Goal: Find contact information: Find contact information

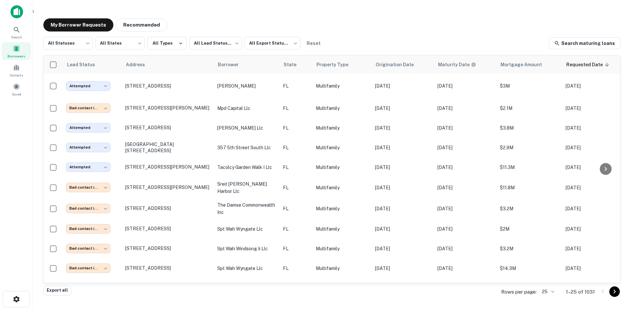
click at [23, 51] on div "Borrowers" at bounding box center [16, 51] width 29 height 18
click at [551, 288] on body "**********" at bounding box center [315, 155] width 631 height 310
click at [550, 269] on li "250" at bounding box center [548, 273] width 22 height 12
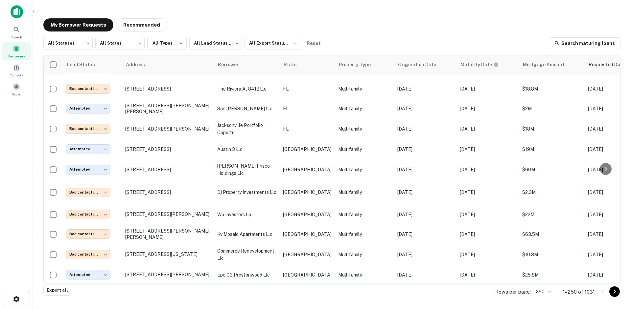
scroll to position [1255, 0]
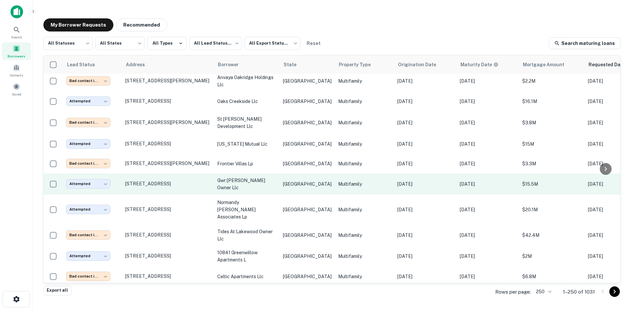
click at [282, 175] on td "TX" at bounding box center [307, 184] width 55 height 21
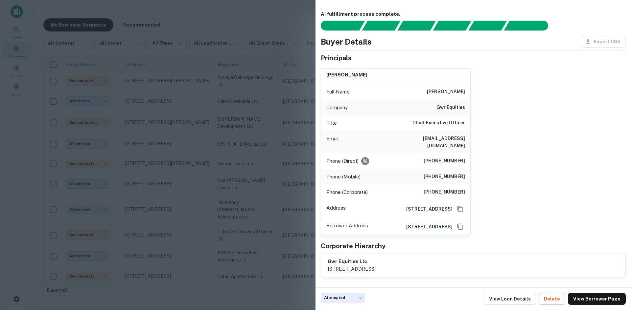
click at [208, 114] on div at bounding box center [315, 155] width 631 height 310
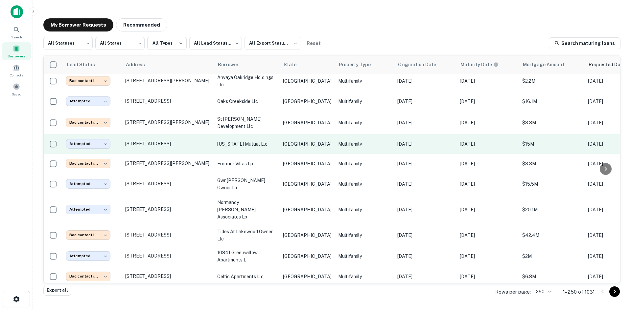
click at [283, 134] on td "TX" at bounding box center [307, 144] width 55 height 20
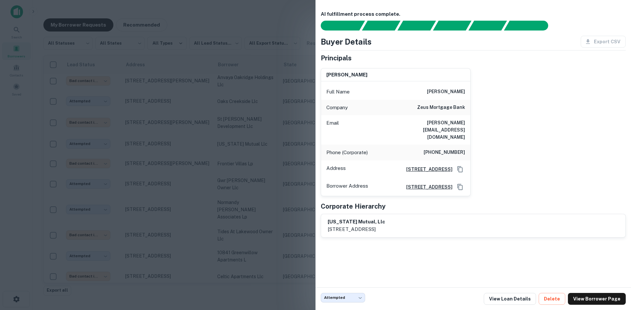
click at [157, 129] on div at bounding box center [315, 155] width 631 height 310
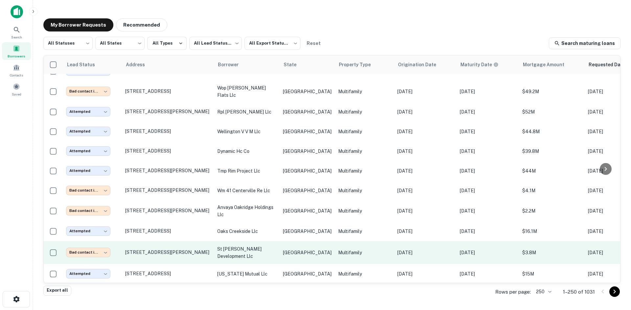
scroll to position [1123, 0]
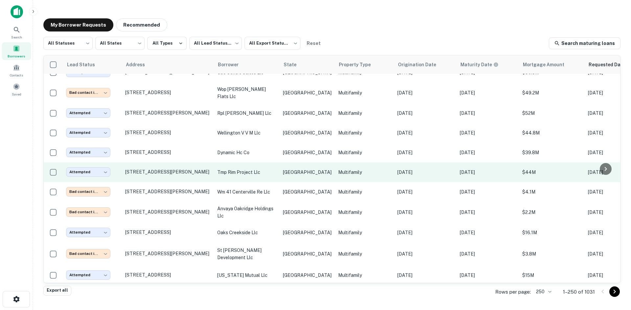
click at [262, 169] on p "tmp rim project llc" at bounding box center [246, 172] width 59 height 7
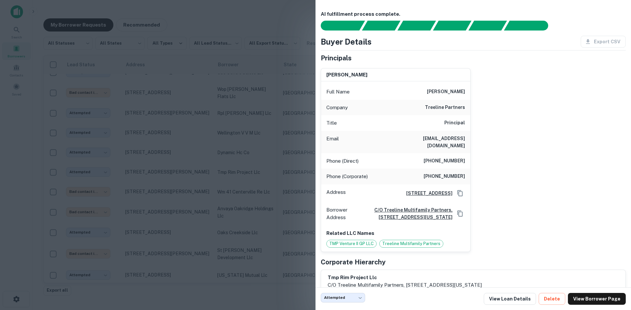
drag, startPoint x: 226, startPoint y: 17, endPoint x: 0, endPoint y: 11, distance: 226.4
click at [226, 17] on div at bounding box center [315, 155] width 631 height 310
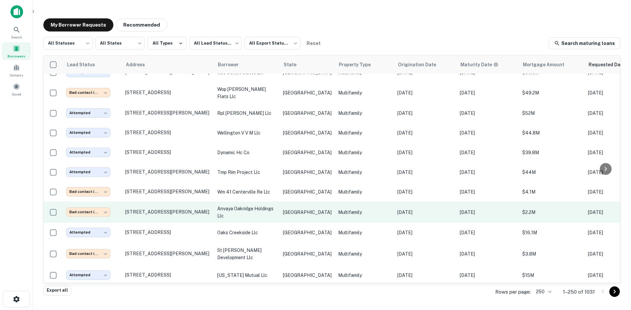
scroll to position [1025, 0]
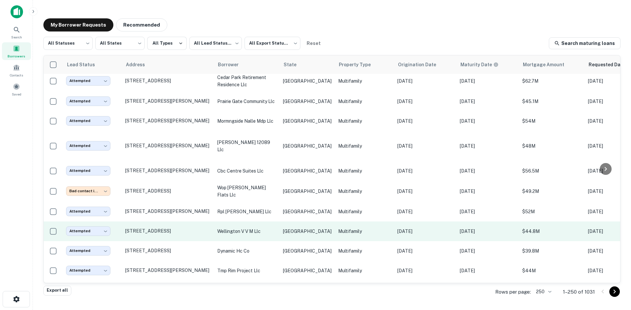
click at [291, 222] on td "TX" at bounding box center [307, 232] width 55 height 20
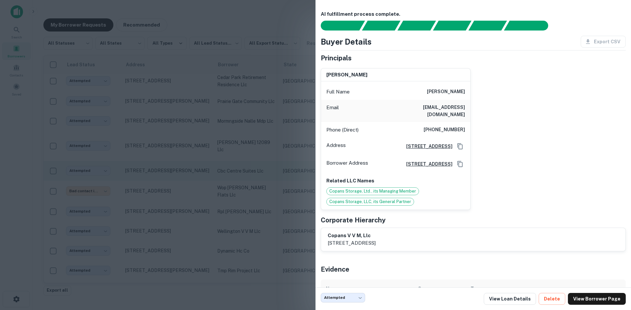
drag, startPoint x: 311, startPoint y: 137, endPoint x: 258, endPoint y: 153, distance: 55.8
click at [311, 137] on div at bounding box center [315, 155] width 631 height 310
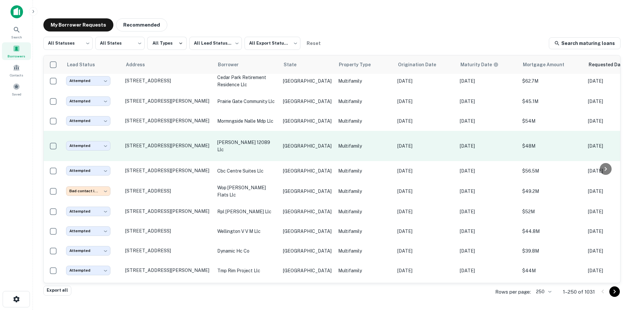
click at [257, 140] on td "dd morton 12089 llc" at bounding box center [247, 146] width 66 height 30
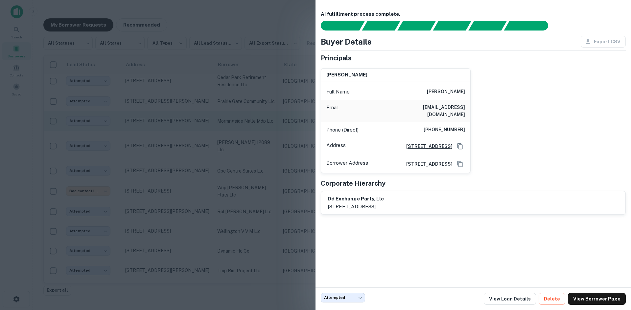
drag, startPoint x: 273, startPoint y: 172, endPoint x: 266, endPoint y: 111, distance: 60.8
click at [273, 172] on div at bounding box center [315, 155] width 631 height 310
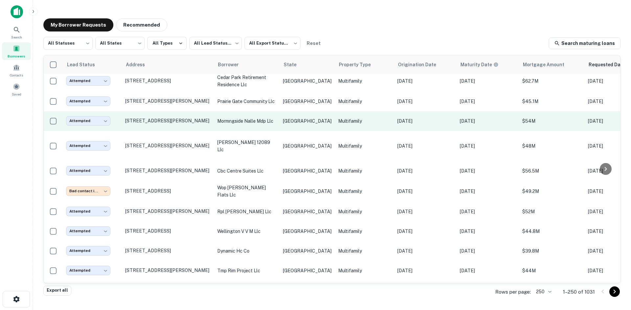
click at [262, 118] on p "mormngside nalle mdp llc" at bounding box center [246, 121] width 59 height 7
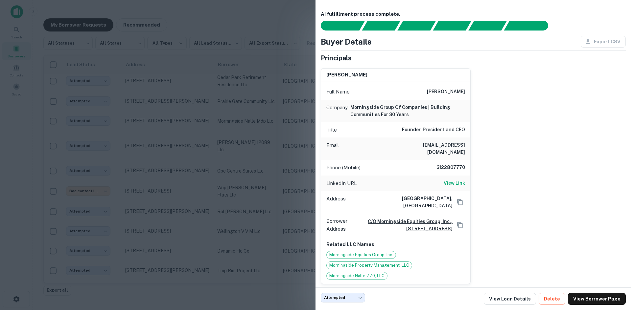
click at [193, 150] on div at bounding box center [315, 155] width 631 height 310
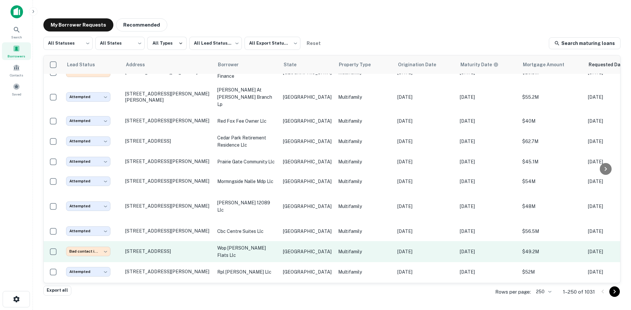
scroll to position [959, 0]
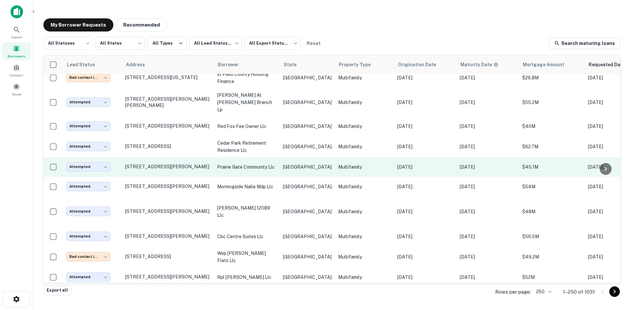
click at [273, 164] on p "prairie gate community llc" at bounding box center [246, 167] width 59 height 7
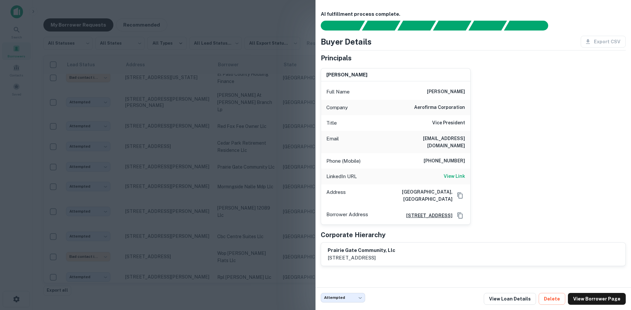
click at [270, 152] on div at bounding box center [315, 155] width 631 height 310
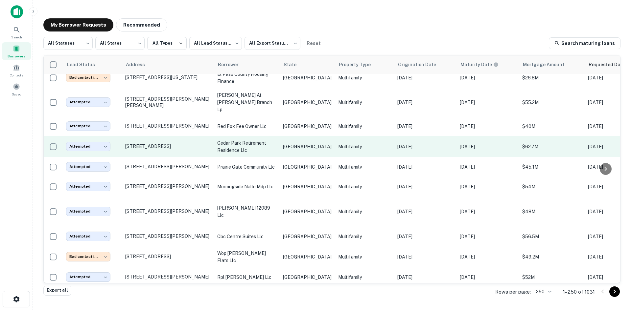
click at [279, 137] on td "cedar park retirement residence llc" at bounding box center [247, 146] width 66 height 21
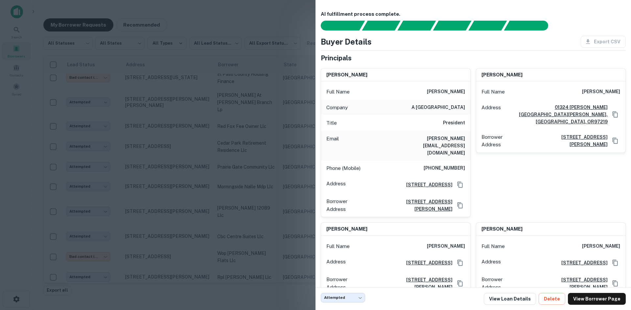
click at [201, 114] on div at bounding box center [315, 155] width 631 height 310
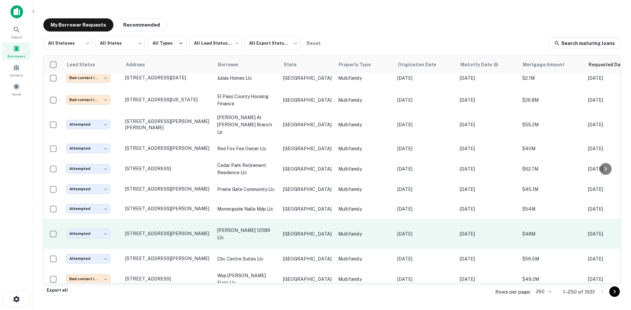
scroll to position [926, 0]
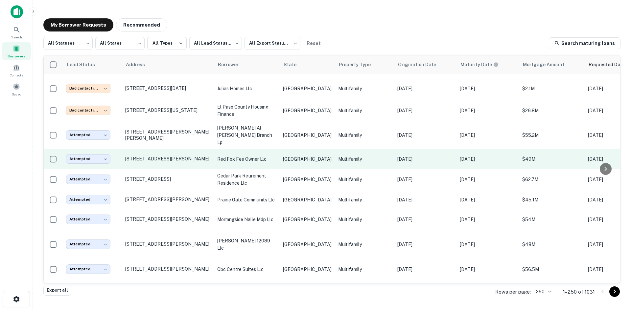
click at [253, 156] on p "red fox fee owner llc" at bounding box center [246, 159] width 59 height 7
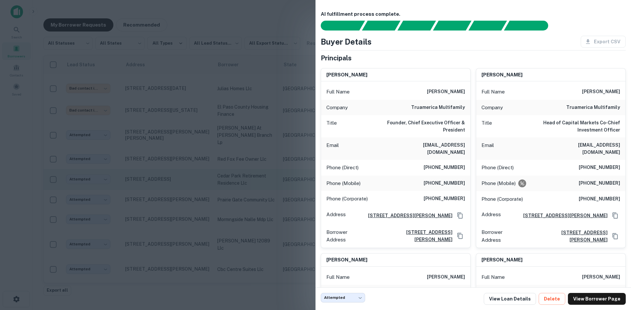
drag, startPoint x: 228, startPoint y: 137, endPoint x: 237, endPoint y: 174, distance: 38.4
click at [228, 137] on div at bounding box center [315, 155] width 631 height 310
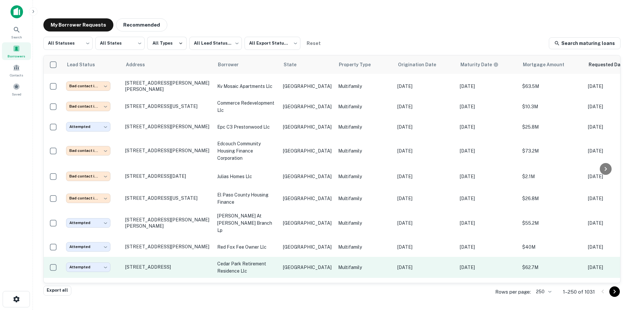
scroll to position [827, 0]
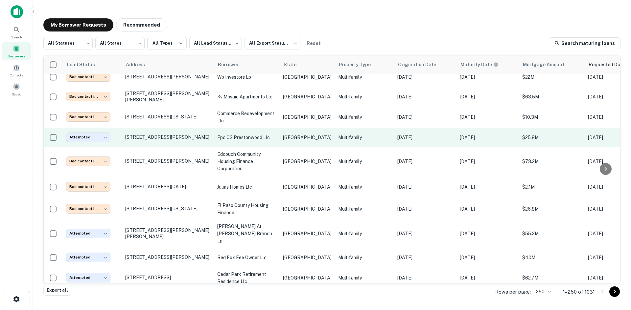
click at [245, 131] on td "epc c3 prestonwood llc" at bounding box center [247, 138] width 66 height 20
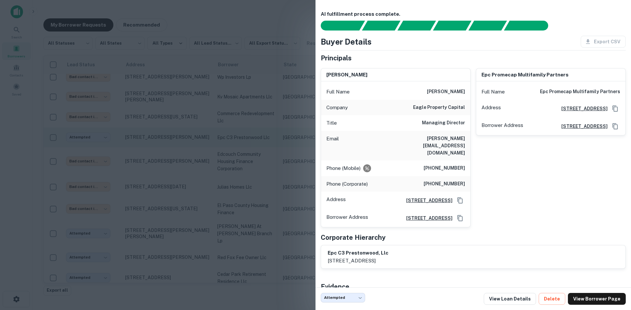
drag, startPoint x: 266, startPoint y: 151, endPoint x: 235, endPoint y: 141, distance: 32.9
click at [266, 151] on div at bounding box center [315, 155] width 631 height 310
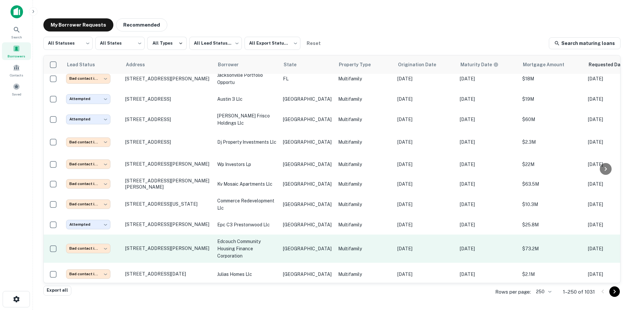
scroll to position [729, 0]
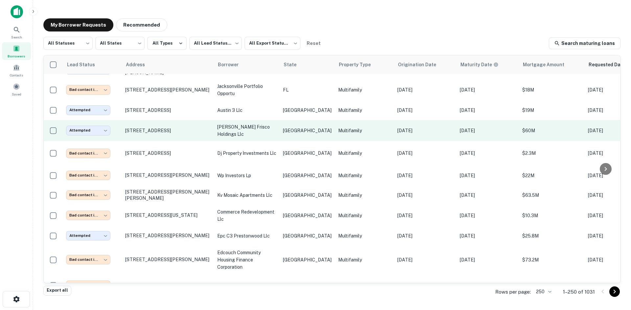
click at [335, 122] on td "Multifamily" at bounding box center [364, 130] width 59 height 21
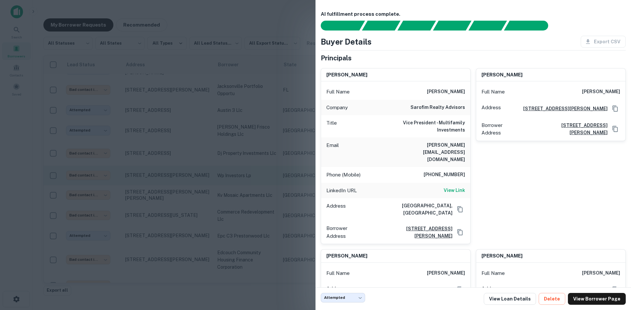
drag, startPoint x: 222, startPoint y: 138, endPoint x: 234, endPoint y: 180, distance: 43.1
click at [222, 138] on div at bounding box center [315, 155] width 631 height 310
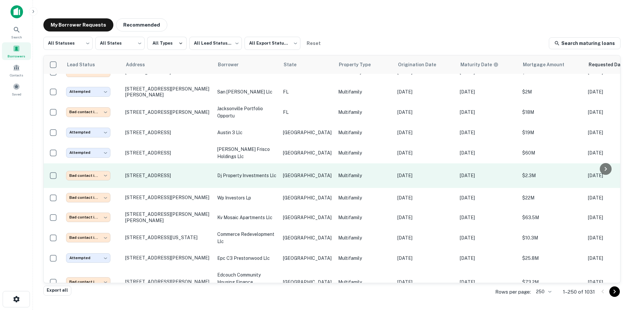
scroll to position [696, 0]
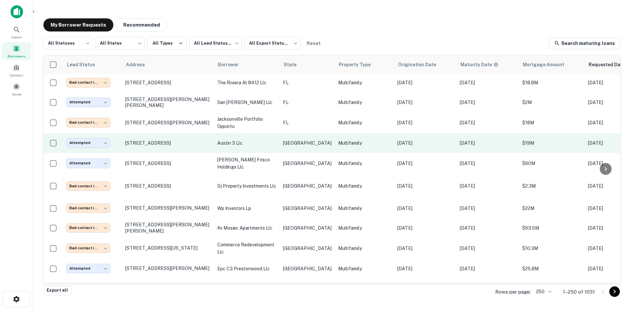
click at [266, 146] on td "austin 3 llc" at bounding box center [247, 143] width 66 height 20
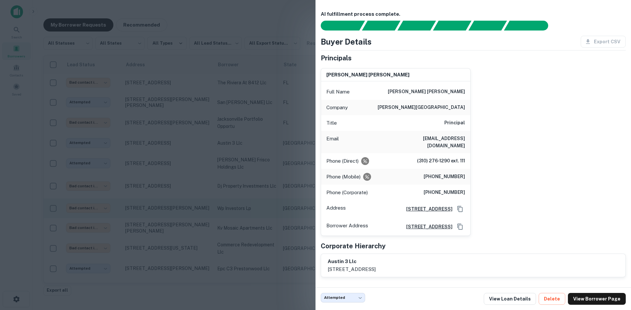
drag, startPoint x: 193, startPoint y: 127, endPoint x: 192, endPoint y: 199, distance: 71.6
click at [193, 127] on div at bounding box center [315, 155] width 631 height 310
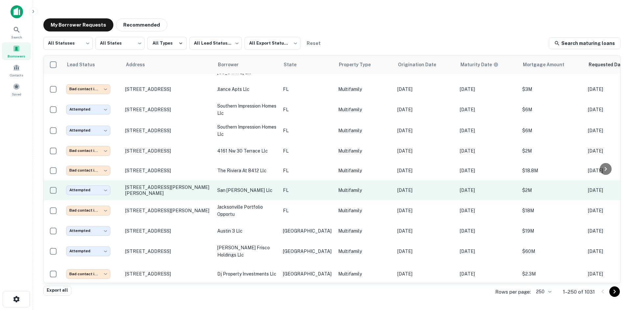
scroll to position [598, 0]
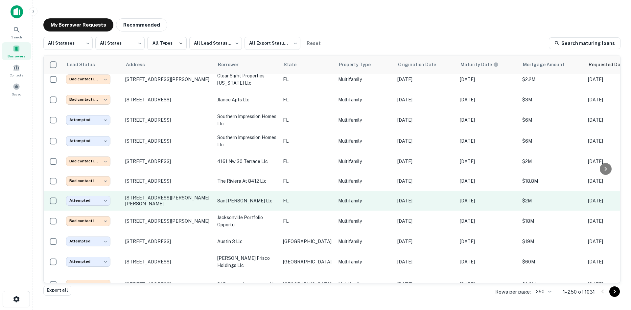
click at [219, 201] on td "san christopher llc" at bounding box center [247, 201] width 66 height 20
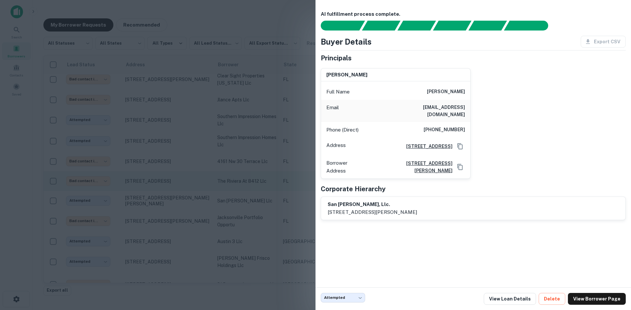
drag, startPoint x: 214, startPoint y: 175, endPoint x: 230, endPoint y: 170, distance: 17.5
click at [214, 175] on div at bounding box center [315, 155] width 631 height 310
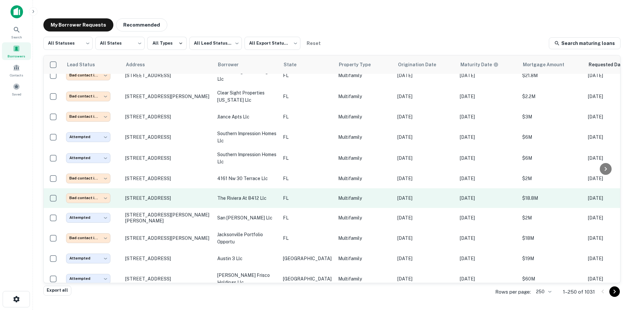
scroll to position [565, 0]
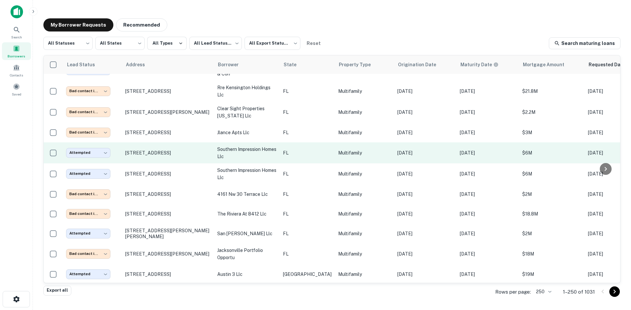
click at [260, 147] on p "southern impression homes llc" at bounding box center [246, 153] width 59 height 14
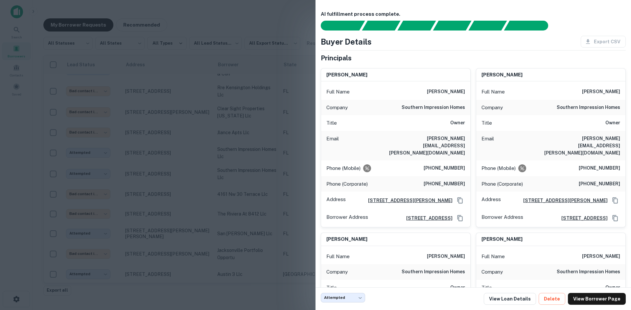
click at [169, 122] on div at bounding box center [315, 155] width 631 height 310
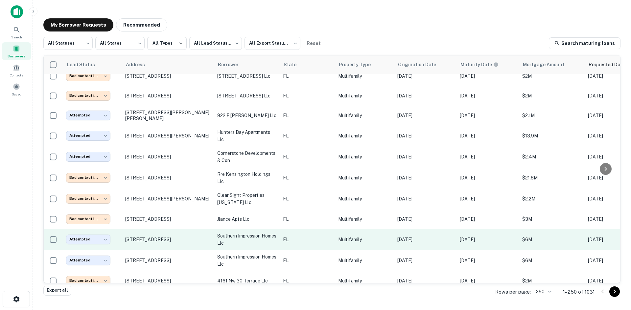
scroll to position [466, 0]
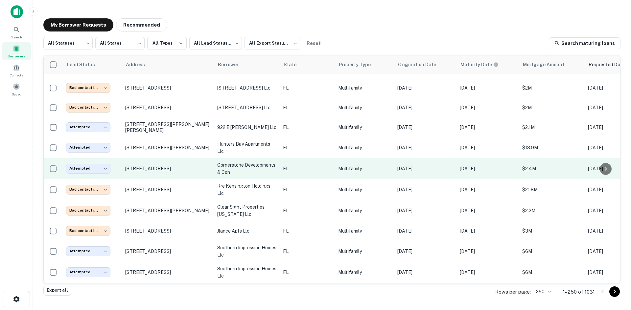
click at [291, 168] on p "FL" at bounding box center [307, 168] width 49 height 7
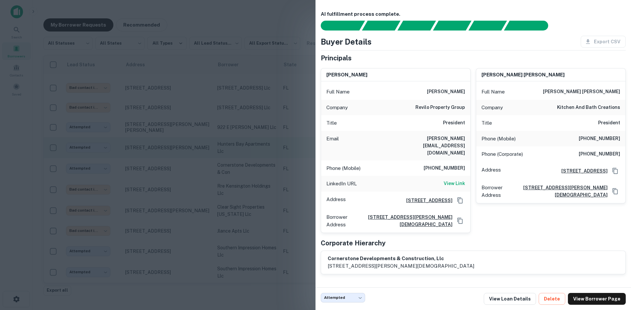
drag, startPoint x: 223, startPoint y: 136, endPoint x: 250, endPoint y: 150, distance: 31.0
click at [223, 136] on div at bounding box center [315, 155] width 631 height 310
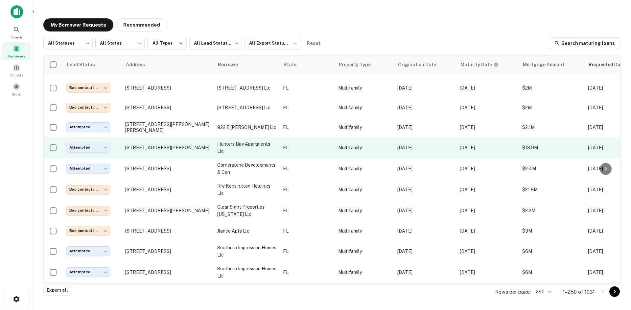
click at [255, 147] on p "hunters bay apartments llc" at bounding box center [246, 148] width 59 height 14
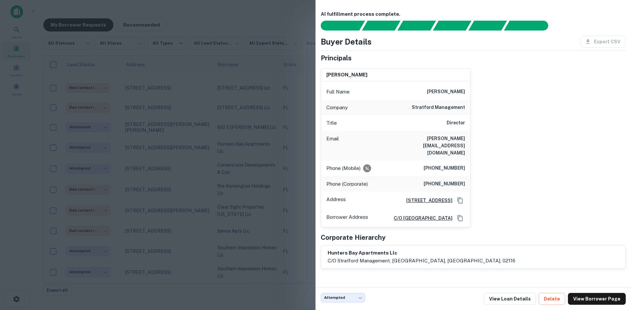
click at [231, 147] on div at bounding box center [315, 155] width 631 height 310
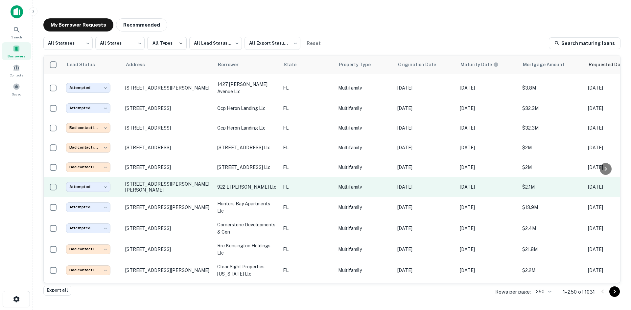
scroll to position [400, 0]
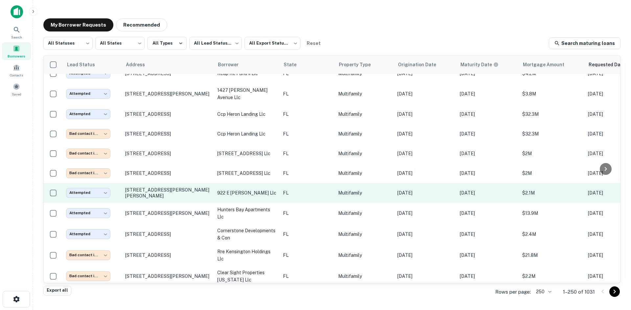
click at [291, 190] on p "FL" at bounding box center [307, 193] width 49 height 7
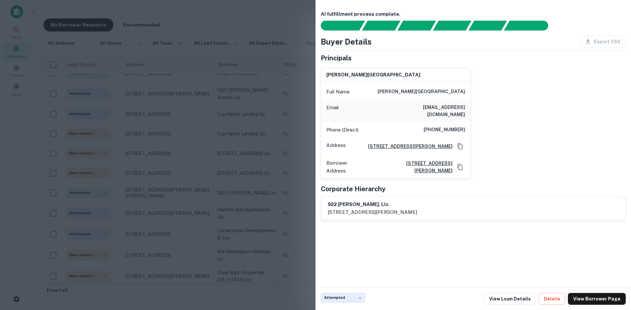
click at [207, 124] on div at bounding box center [315, 155] width 631 height 310
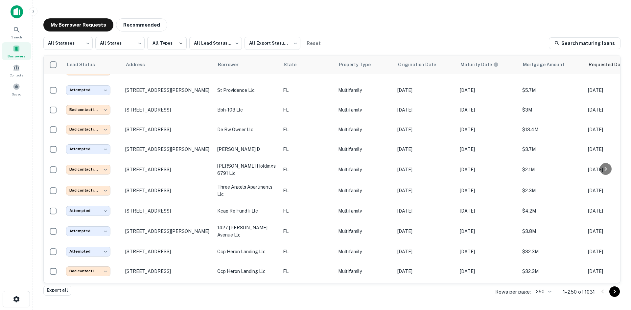
scroll to position [423, 0]
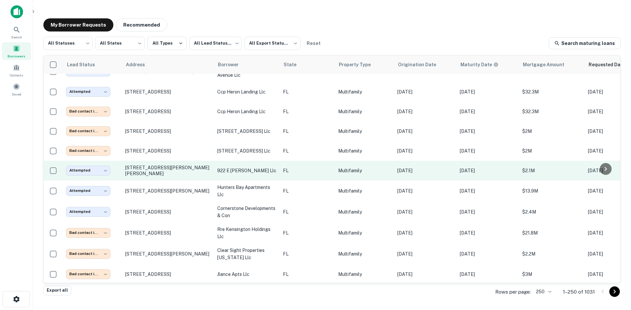
click at [311, 169] on td "FL" at bounding box center [307, 171] width 55 height 20
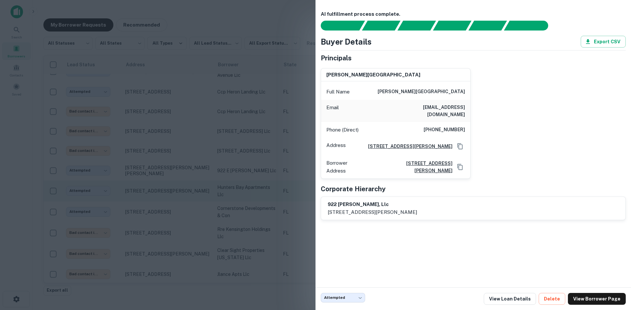
drag, startPoint x: 170, startPoint y: 196, endPoint x: 197, endPoint y: 178, distance: 32.3
click at [170, 196] on div at bounding box center [315, 155] width 631 height 310
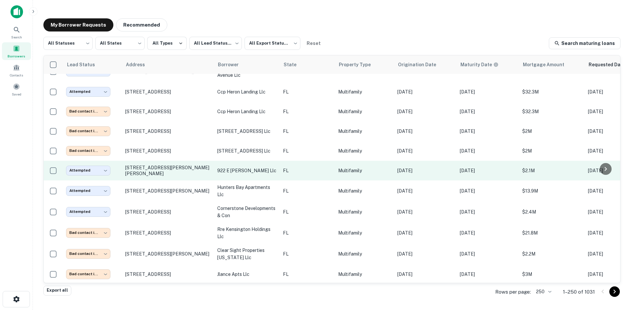
click at [290, 167] on p "FL" at bounding box center [307, 170] width 49 height 7
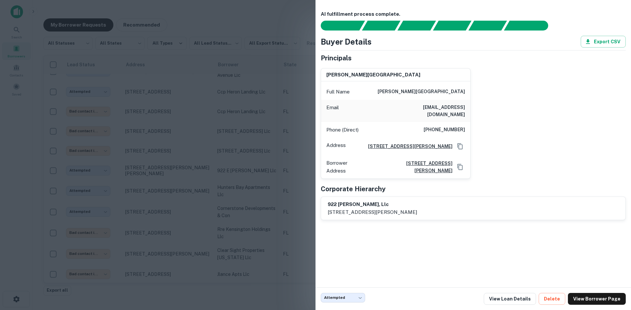
click at [252, 164] on div at bounding box center [315, 155] width 631 height 310
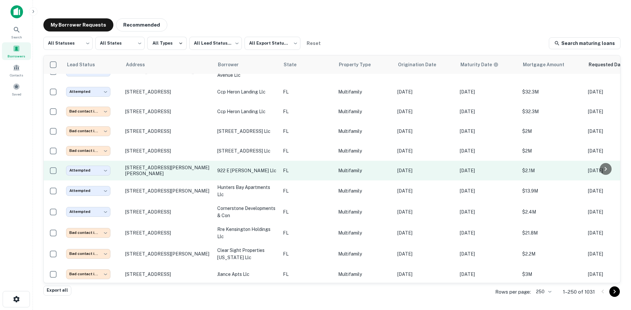
click at [251, 168] on p "922 e brownlee llc" at bounding box center [246, 170] width 59 height 7
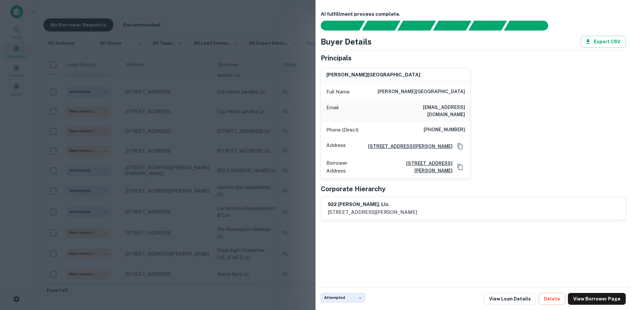
click at [252, 147] on div at bounding box center [315, 155] width 631 height 310
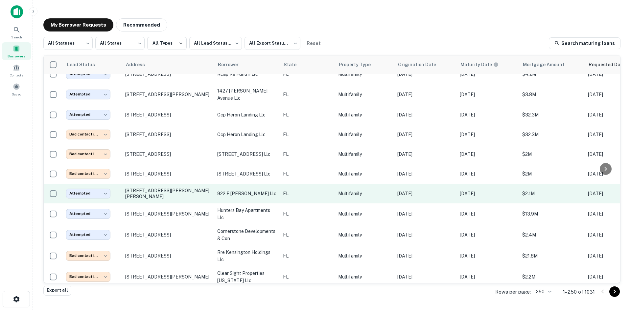
scroll to position [390, 0]
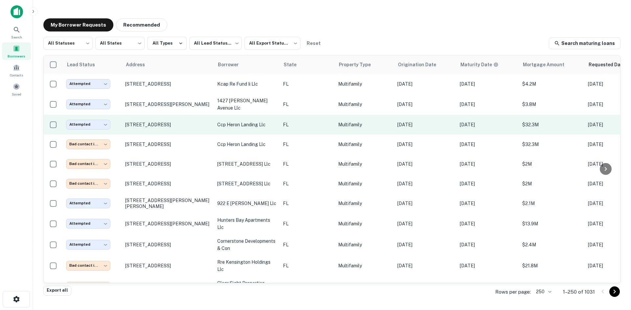
click at [300, 123] on p "FL" at bounding box center [307, 124] width 49 height 7
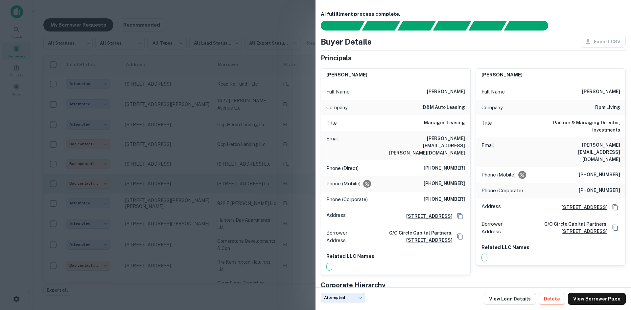
drag, startPoint x: 235, startPoint y: 145, endPoint x: 244, endPoint y: 175, distance: 31.6
click at [235, 145] on div at bounding box center [315, 155] width 631 height 310
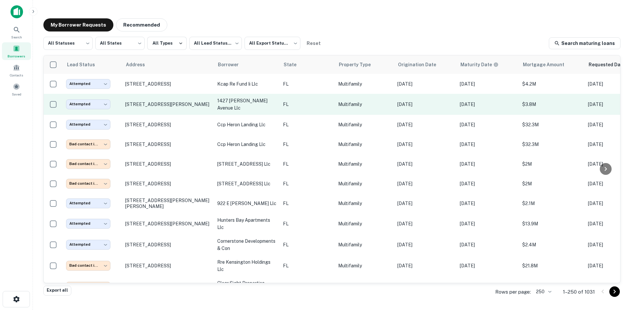
click at [261, 105] on td "1427 markland avenue llc" at bounding box center [247, 104] width 66 height 21
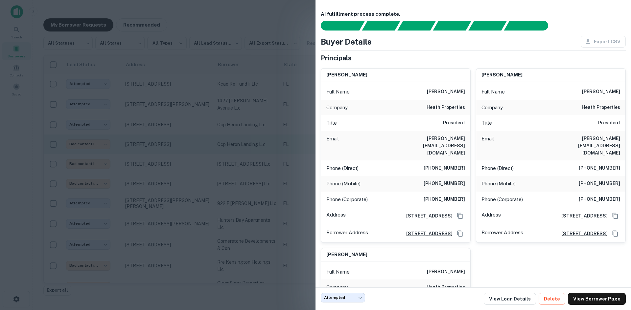
drag, startPoint x: 154, startPoint y: 113, endPoint x: 190, endPoint y: 149, distance: 51.6
click at [154, 113] on div at bounding box center [315, 155] width 631 height 310
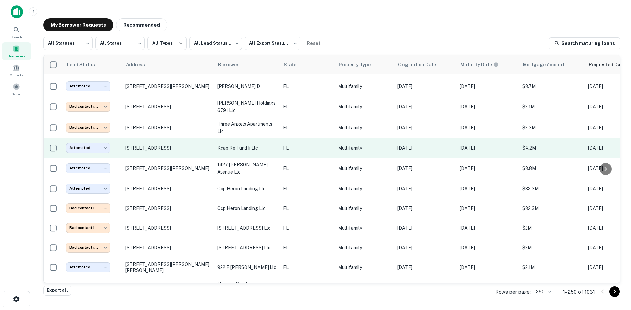
scroll to position [324, 0]
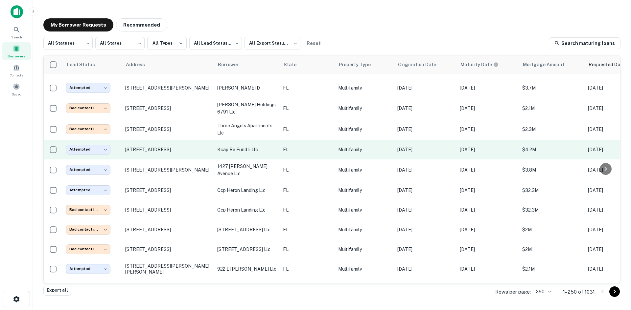
click at [236, 141] on td "kcap re fund ii llc" at bounding box center [247, 150] width 66 height 20
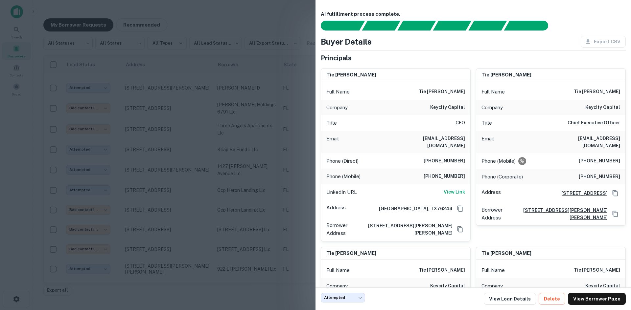
click at [177, 132] on div at bounding box center [315, 155] width 631 height 310
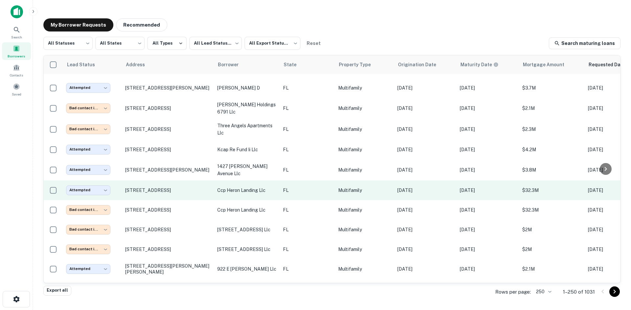
scroll to position [259, 0]
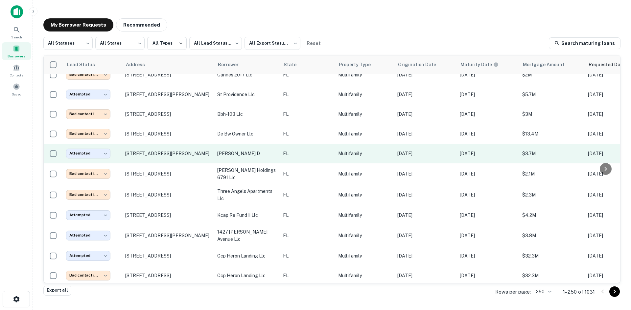
click at [276, 150] on p "grimes scott d" at bounding box center [246, 153] width 59 height 7
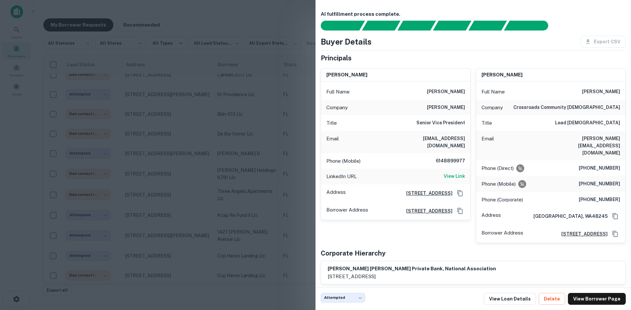
click at [219, 136] on div at bounding box center [315, 155] width 631 height 310
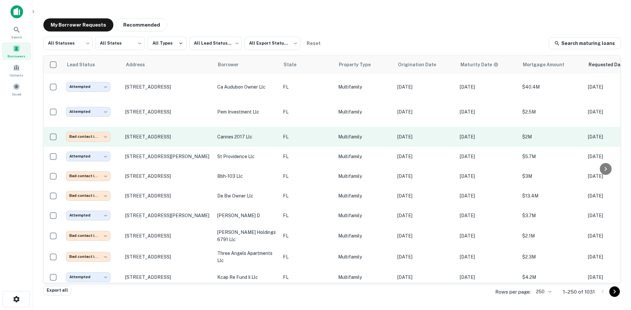
scroll to position [193, 0]
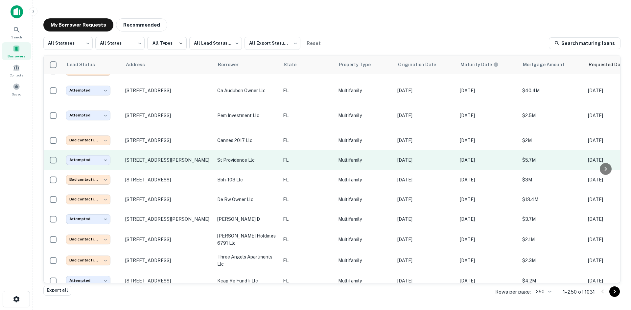
click at [251, 154] on td "st providence llc" at bounding box center [247, 160] width 66 height 20
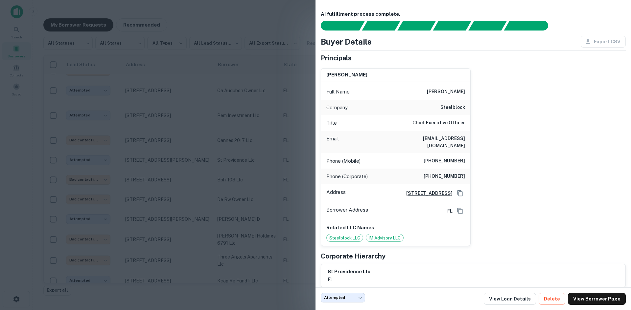
click at [218, 104] on div at bounding box center [315, 155] width 631 height 310
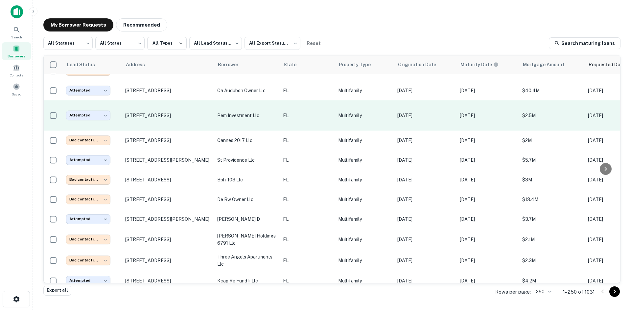
click at [272, 116] on p "pem investment llc" at bounding box center [246, 115] width 59 height 7
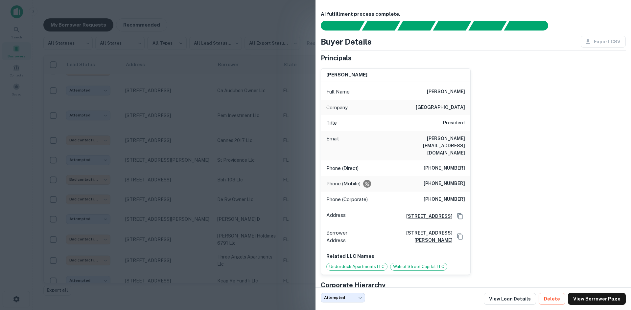
click at [238, 144] on div at bounding box center [315, 155] width 631 height 310
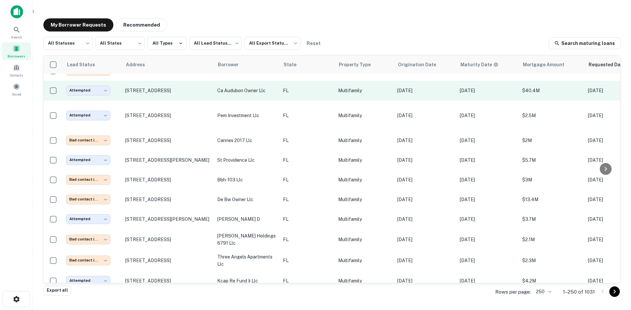
click at [235, 95] on td "ca audubon owner llc" at bounding box center [247, 91] width 66 height 20
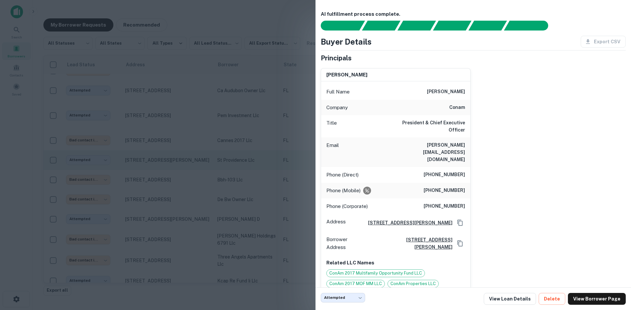
drag, startPoint x: 118, startPoint y: 104, endPoint x: 249, endPoint y: 160, distance: 142.2
click at [119, 104] on div at bounding box center [315, 155] width 631 height 310
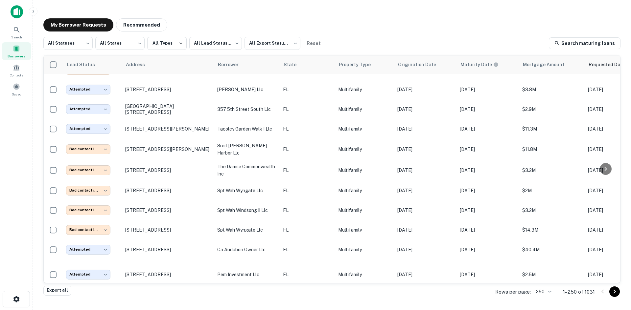
scroll to position [29, 0]
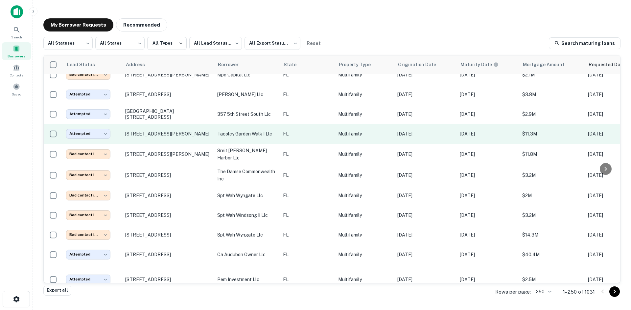
click at [244, 137] on p "tacolcy garden walk i llc" at bounding box center [246, 133] width 59 height 7
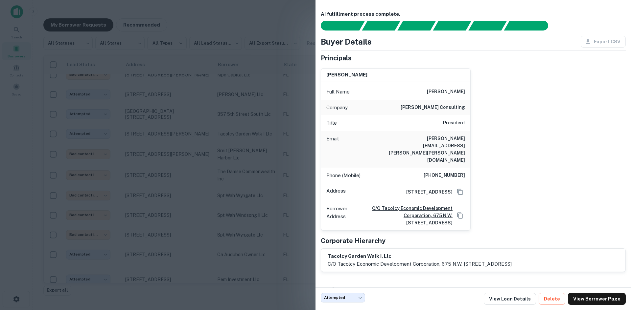
click at [177, 152] on div at bounding box center [315, 155] width 631 height 310
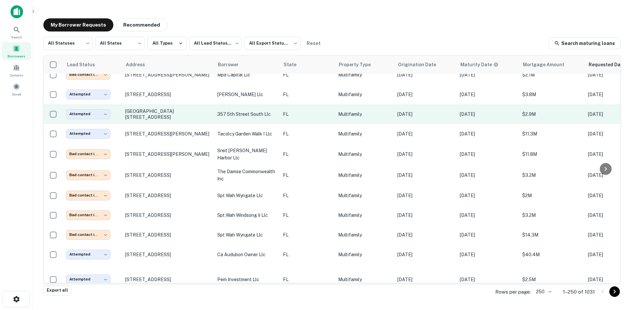
click at [274, 116] on p "357 5th street south llc" at bounding box center [246, 114] width 59 height 7
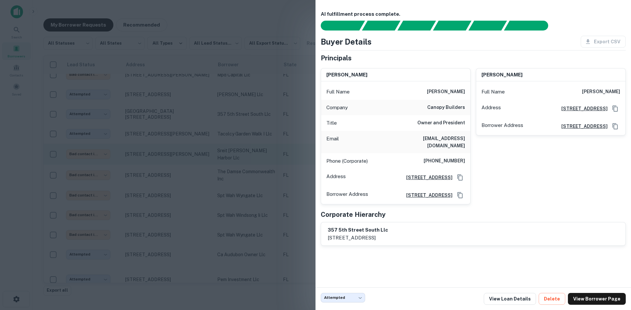
drag, startPoint x: 227, startPoint y: 124, endPoint x: 269, endPoint y: 146, distance: 47.3
click at [227, 124] on div at bounding box center [315, 155] width 631 height 310
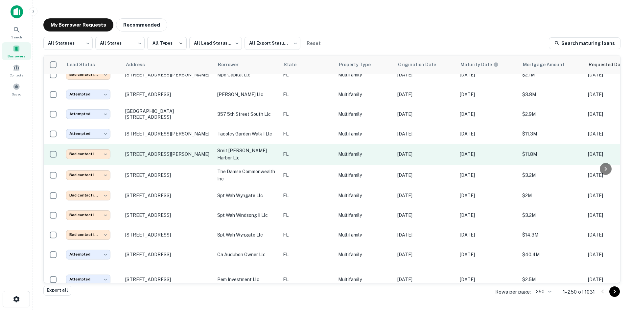
scroll to position [0, 0]
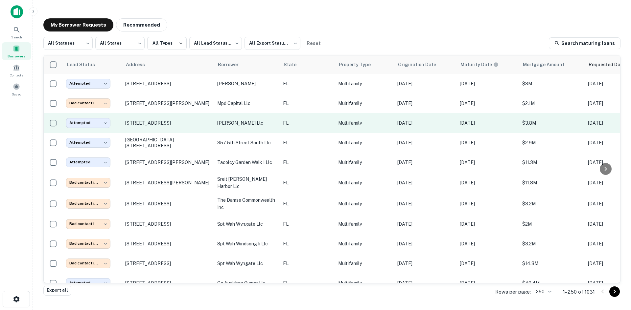
click at [298, 125] on p "FL" at bounding box center [307, 123] width 49 height 7
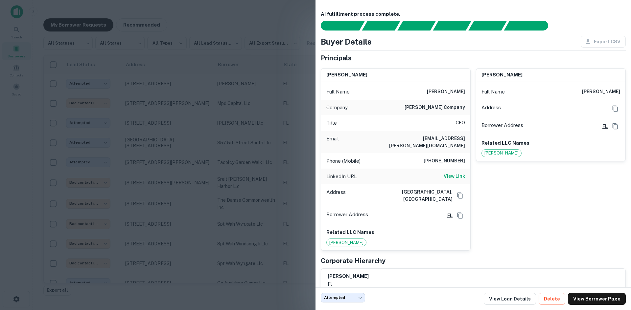
click at [198, 148] on div at bounding box center [315, 155] width 631 height 310
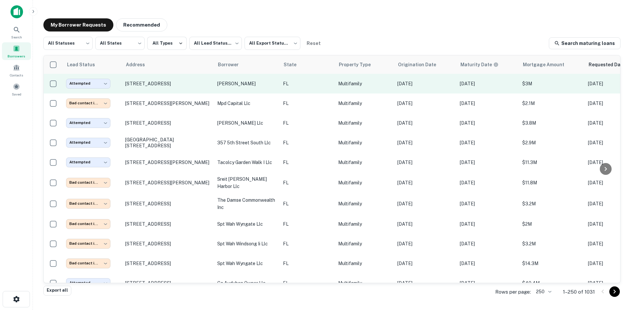
click at [242, 86] on p "[PERSON_NAME]" at bounding box center [246, 83] width 59 height 7
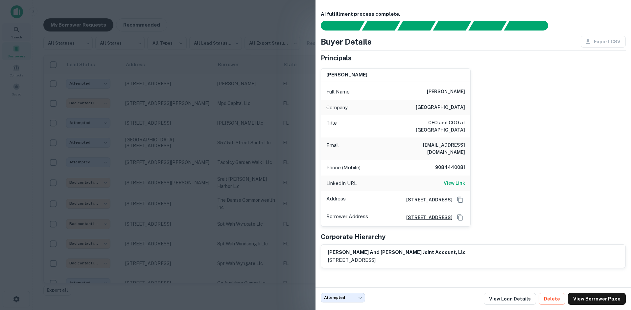
drag, startPoint x: 162, startPoint y: 63, endPoint x: 16, endPoint y: 30, distance: 149.3
click at [162, 63] on div at bounding box center [315, 155] width 631 height 310
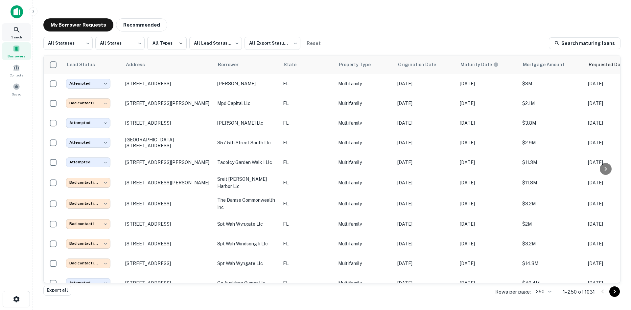
click at [16, 30] on icon at bounding box center [17, 30] width 8 height 8
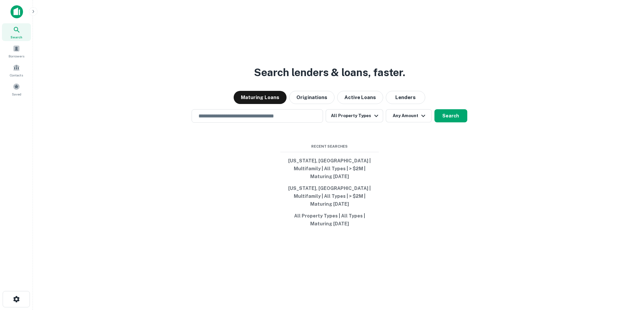
click at [535, 164] on div "Search lenders & loans, faster. Maturing Loans Originations Active Loans Lender…" at bounding box center [329, 171] width 582 height 310
click at [360, 175] on button "Florida, USA | Multifamily | All Types | > $2M | Maturing In 1 Year" at bounding box center [329, 169] width 99 height 28
type input "**********"
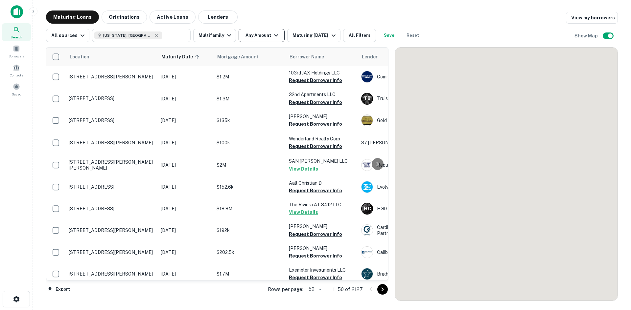
click at [269, 31] on button "Any Amount" at bounding box center [261, 35] width 46 height 13
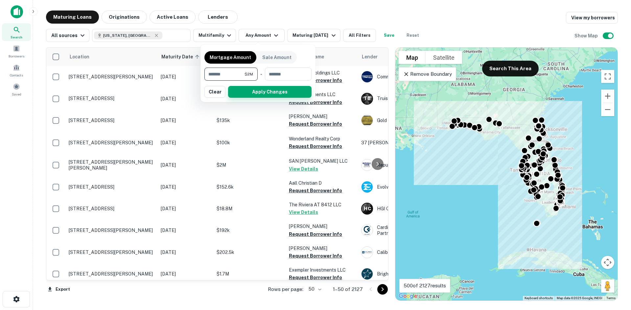
type input "*******"
click at [257, 92] on button "Apply Changes" at bounding box center [269, 92] width 83 height 12
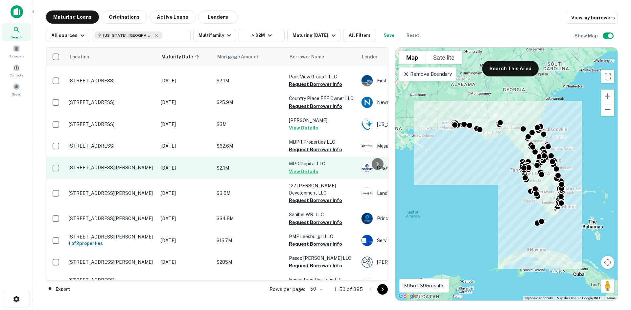
scroll to position [931, 0]
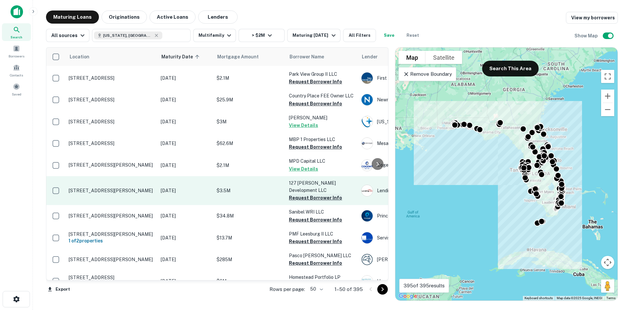
click at [323, 194] on button "Request Borrower Info" at bounding box center [315, 198] width 53 height 8
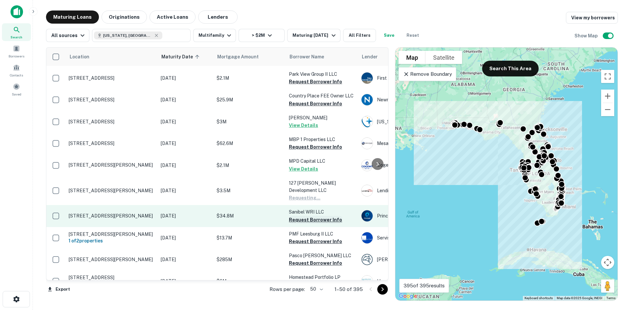
click at [323, 216] on button "Request Borrower Info" at bounding box center [315, 220] width 53 height 8
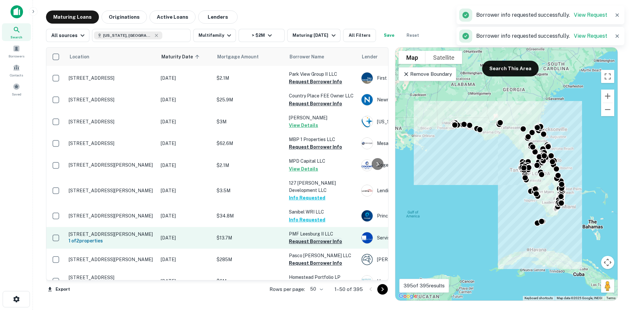
click at [323, 238] on button "Request Borrower Info" at bounding box center [315, 242] width 53 height 8
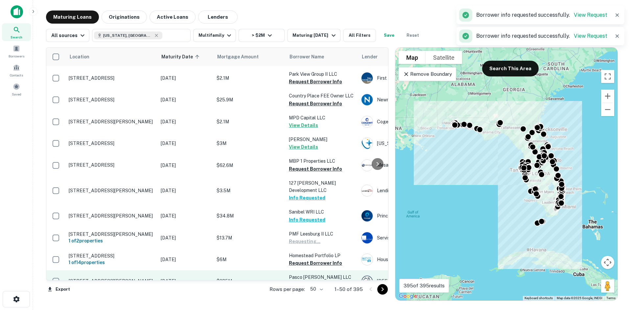
scroll to position [927, 0]
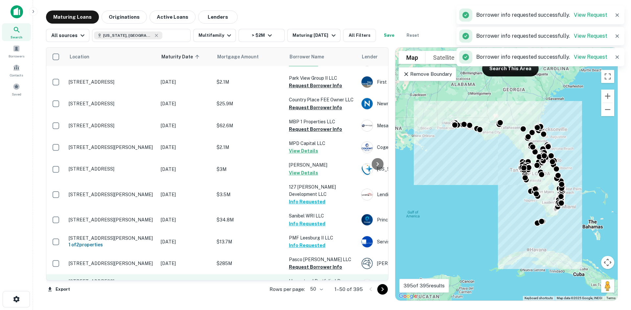
click at [309, 285] on button "Request Borrower Info" at bounding box center [315, 289] width 53 height 8
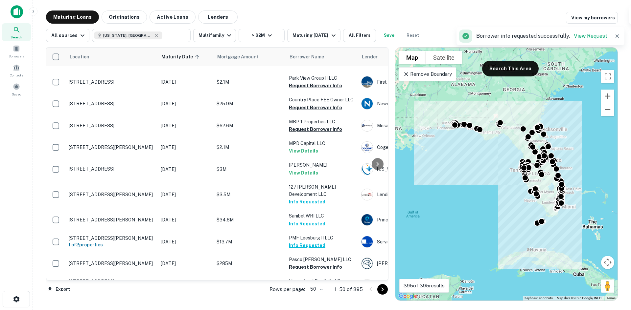
click at [383, 287] on icon "Go to next page" at bounding box center [382, 290] width 8 height 8
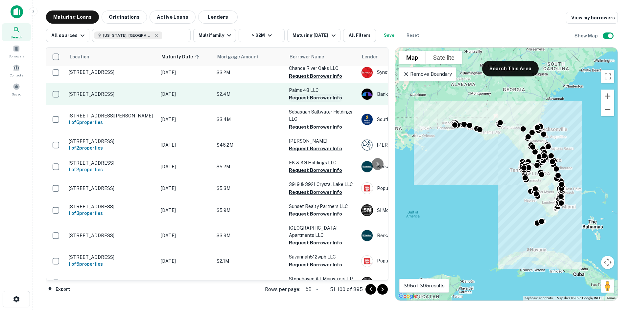
click at [316, 94] on button "Request Borrower Info" at bounding box center [315, 98] width 53 height 8
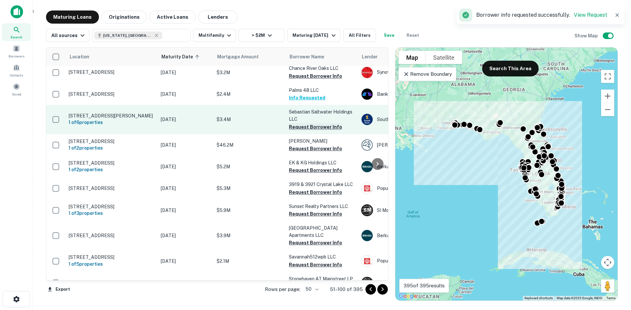
click at [323, 123] on button "Request Borrower Info" at bounding box center [315, 127] width 53 height 8
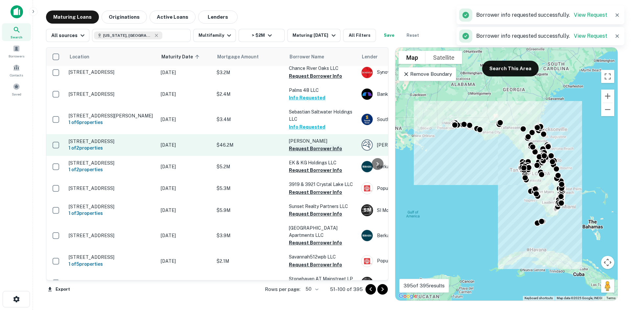
click at [319, 145] on button "Request Borrower Info" at bounding box center [315, 149] width 53 height 8
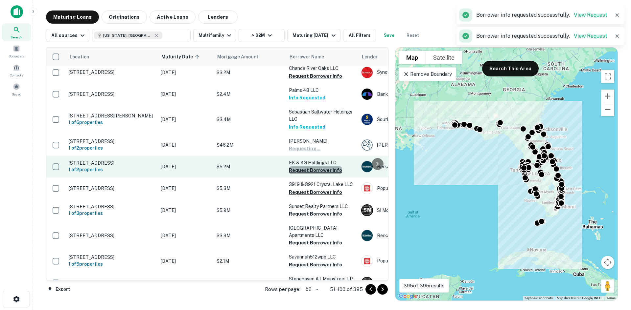
click at [331, 167] on button "Request Borrower Info" at bounding box center [315, 171] width 53 height 8
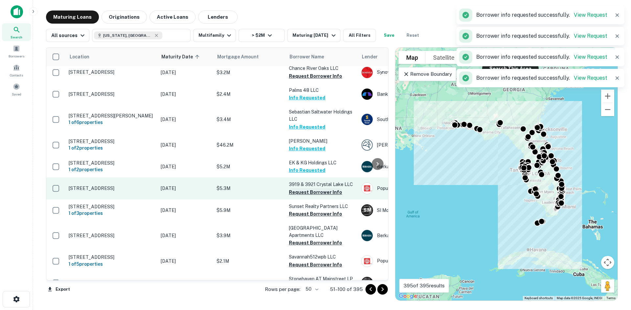
click at [331, 189] on button "Request Borrower Info" at bounding box center [315, 193] width 53 height 8
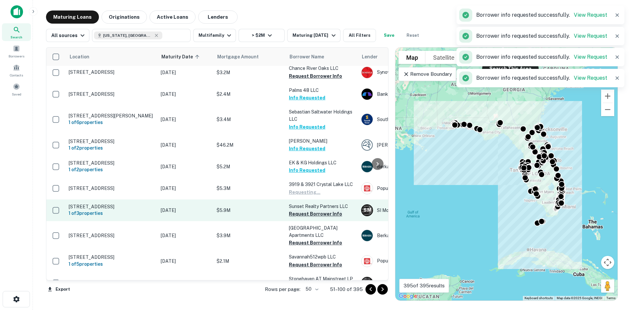
click at [325, 210] on button "Request Borrower Info" at bounding box center [315, 214] width 53 height 8
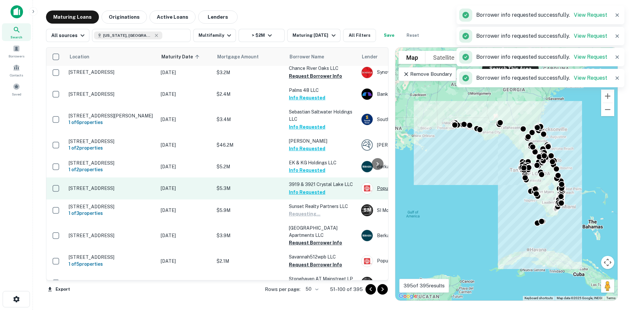
scroll to position [960, 0]
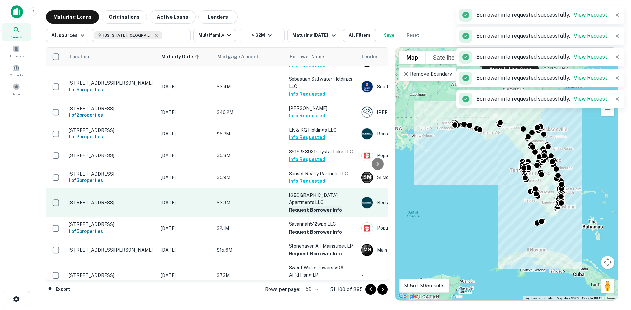
click at [319, 206] on button "Request Borrower Info" at bounding box center [315, 210] width 53 height 8
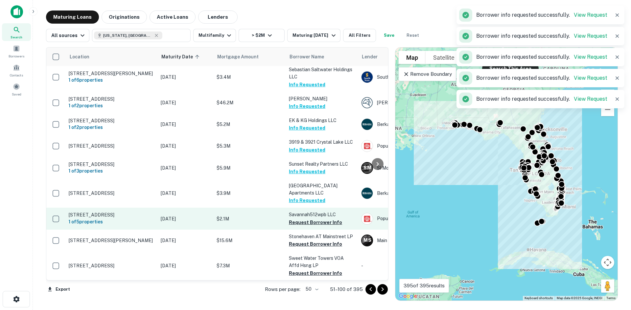
click at [327, 219] on td "Savannah512wpb LLC Request Borrower Info" at bounding box center [321, 219] width 72 height 22
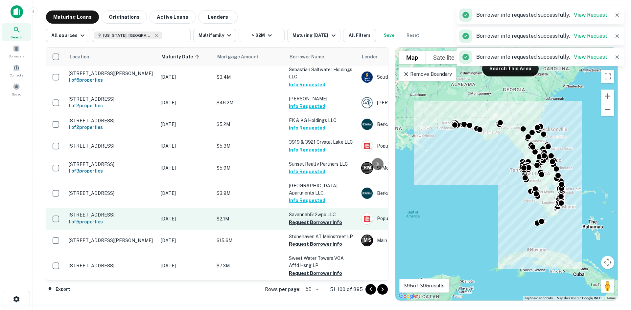
click at [329, 219] on button "Request Borrower Info" at bounding box center [315, 223] width 53 height 8
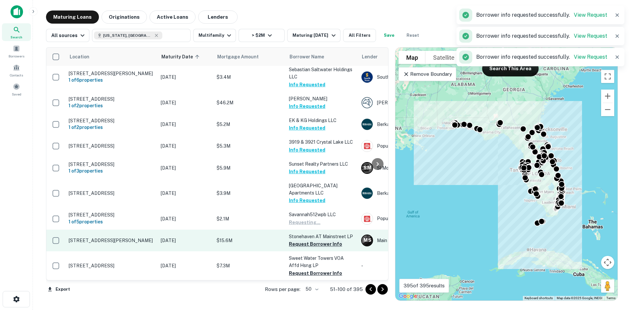
click at [332, 240] on button "Request Borrower Info" at bounding box center [315, 244] width 53 height 8
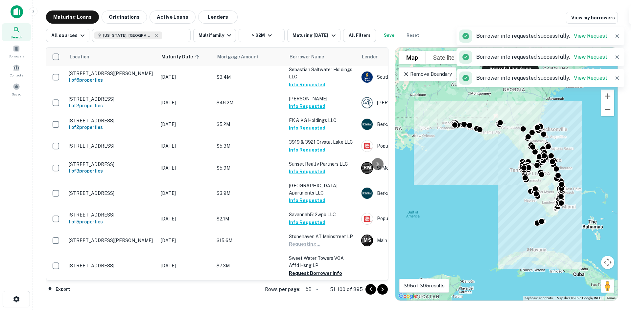
click at [330, 270] on button "Request Borrower Info" at bounding box center [315, 274] width 53 height 8
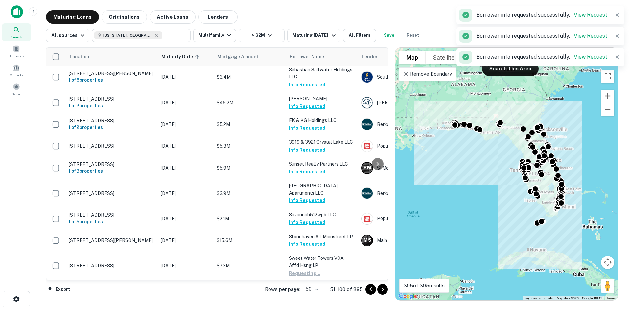
click at [382, 291] on icon "Go to next page" at bounding box center [382, 290] width 8 height 8
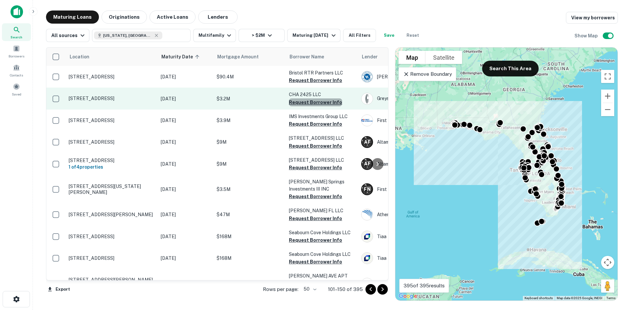
click at [318, 105] on button "Request Borrower Info" at bounding box center [315, 103] width 53 height 8
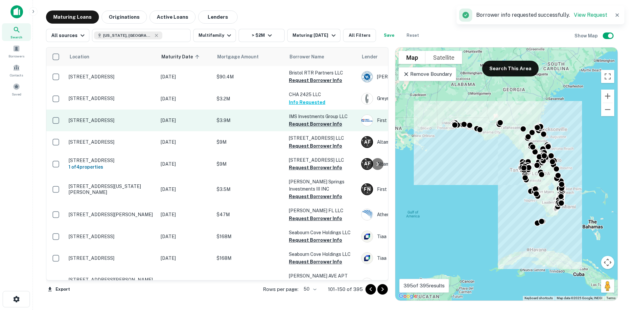
click at [325, 122] on button "Request Borrower Info" at bounding box center [315, 124] width 53 height 8
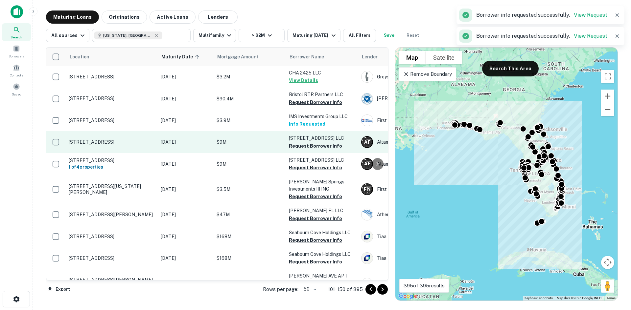
click at [317, 140] on p "415 SW 32 Avenue LLC" at bounding box center [322, 138] width 66 height 7
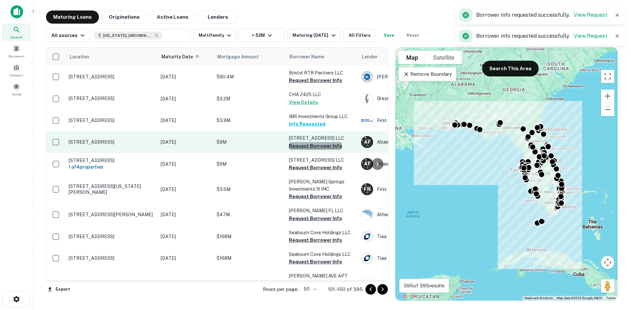
click at [318, 145] on button "Request Borrower Info" at bounding box center [315, 146] width 53 height 8
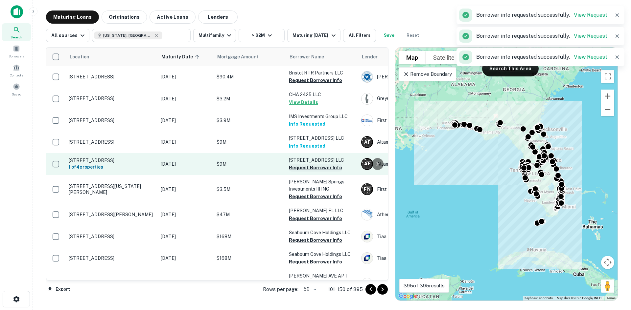
click at [332, 170] on button "Request Borrower Info" at bounding box center [315, 168] width 53 height 8
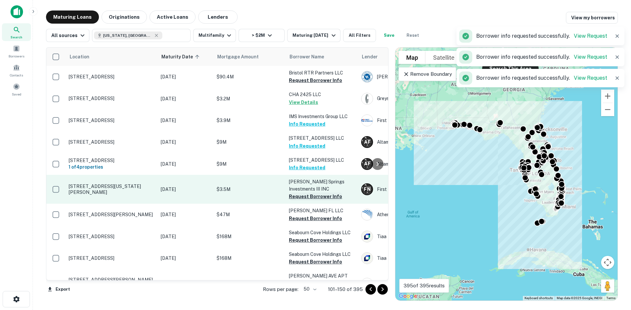
click at [329, 200] on button "Request Borrower Info" at bounding box center [315, 197] width 53 height 8
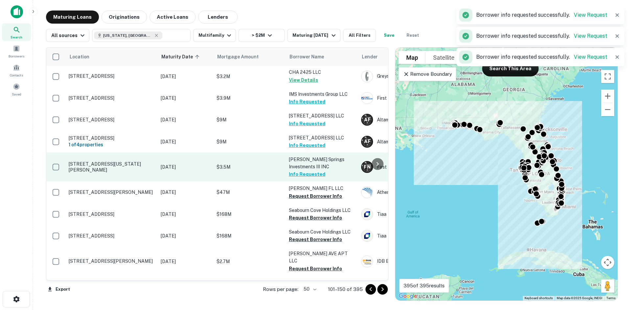
scroll to position [66, 0]
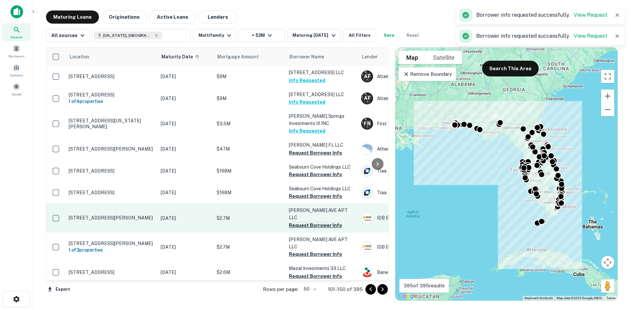
click at [322, 222] on button "Request Borrower Info" at bounding box center [315, 226] width 53 height 8
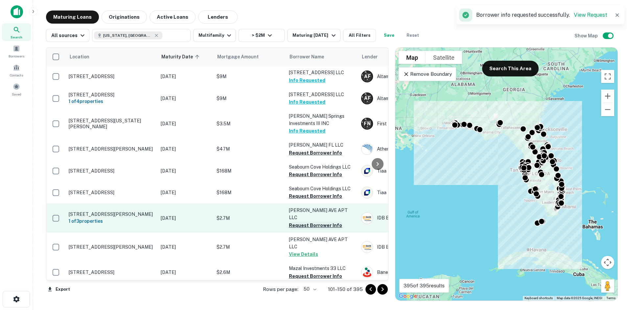
click at [321, 222] on button "Request Borrower Info" at bounding box center [315, 226] width 53 height 8
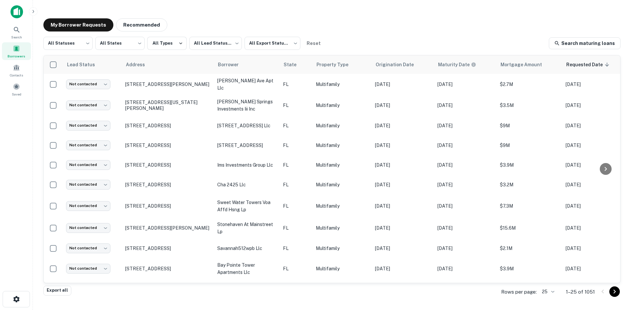
click at [326, 18] on div "My Borrower Requests Recommended All Statuses *** ​ All States *** ​ All Types …" at bounding box center [331, 153] width 587 height 280
click at [559, 295] on div "Rows per page: 25 ** 1–25 of 1051" at bounding box center [556, 292] width 127 height 18
click at [553, 291] on body "Search Borrowers Contacts Saved My Borrower Requests Recommended All Statuses *…" at bounding box center [315, 155] width 631 height 310
click at [550, 260] on li "100" at bounding box center [548, 261] width 22 height 12
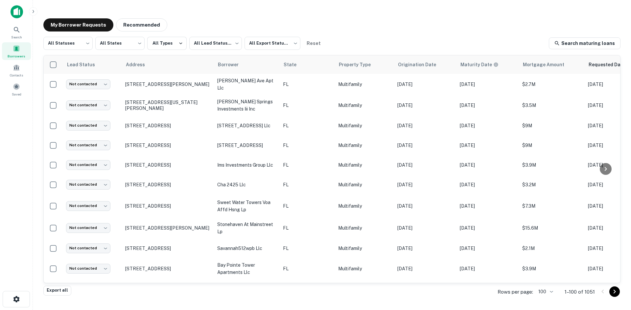
click at [525, 11] on main "My Borrower Requests Recommended All Statuses *** ​ All States *** ​ All Types …" at bounding box center [332, 155] width 598 height 310
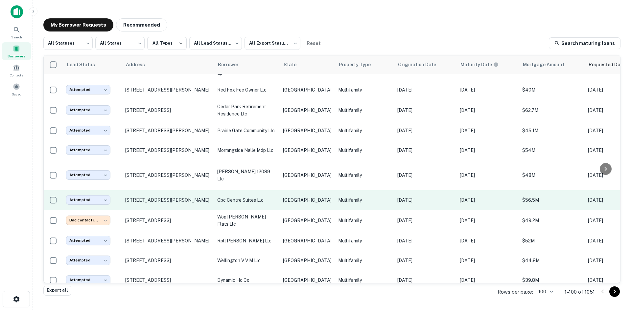
click at [274, 197] on p "cbc centre suites llc" at bounding box center [246, 200] width 59 height 7
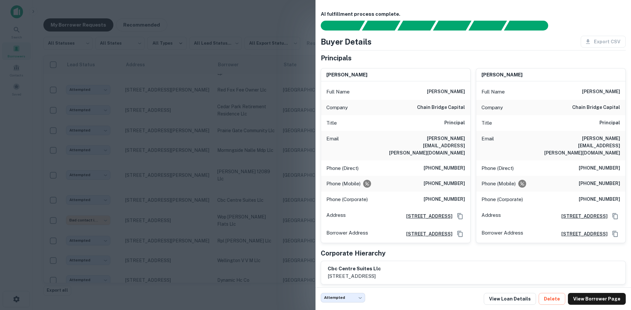
click at [458, 91] on h6 "carl t. olzawski" at bounding box center [446, 92] width 38 height 8
click at [413, 88] on div "Full Name carl t. olzawski" at bounding box center [395, 92] width 149 height 16
click at [260, 15] on div at bounding box center [315, 155] width 631 height 310
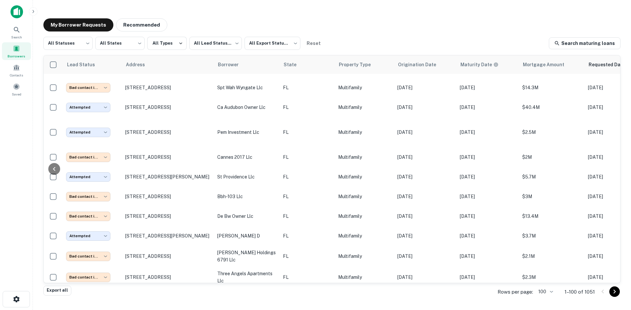
scroll to position [1207, 134]
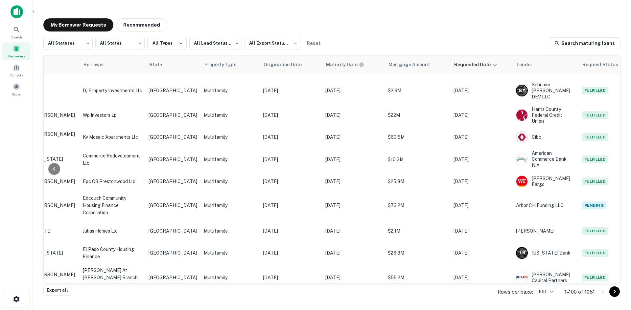
click at [551, 295] on body "Search Borrowers Contacts Saved My Borrower Requests Recommended All Statuses *…" at bounding box center [315, 155] width 631 height 310
click at [545, 282] on li "500" at bounding box center [545, 285] width 22 height 12
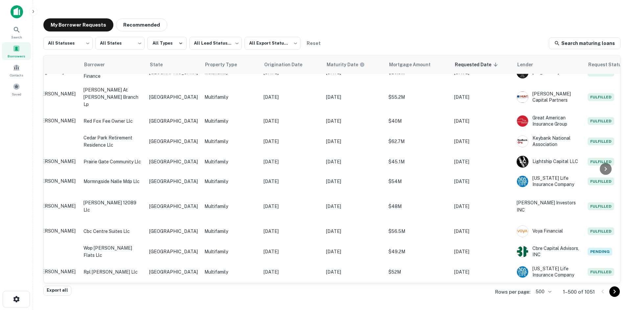
scroll to position [3702, 0]
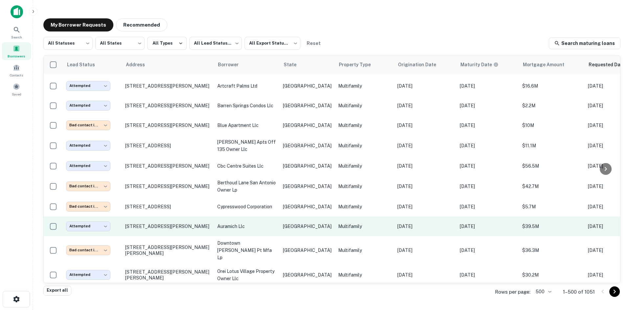
click at [224, 223] on p "auramich llc" at bounding box center [246, 226] width 59 height 7
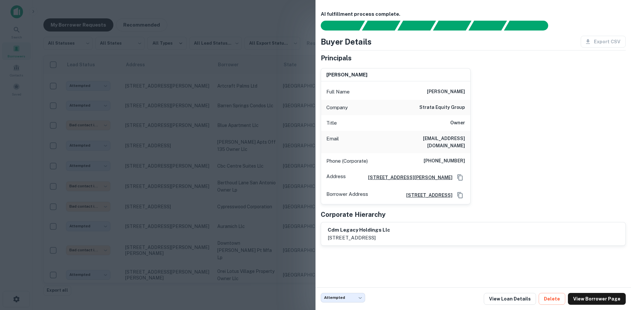
click at [247, 108] on div at bounding box center [315, 155] width 631 height 310
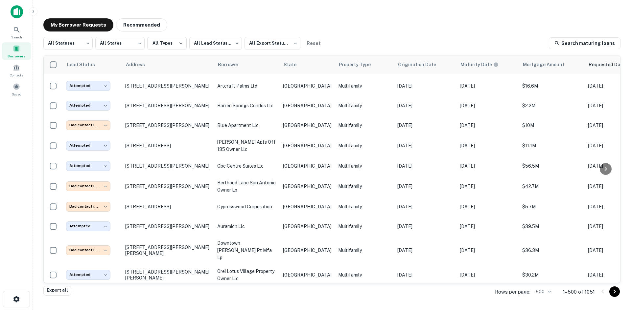
scroll to position [3930, 0]
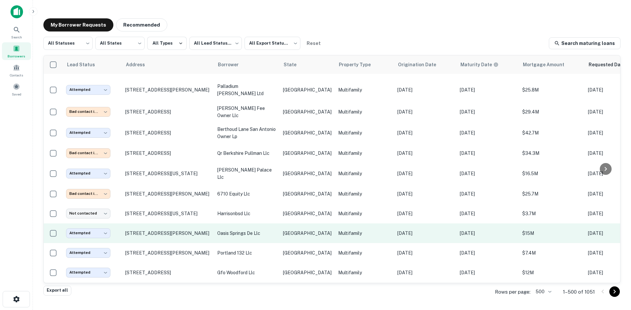
click at [240, 230] on p "oasis springs de llc" at bounding box center [246, 233] width 59 height 7
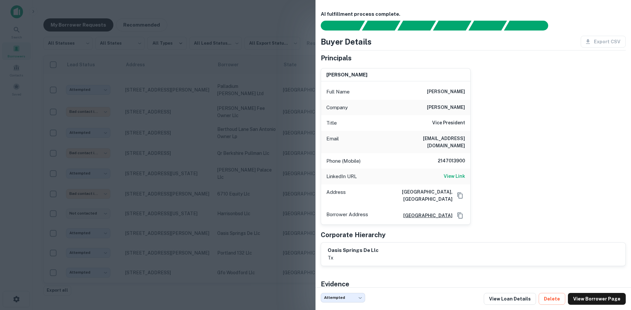
click at [218, 111] on div at bounding box center [315, 155] width 631 height 310
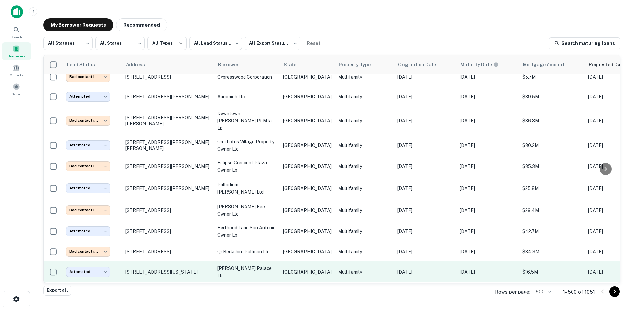
scroll to position [3799, 0]
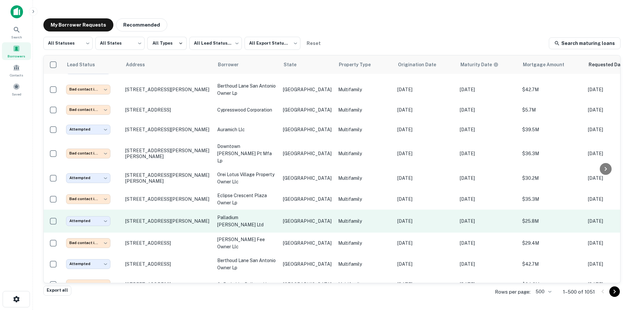
click at [275, 214] on p "palladium simpson stuart ltd" at bounding box center [246, 221] width 59 height 14
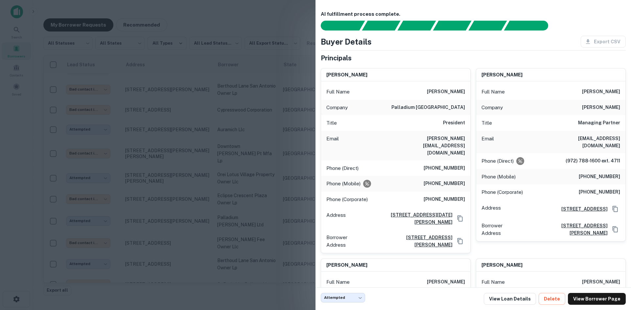
click at [256, 94] on div at bounding box center [315, 155] width 631 height 310
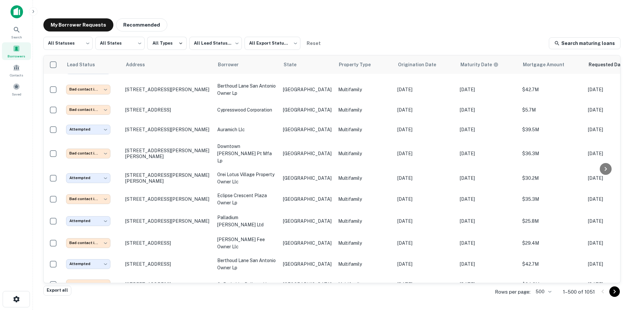
scroll to position [9507, 0]
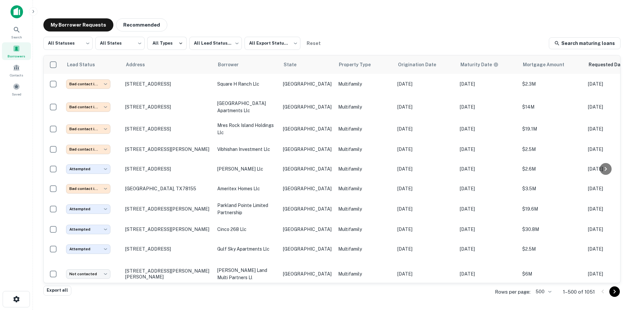
click at [463, 296] on p "[DATE]" at bounding box center [488, 299] width 56 height 7
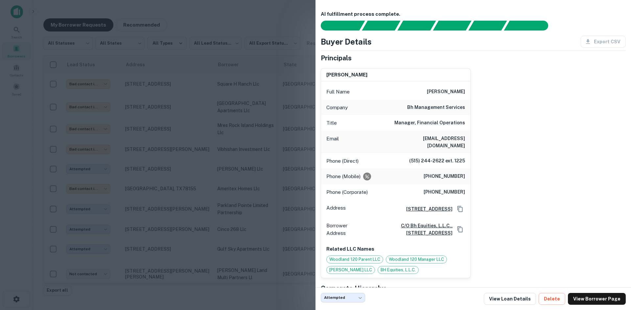
drag, startPoint x: 283, startPoint y: 138, endPoint x: 239, endPoint y: 190, distance: 67.6
click at [283, 138] on div at bounding box center [315, 155] width 631 height 310
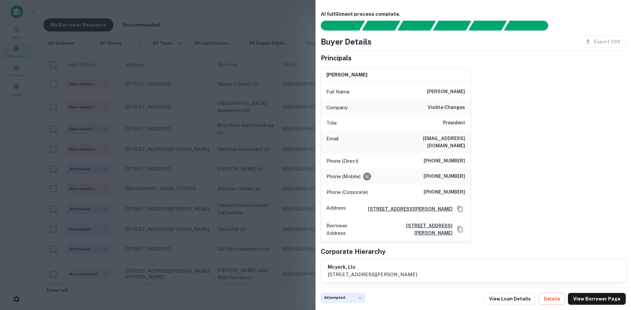
click at [258, 78] on div at bounding box center [315, 155] width 631 height 310
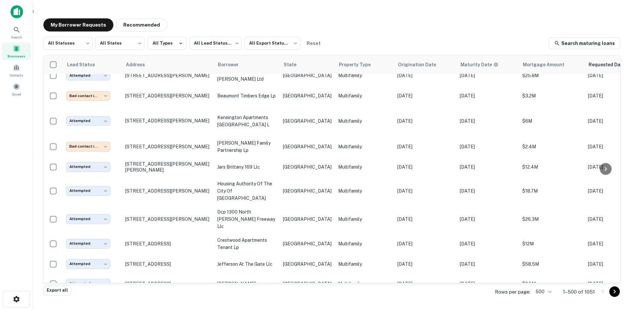
scroll to position [9614, 0]
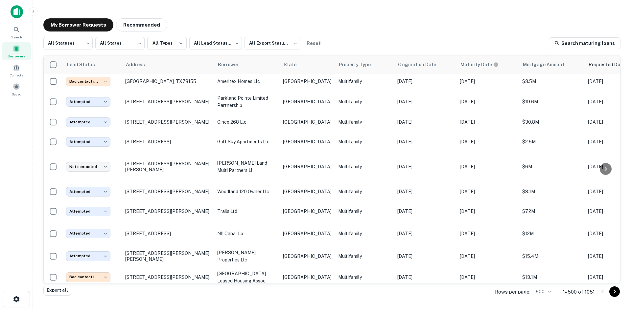
click at [276, 294] on p "ndp eldorado llc" at bounding box center [246, 297] width 59 height 7
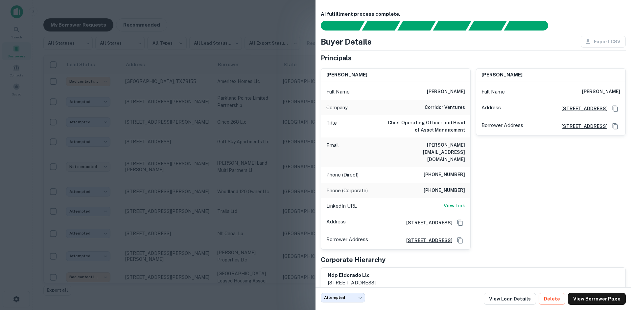
click at [202, 103] on div at bounding box center [315, 155] width 631 height 310
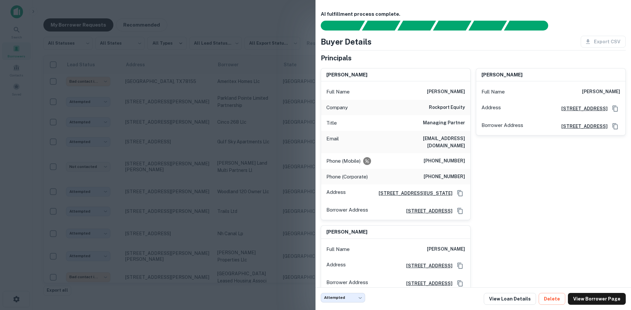
click at [270, 16] on div at bounding box center [315, 155] width 631 height 310
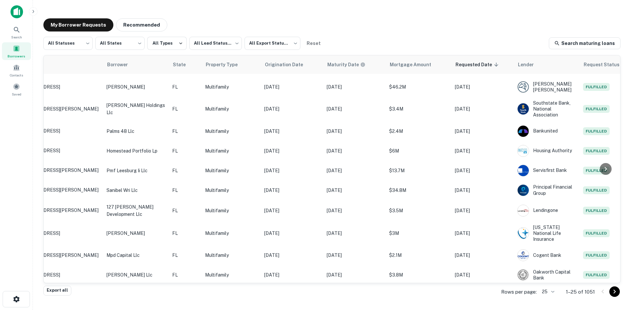
scroll to position [263, 0]
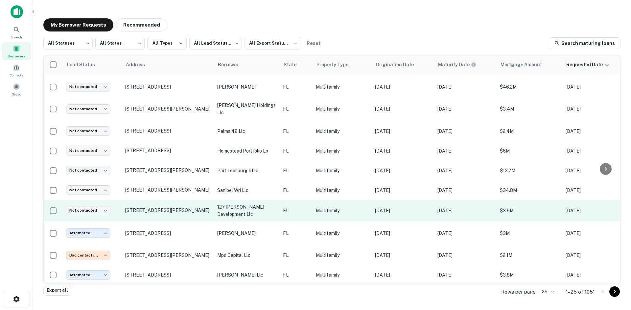
click at [309, 206] on td "FL" at bounding box center [296, 210] width 33 height 21
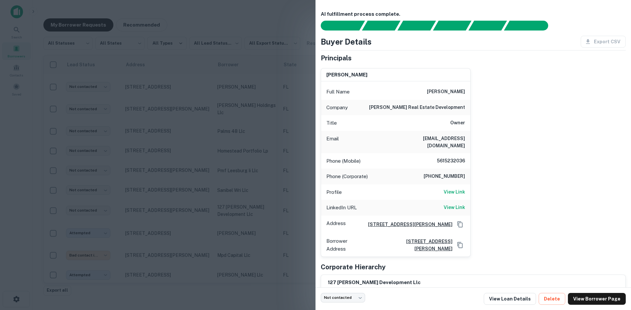
click at [459, 137] on h6 "[EMAIL_ADDRESS][DOMAIN_NAME]" at bounding box center [425, 142] width 79 height 14
copy h6 "[EMAIL_ADDRESS][DOMAIN_NAME]"
click at [223, 211] on div at bounding box center [315, 155] width 631 height 310
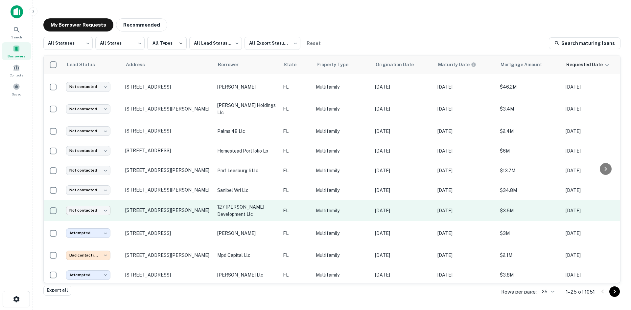
click at [103, 206] on body "Search Borrowers Contacts Saved My Borrower Requests Recommended All Statuses *…" at bounding box center [315, 155] width 631 height 310
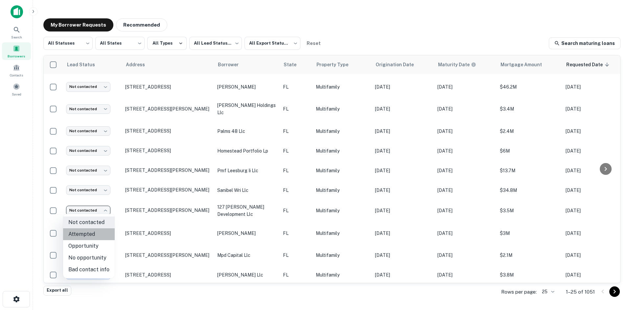
click at [99, 236] on li "Attempted" at bounding box center [89, 235] width 52 height 12
type input "*********"
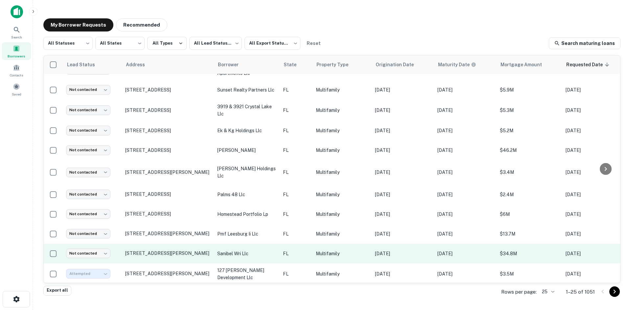
scroll to position [197, 0]
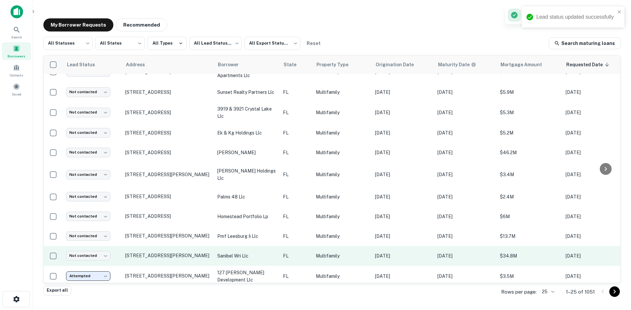
click at [275, 255] on p "sanibel wri llc" at bounding box center [246, 256] width 59 height 7
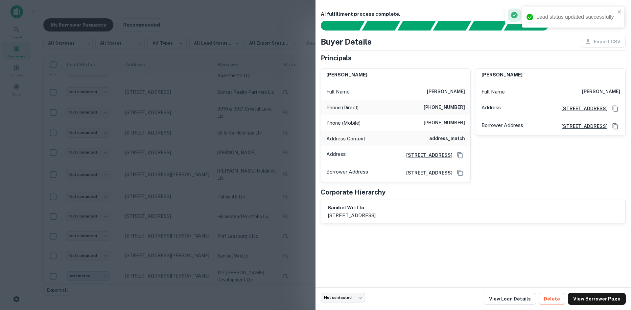
click at [261, 113] on div at bounding box center [315, 155] width 631 height 310
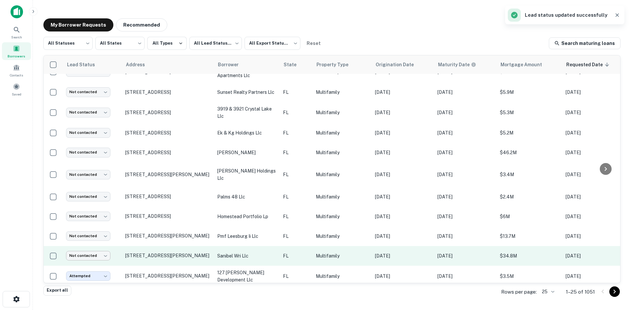
click at [101, 252] on body "Lead status updated successfully Search Borrowers Contacts Saved My Borrower Re…" at bounding box center [315, 155] width 631 height 310
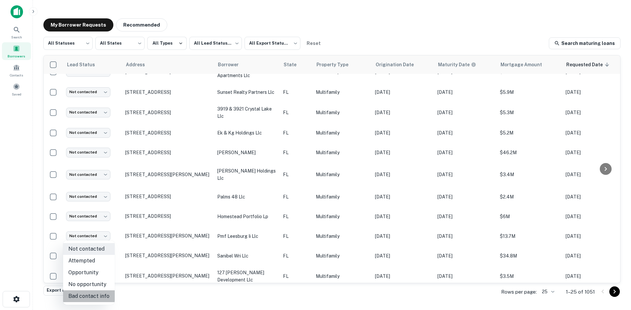
click at [94, 293] on li "Bad contact info" at bounding box center [89, 297] width 52 height 12
type input "**********"
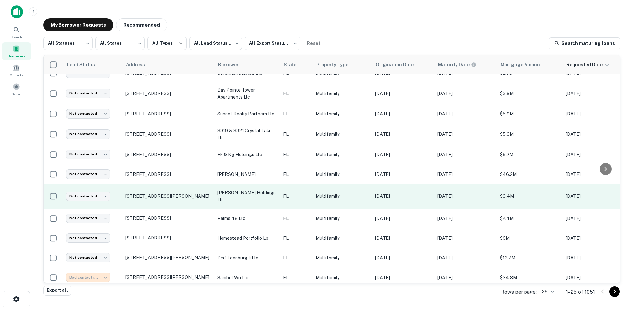
scroll to position [164, 0]
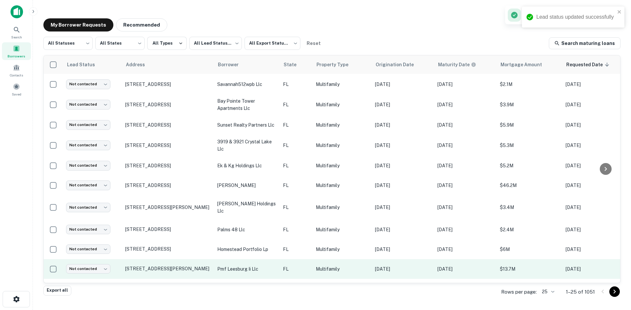
click at [322, 262] on td "Multifamily" at bounding box center [341, 270] width 59 height 20
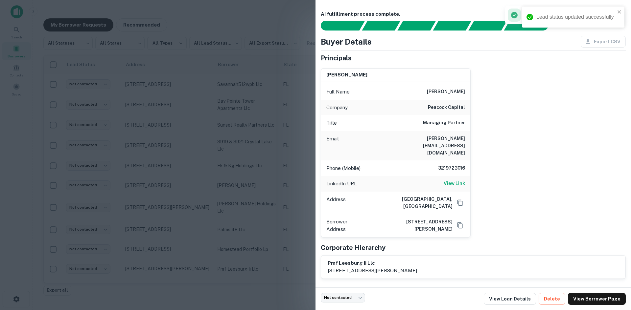
click at [441, 135] on h6 "[PERSON_NAME][EMAIL_ADDRESS][DOMAIN_NAME]" at bounding box center [425, 146] width 79 height 22
copy h6 "[PERSON_NAME][EMAIL_ADDRESS][DOMAIN_NAME]"
click at [215, 214] on div at bounding box center [315, 155] width 631 height 310
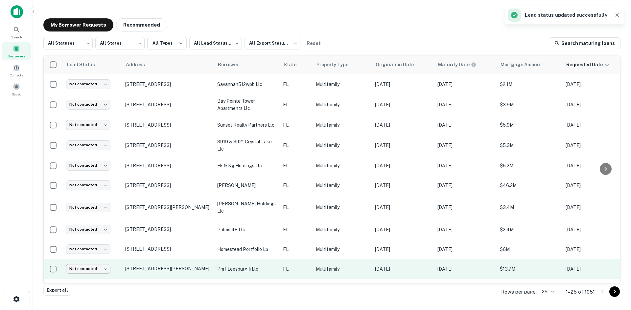
click at [99, 264] on body "Search Borrowers Contacts Saved My Borrower Requests Recommended All Statuses *…" at bounding box center [315, 155] width 631 height 310
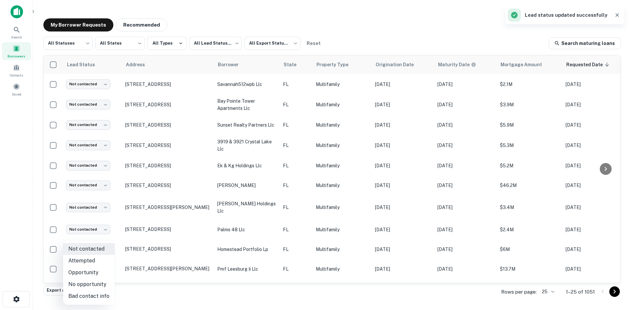
click at [97, 262] on li "Attempted" at bounding box center [89, 261] width 52 height 12
type input "*********"
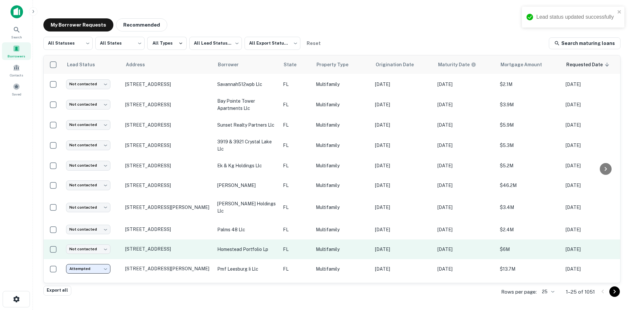
click at [309, 246] on p "FL" at bounding box center [296, 249] width 26 height 7
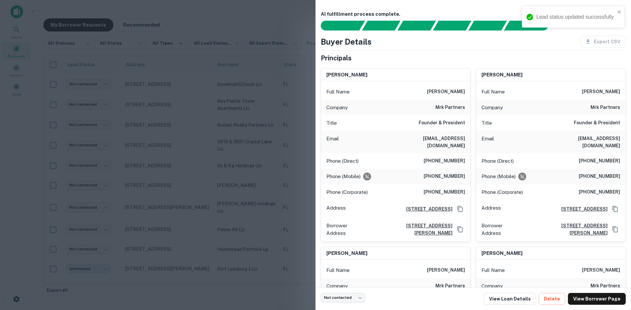
click at [457, 137] on h6 "[EMAIL_ADDRESS][DOMAIN_NAME]" at bounding box center [425, 142] width 79 height 14
copy h6 "[EMAIL_ADDRESS][DOMAIN_NAME]"
drag, startPoint x: 253, startPoint y: 211, endPoint x: 227, endPoint y: 233, distance: 33.9
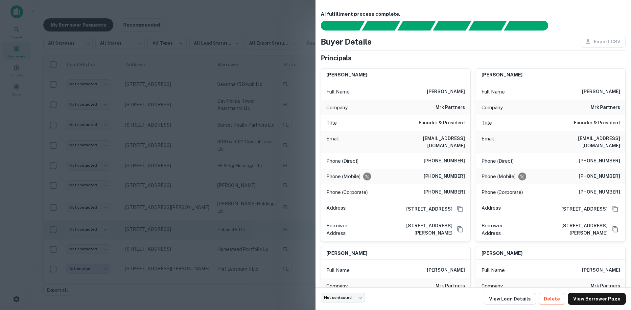
click at [253, 211] on div at bounding box center [315, 155] width 631 height 310
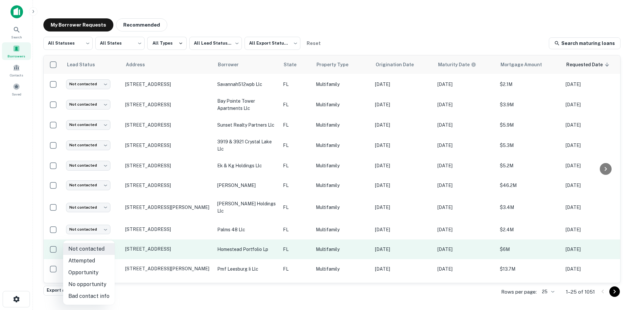
click at [100, 249] on body "Search Borrowers Contacts Saved My Borrower Requests Recommended All Statuses *…" at bounding box center [315, 155] width 631 height 310
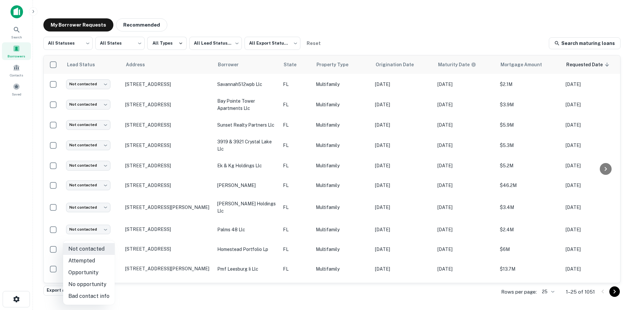
click at [98, 257] on li "Attempted" at bounding box center [89, 261] width 52 height 12
type input "*********"
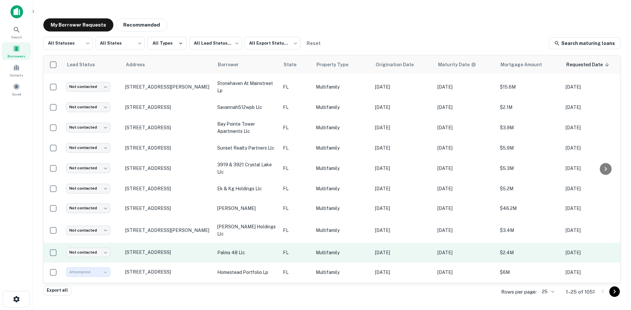
scroll to position [131, 0]
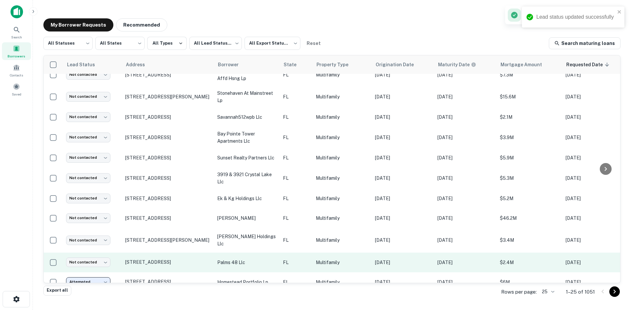
click at [241, 259] on p "palms 48 llc" at bounding box center [246, 262] width 59 height 7
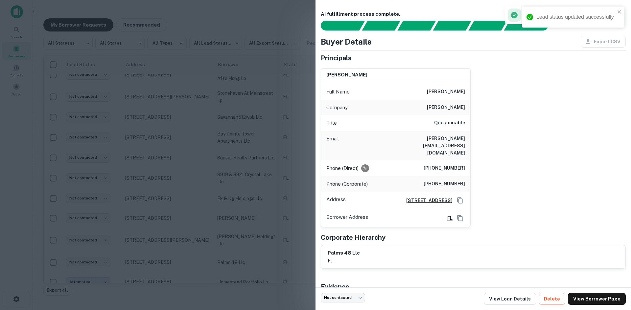
click at [448, 140] on h6 "[PERSON_NAME][EMAIL_ADDRESS][DOMAIN_NAME]" at bounding box center [425, 146] width 79 height 22
copy h6 "[PERSON_NAME][EMAIL_ADDRESS][DOMAIN_NAME]"
click at [205, 211] on div at bounding box center [315, 155] width 631 height 310
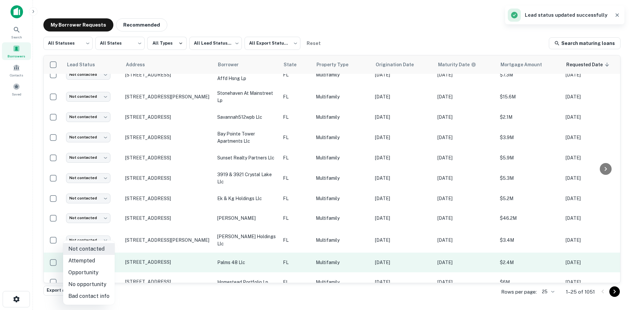
click at [97, 260] on body "Search Borrowers Contacts Saved My Borrower Requests Recommended All Statuses *…" at bounding box center [315, 155] width 631 height 310
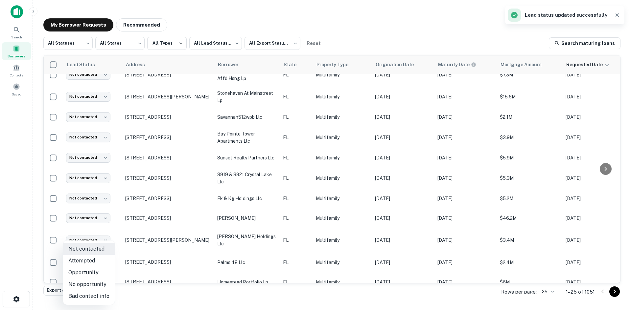
click at [94, 259] on li "Attempted" at bounding box center [89, 261] width 52 height 12
type input "*********"
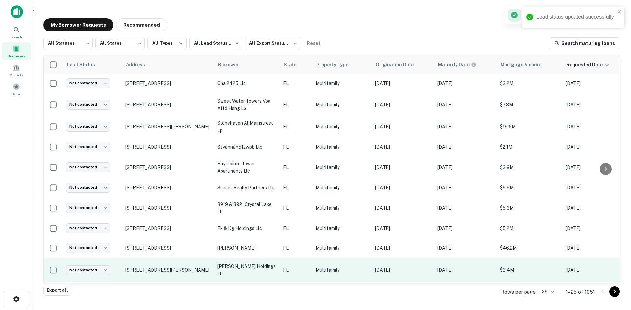
scroll to position [99, 0]
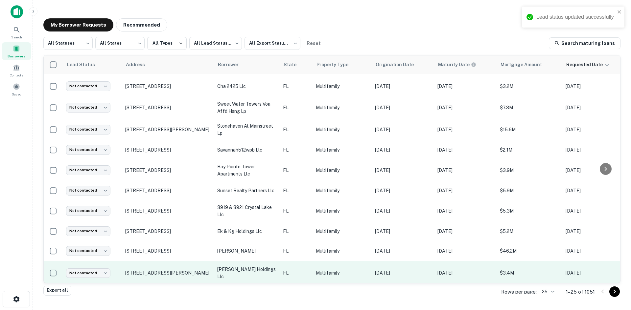
click at [334, 261] on td "Multifamily" at bounding box center [341, 273] width 59 height 25
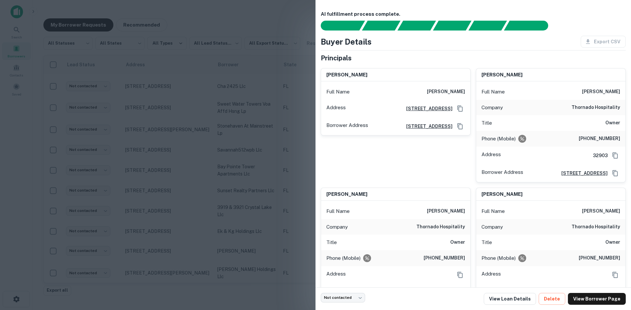
click at [240, 147] on div at bounding box center [315, 155] width 631 height 310
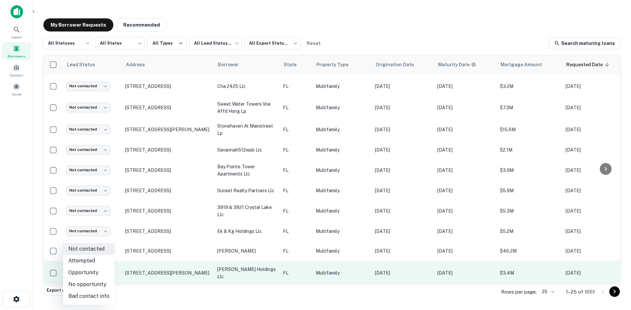
click at [104, 270] on body "Search Borrowers Contacts Saved My Borrower Requests Recommended All Statuses *…" at bounding box center [315, 155] width 631 height 310
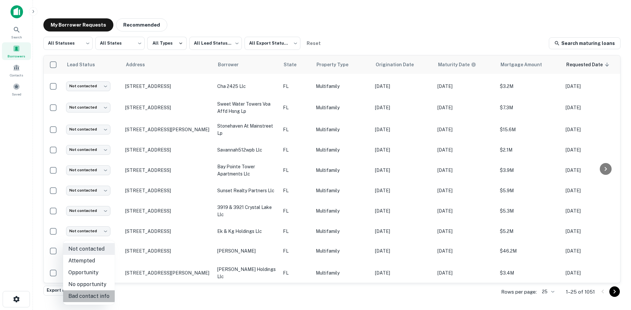
click at [97, 296] on li "Bad contact info" at bounding box center [89, 297] width 52 height 12
type input "**********"
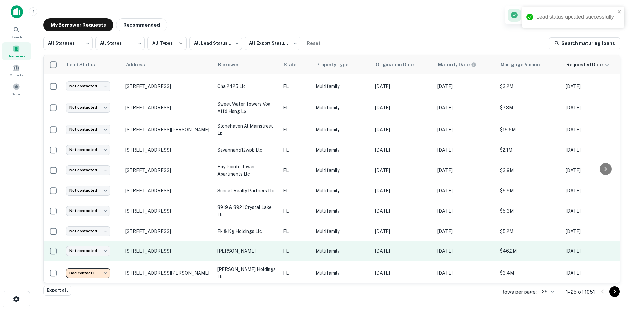
click at [267, 258] on td "[PERSON_NAME]" at bounding box center [247, 251] width 66 height 20
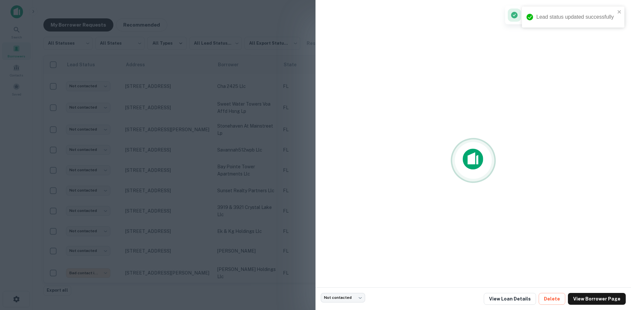
click at [194, 121] on div at bounding box center [315, 155] width 631 height 310
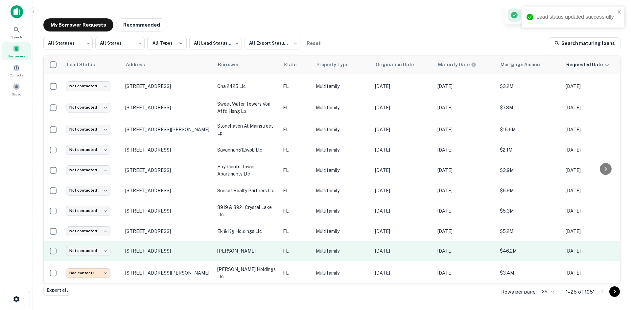
click at [281, 248] on td "FL" at bounding box center [296, 251] width 33 height 20
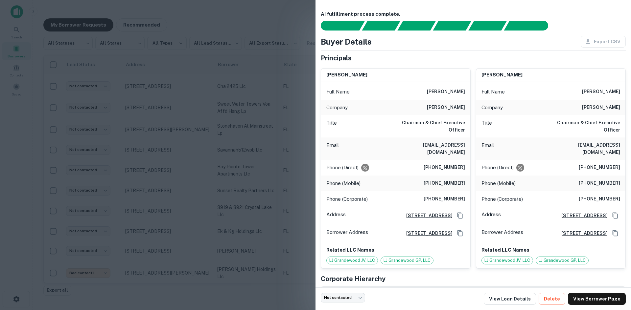
click at [450, 142] on h6 "[EMAIL_ADDRESS][DOMAIN_NAME]" at bounding box center [425, 149] width 79 height 14
click at [454, 142] on h6 "[EMAIL_ADDRESS][DOMAIN_NAME]" at bounding box center [425, 149] width 79 height 14
copy h6 "[EMAIL_ADDRESS][DOMAIN_NAME]"
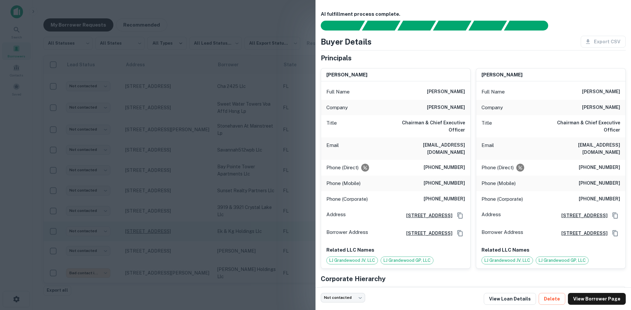
drag, startPoint x: 198, startPoint y: 223, endPoint x: 185, endPoint y: 230, distance: 14.0
click at [198, 223] on div at bounding box center [315, 155] width 631 height 310
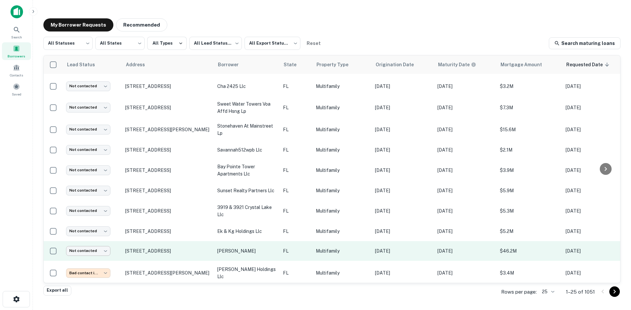
click at [100, 250] on body "Search Borrowers Contacts Saved My Borrower Requests Recommended All Statuses *…" at bounding box center [315, 155] width 631 height 310
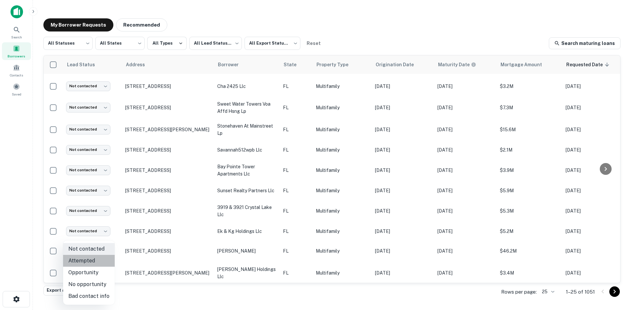
click at [100, 260] on li "Attempted" at bounding box center [89, 261] width 52 height 12
type input "*********"
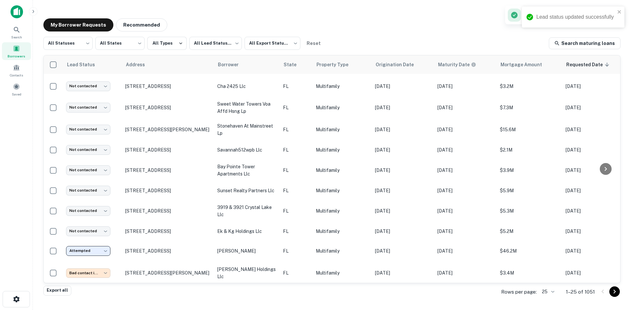
scroll to position [66, 0]
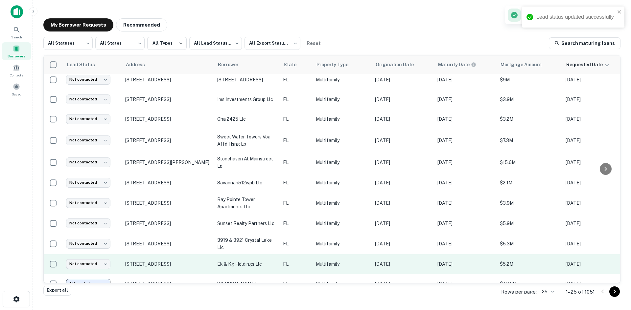
click at [300, 257] on td "FL" at bounding box center [296, 265] width 33 height 20
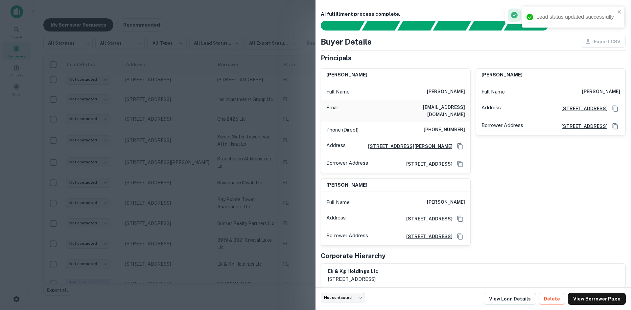
click at [452, 108] on h6 "[EMAIL_ADDRESS][DOMAIN_NAME]" at bounding box center [425, 111] width 79 height 14
copy h6 "[EMAIL_ADDRESS][DOMAIN_NAME]"
click at [139, 217] on div at bounding box center [315, 155] width 631 height 310
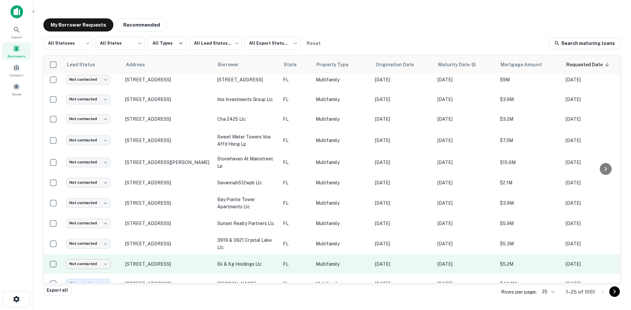
click at [88, 261] on body "Search Borrowers Contacts Saved My Borrower Requests Recommended All Statuses *…" at bounding box center [315, 155] width 631 height 310
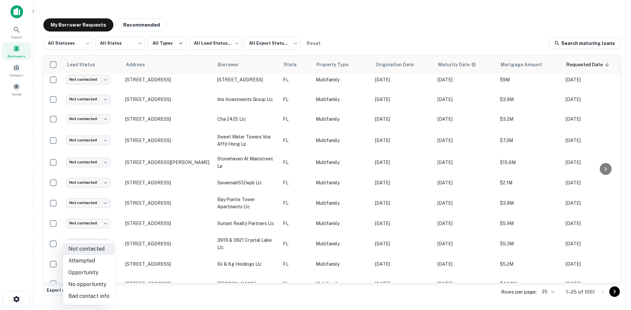
click at [93, 264] on li "Attempted" at bounding box center [89, 261] width 52 height 12
type input "*********"
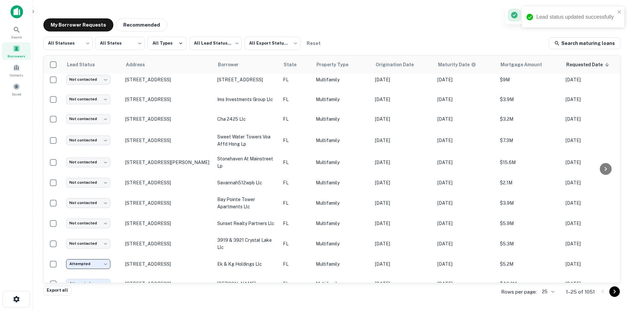
scroll to position [33, 0]
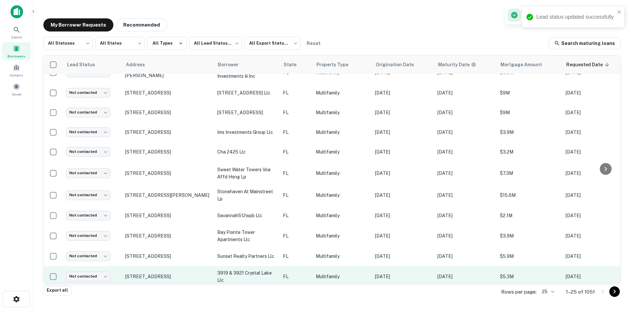
click at [269, 273] on p "3919 & 3921 crystal lake llc" at bounding box center [246, 277] width 59 height 14
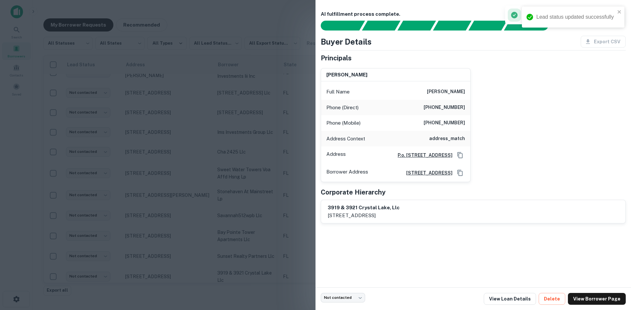
click at [173, 122] on div at bounding box center [315, 155] width 631 height 310
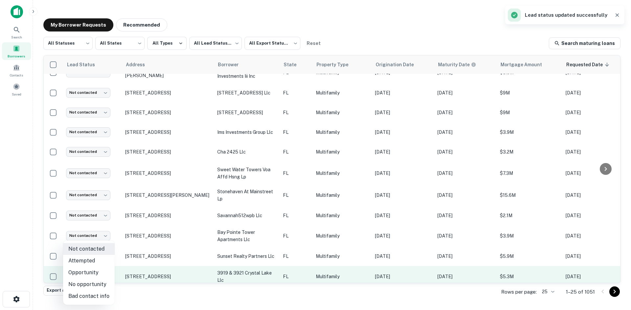
click at [96, 272] on body "Lead status updated successfully Search Borrowers Contacts Saved My Borrower Re…" at bounding box center [315, 155] width 631 height 310
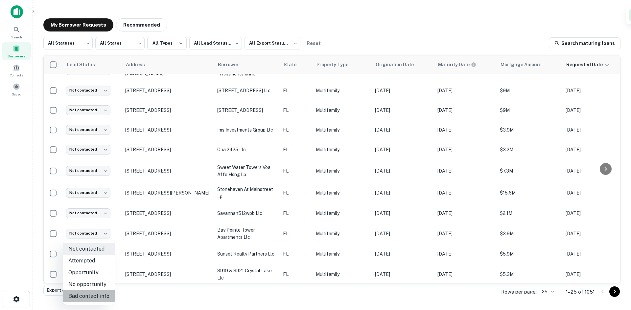
drag, startPoint x: 96, startPoint y: 294, endPoint x: 137, endPoint y: 283, distance: 42.9
click at [96, 294] on li "Bad contact info" at bounding box center [89, 297] width 52 height 12
type input "**********"
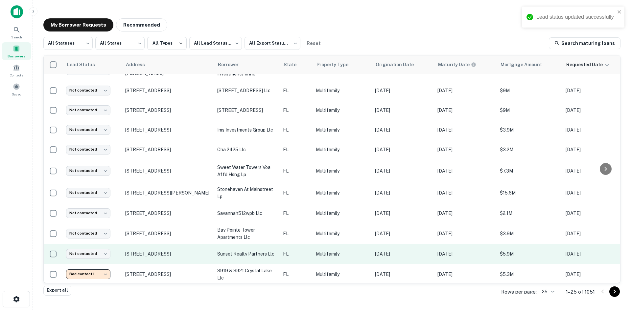
click at [334, 254] on p "Multifamily" at bounding box center [342, 254] width 53 height 7
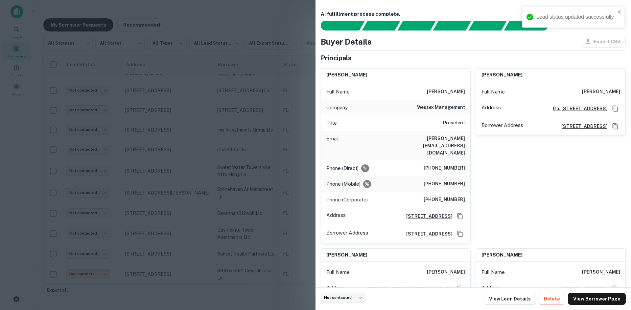
click at [454, 133] on div "Email [PERSON_NAME][EMAIL_ADDRESS][DOMAIN_NAME]" at bounding box center [395, 146] width 149 height 30
copy h6 "[PERSON_NAME][EMAIL_ADDRESS][DOMAIN_NAME]"
click at [87, 257] on div at bounding box center [315, 155] width 631 height 310
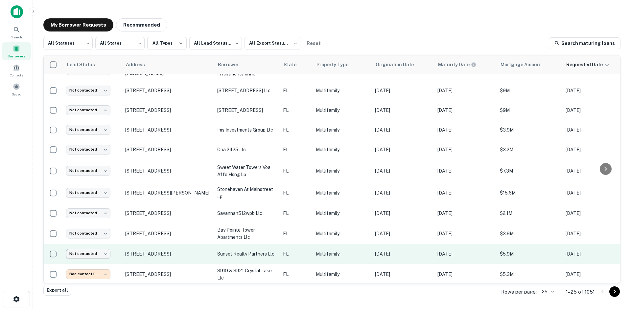
click at [89, 257] on body "Search Borrowers Contacts Saved My Borrower Requests Recommended All Statuses *…" at bounding box center [315, 155] width 631 height 310
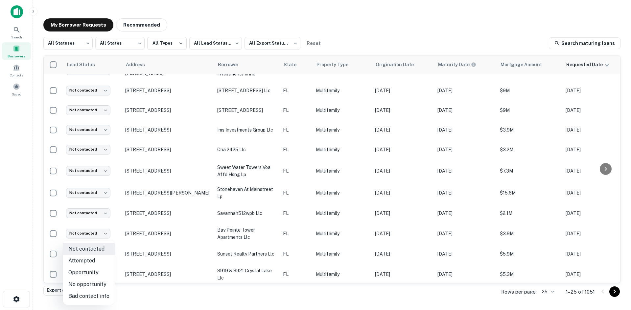
click at [90, 261] on li "Attempted" at bounding box center [89, 261] width 52 height 12
type input "*********"
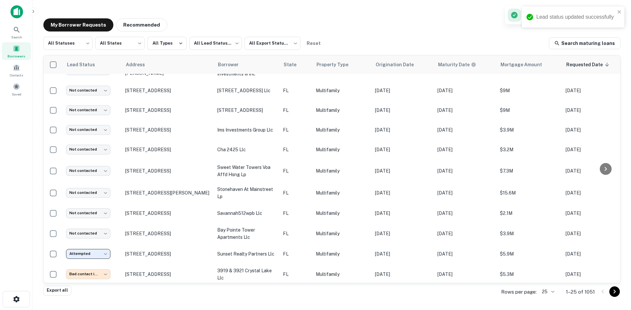
scroll to position [2, 0]
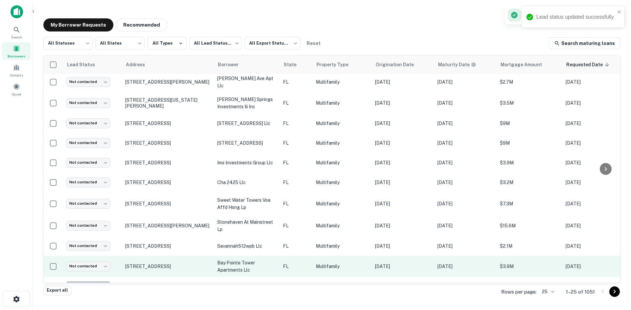
click at [259, 261] on p "bay pointe tower apartments llc" at bounding box center [246, 267] width 59 height 14
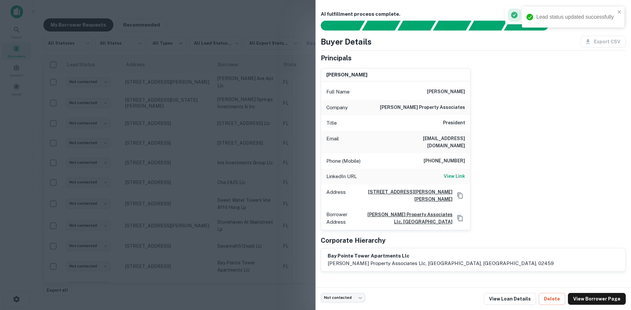
click at [458, 139] on h6 "[EMAIL_ADDRESS][DOMAIN_NAME]" at bounding box center [425, 142] width 79 height 14
copy h6 "[EMAIL_ADDRESS][DOMAIN_NAME]"
click at [321, 156] on div "[PERSON_NAME] Full Name [PERSON_NAME] Company [PERSON_NAME] property associates…" at bounding box center [396, 149] width 150 height 162
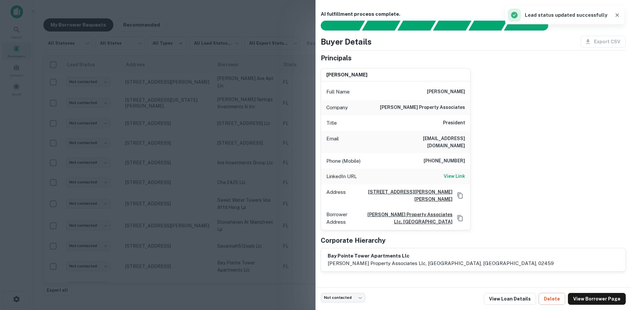
click at [106, 263] on div at bounding box center [315, 155] width 631 height 310
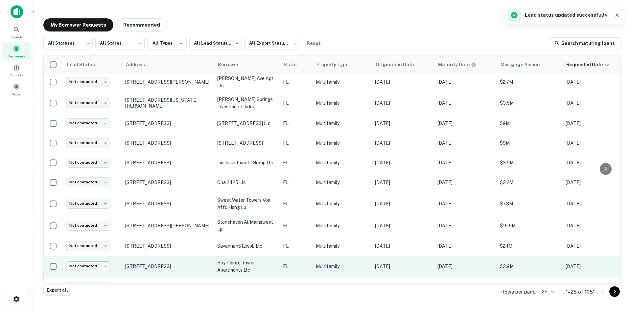
click at [94, 266] on body "Search Borrowers Contacts Saved My Borrower Requests Recommended All Statuses *…" at bounding box center [315, 155] width 631 height 310
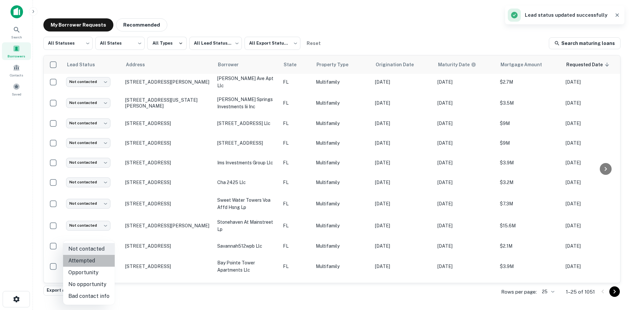
click at [107, 258] on li "Attempted" at bounding box center [89, 261] width 52 height 12
type input "*********"
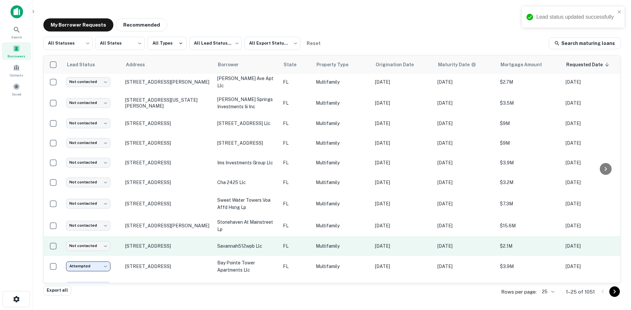
click at [279, 245] on td "savannah512wpb llc" at bounding box center [247, 247] width 66 height 20
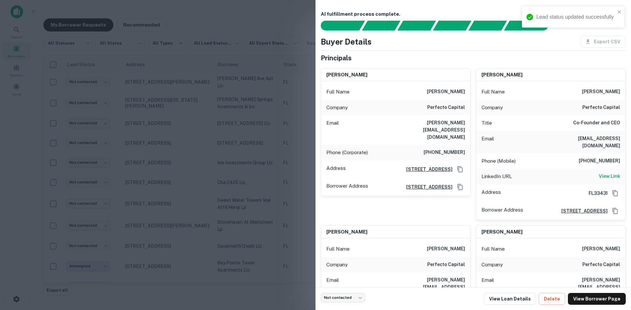
click at [459, 124] on h6 "[PERSON_NAME][EMAIL_ADDRESS][DOMAIN_NAME]" at bounding box center [425, 130] width 79 height 22
copy h6 "[PERSON_NAME][EMAIL_ADDRESS][DOMAIN_NAME]"
click at [290, 189] on div at bounding box center [315, 155] width 631 height 310
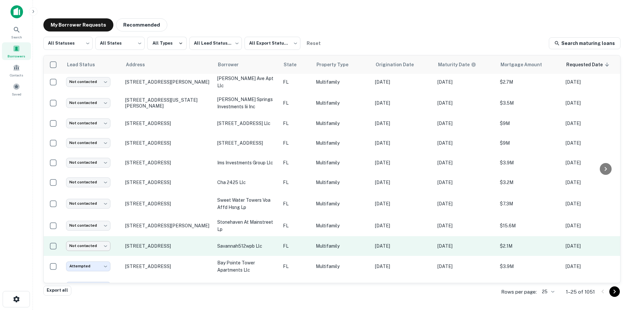
click at [92, 245] on body "Search Borrowers Contacts Saved My Borrower Requests Recommended All Statuses *…" at bounding box center [315, 155] width 631 height 310
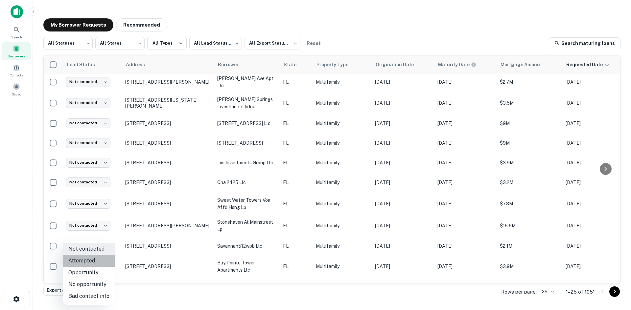
click at [96, 257] on li "Attempted" at bounding box center [89, 261] width 52 height 12
type input "*********"
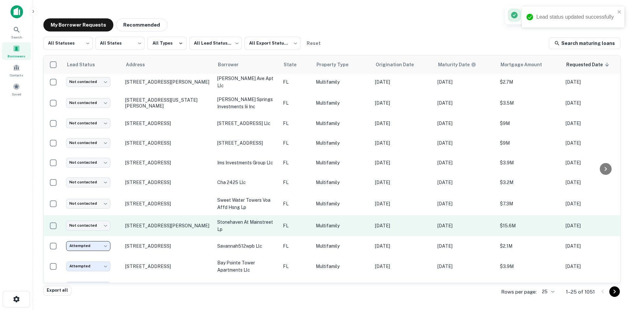
click at [353, 218] on td "Multifamily" at bounding box center [341, 225] width 59 height 21
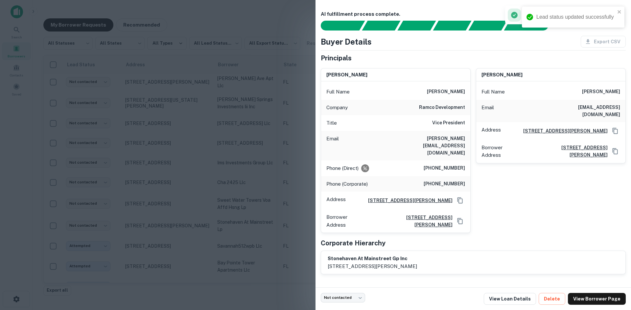
click at [452, 129] on div "Title Vice President" at bounding box center [395, 123] width 149 height 16
click at [450, 134] on div "Email [PERSON_NAME][EMAIL_ADDRESS][DOMAIN_NAME]" at bounding box center [395, 146] width 149 height 30
click at [446, 142] on h6 "[PERSON_NAME][EMAIL_ADDRESS][DOMAIN_NAME]" at bounding box center [425, 146] width 79 height 22
click at [449, 139] on h6 "[PERSON_NAME][EMAIL_ADDRESS][DOMAIN_NAME]" at bounding box center [425, 146] width 79 height 22
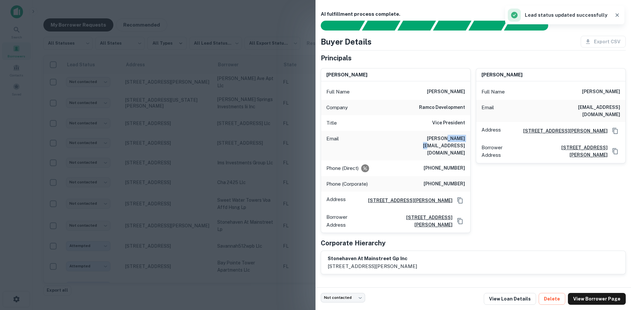
click at [449, 139] on h6 "[PERSON_NAME][EMAIL_ADDRESS][DOMAIN_NAME]" at bounding box center [425, 146] width 79 height 22
copy h6 "[PERSON_NAME][EMAIL_ADDRESS][DOMAIN_NAME]"
click at [157, 236] on div at bounding box center [315, 155] width 631 height 310
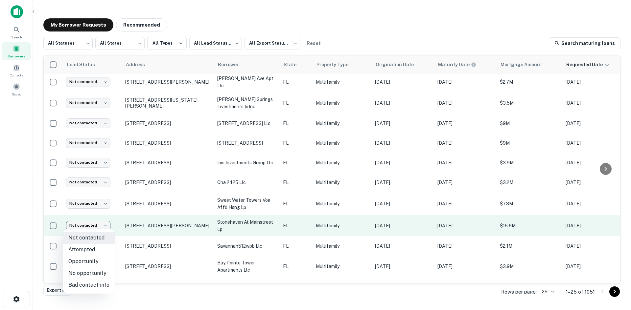
click at [91, 228] on body "Search Borrowers Contacts Saved My Borrower Requests Recommended All Statuses *…" at bounding box center [315, 155] width 631 height 310
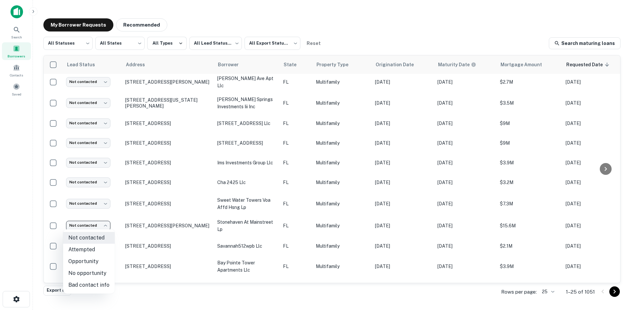
click at [87, 250] on li "Attempted" at bounding box center [89, 250] width 52 height 12
type input "*********"
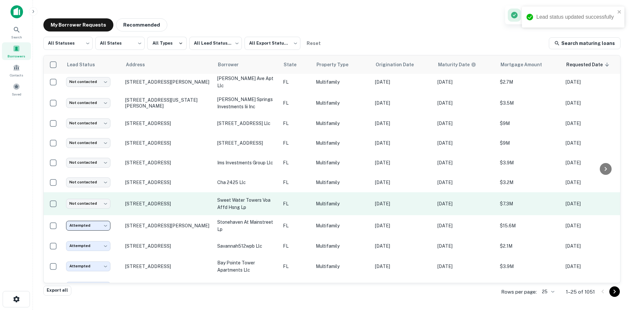
click at [283, 206] on td "FL" at bounding box center [296, 204] width 33 height 23
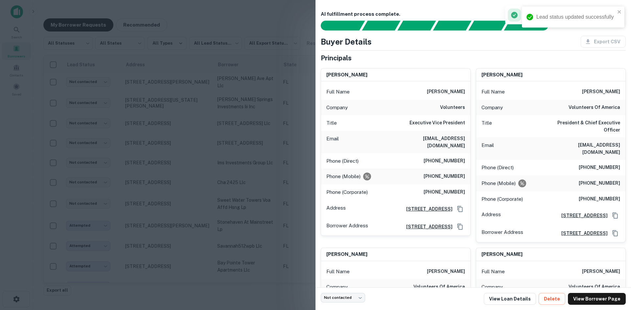
click at [441, 139] on h6 "[EMAIL_ADDRESS][DOMAIN_NAME]" at bounding box center [425, 142] width 79 height 14
click at [549, 138] on div "Email [EMAIL_ADDRESS][DOMAIN_NAME]" at bounding box center [550, 149] width 149 height 22
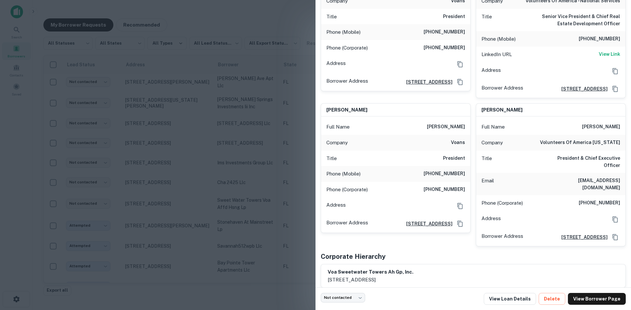
scroll to position [624, 0]
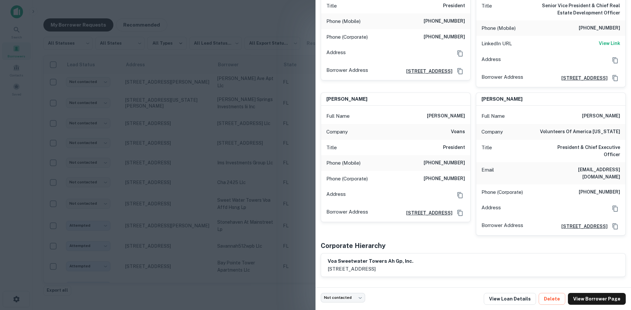
click at [297, 177] on div at bounding box center [315, 155] width 631 height 310
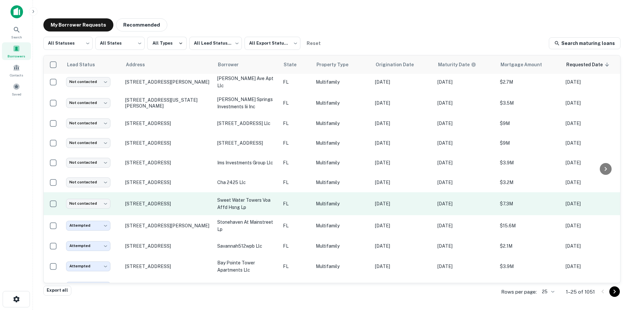
click at [417, 207] on td "[DATE]" at bounding box center [403, 204] width 62 height 23
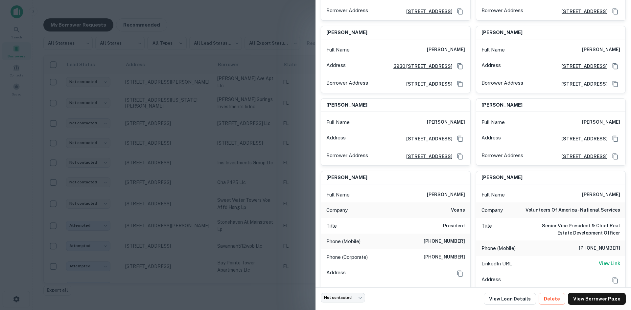
scroll to position [331, 0]
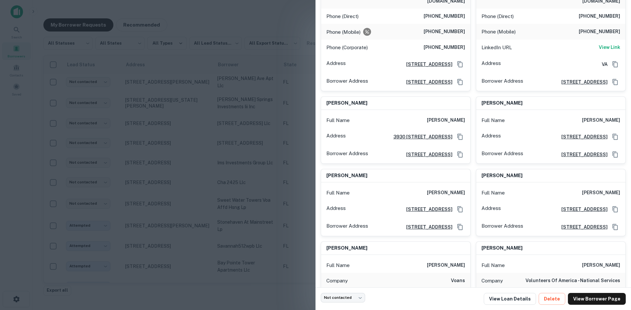
click at [262, 91] on div at bounding box center [315, 155] width 631 height 310
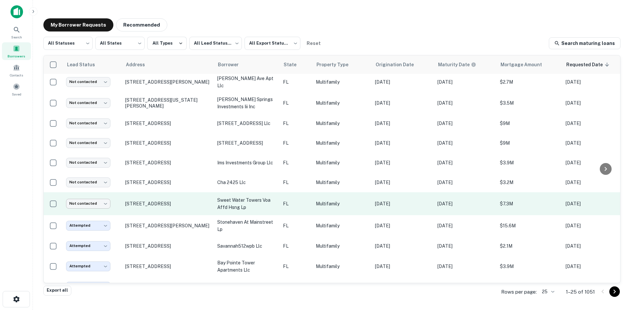
click at [99, 202] on body "Search Borrowers Contacts Saved My Borrower Requests Recommended All Statuses *…" at bounding box center [315, 155] width 631 height 310
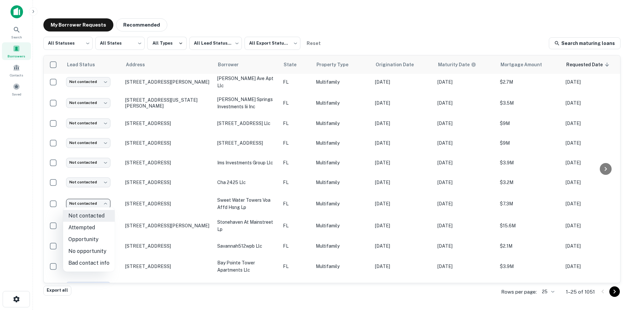
drag, startPoint x: 90, startPoint y: 264, endPoint x: 155, endPoint y: 238, distance: 69.7
click at [90, 264] on li "Bad contact info" at bounding box center [89, 264] width 52 height 12
type input "**********"
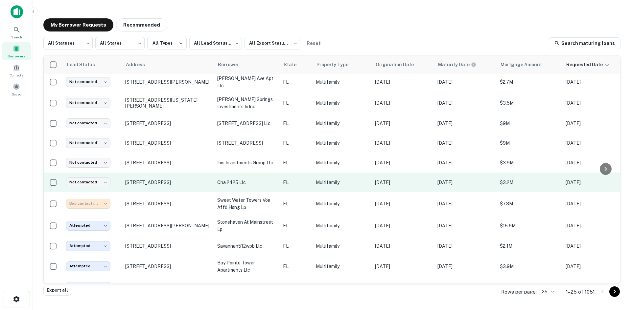
click at [345, 173] on td "Multifamily" at bounding box center [341, 183] width 59 height 20
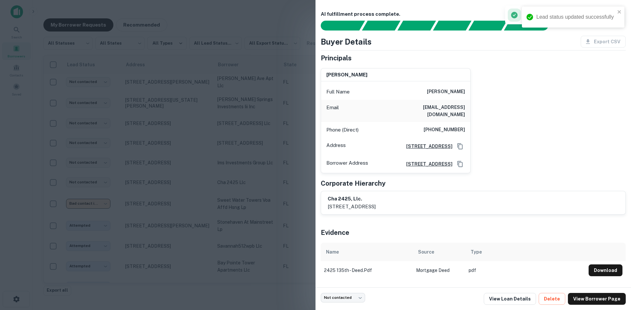
click at [274, 148] on div at bounding box center [315, 155] width 631 height 310
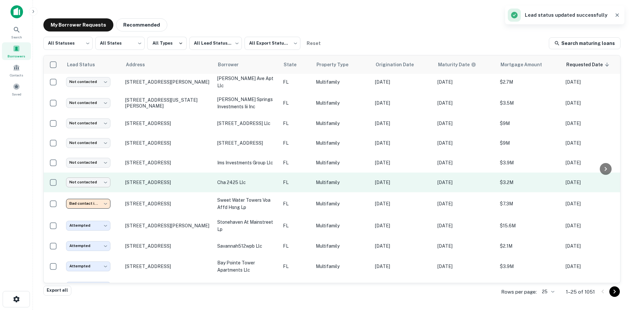
click at [102, 179] on body "Lead status updated successfully Search Borrowers Contacts Saved My Borrower Re…" at bounding box center [315, 155] width 631 height 310
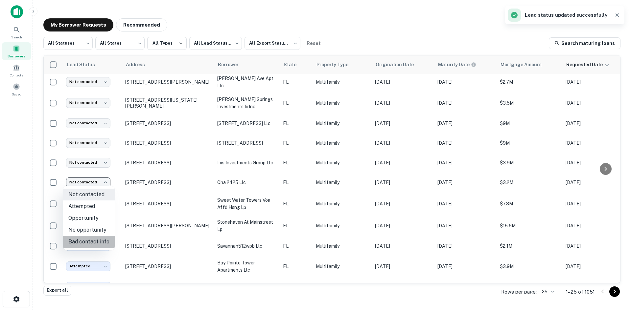
click at [97, 244] on li "Bad contact info" at bounding box center [89, 242] width 52 height 12
type input "**********"
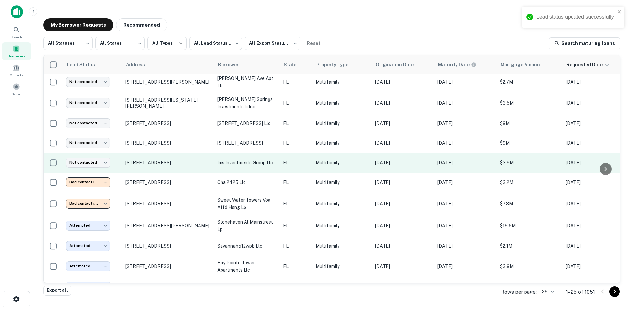
click at [330, 167] on td "Multifamily" at bounding box center [341, 163] width 59 height 20
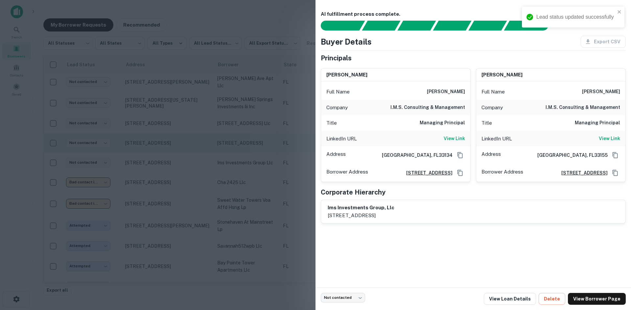
click at [243, 146] on div at bounding box center [315, 155] width 631 height 310
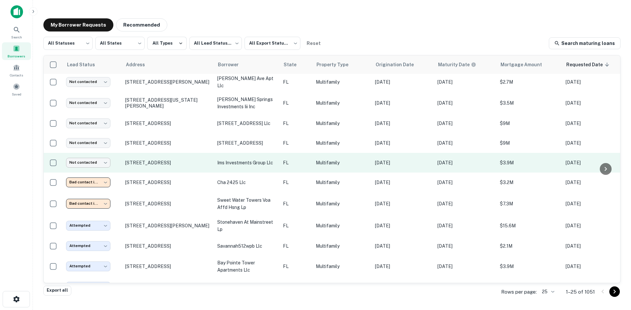
click at [104, 159] on body "Lead status updated successfully Search Borrowers Contacts Saved My Borrower Re…" at bounding box center [315, 155] width 631 height 310
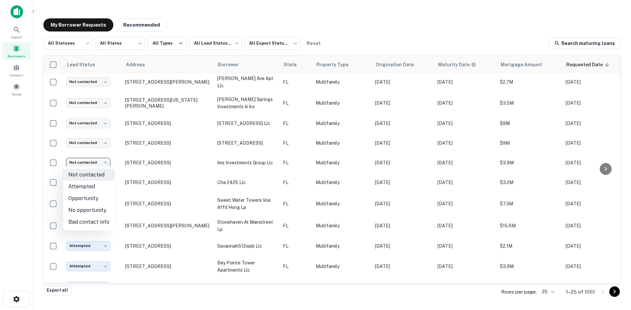
click at [99, 223] on li "Bad contact info" at bounding box center [89, 222] width 52 height 12
type input "**********"
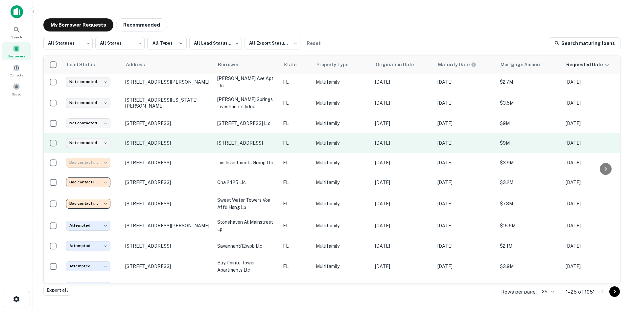
click at [281, 140] on td "FL" at bounding box center [296, 143] width 33 height 20
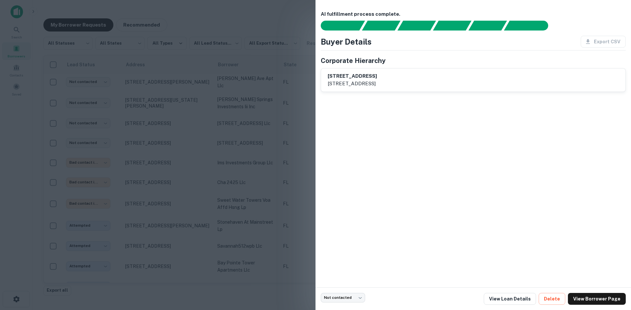
click at [179, 175] on div at bounding box center [315, 155] width 631 height 310
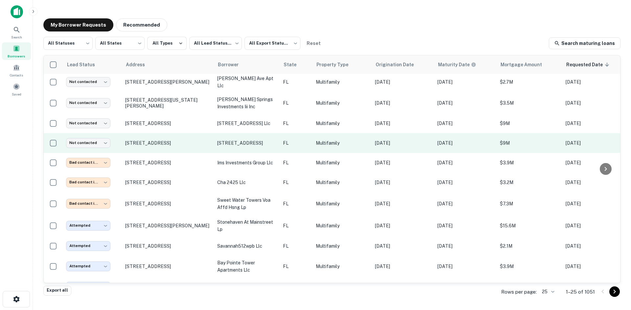
click at [268, 138] on td "[STREET_ADDRESS]" at bounding box center [247, 143] width 66 height 20
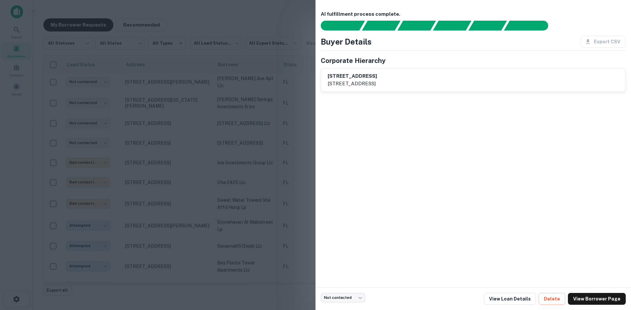
click at [233, 185] on div at bounding box center [315, 155] width 631 height 310
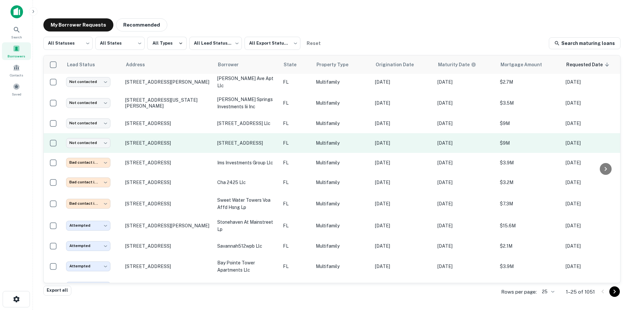
click at [243, 143] on p "[STREET_ADDRESS]" at bounding box center [246, 143] width 59 height 7
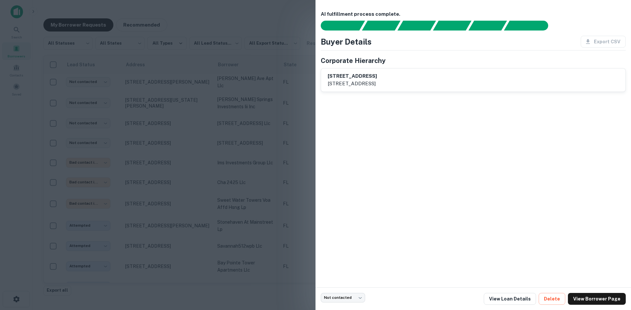
click at [242, 132] on div at bounding box center [315, 155] width 631 height 310
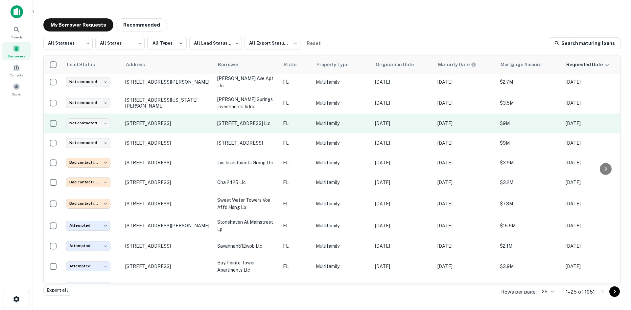
click at [249, 122] on p "[STREET_ADDRESS] llc" at bounding box center [246, 123] width 59 height 7
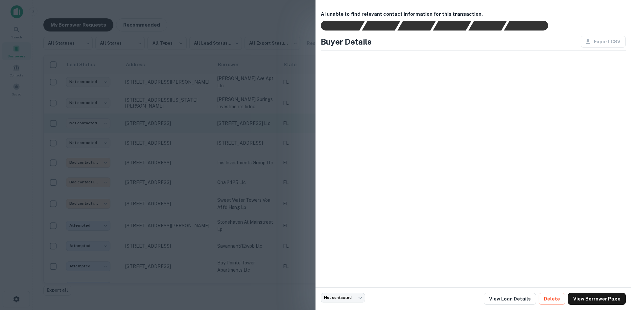
click at [249, 122] on div at bounding box center [315, 155] width 631 height 310
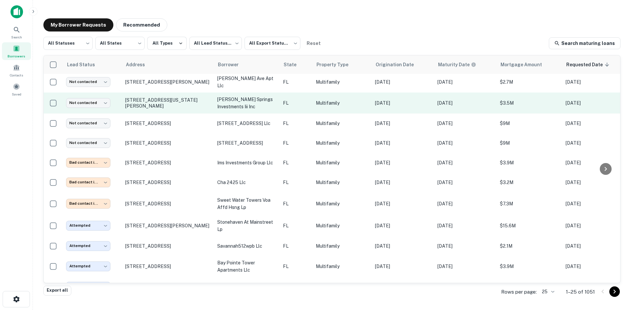
click at [255, 105] on p "[PERSON_NAME] springs investments iii inc" at bounding box center [246, 103] width 59 height 14
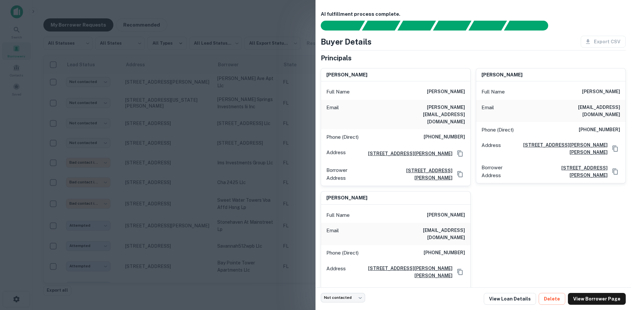
click at [437, 105] on h6 "[PERSON_NAME][EMAIL_ADDRESS][DOMAIN_NAME]" at bounding box center [425, 115] width 79 height 22
drag, startPoint x: 313, startPoint y: 133, endPoint x: 308, endPoint y: 132, distance: 4.9
click at [313, 133] on div at bounding box center [315, 155] width 631 height 310
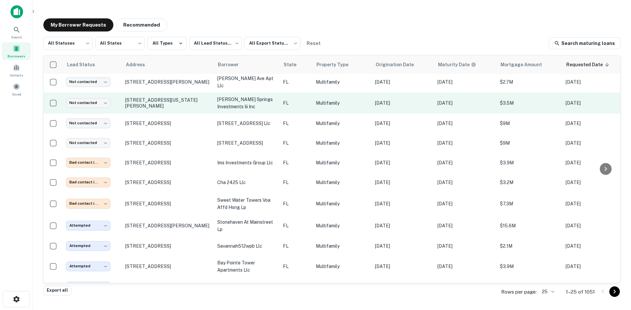
click at [248, 96] on p "[PERSON_NAME] springs investments iii inc" at bounding box center [246, 103] width 59 height 14
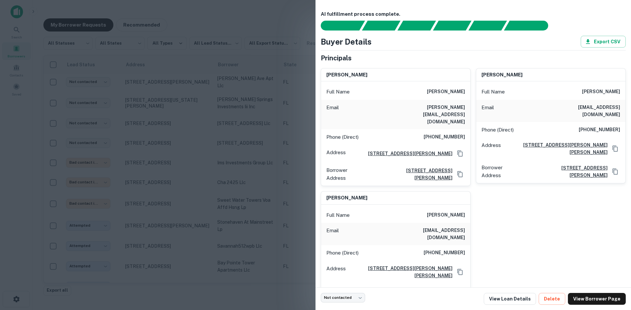
click at [134, 217] on div at bounding box center [315, 155] width 631 height 310
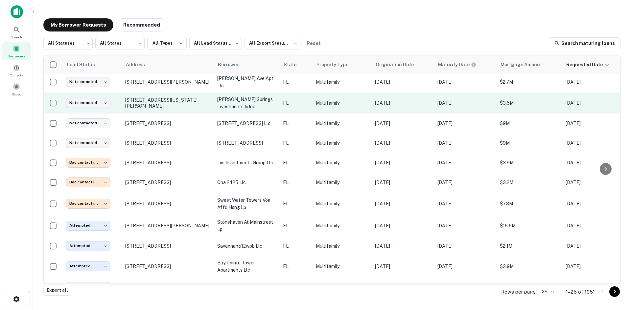
click at [88, 97] on td "Not contacted **** ​" at bounding box center [92, 103] width 59 height 21
click at [86, 98] on body "Search Borrowers Contacts Saved My Borrower Requests Recommended All Statuses *…" at bounding box center [315, 155] width 631 height 310
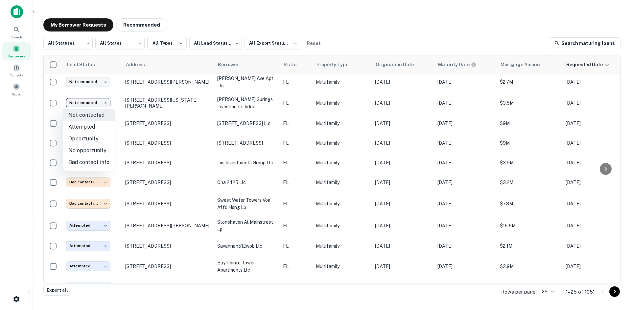
click at [91, 125] on li "Attempted" at bounding box center [89, 127] width 52 height 12
type input "*********"
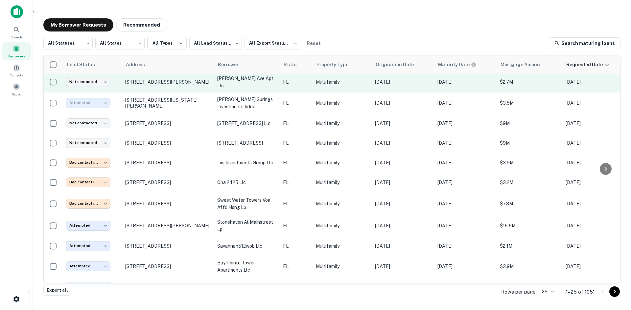
click at [229, 83] on p "[PERSON_NAME] ave apt llc" at bounding box center [246, 82] width 59 height 14
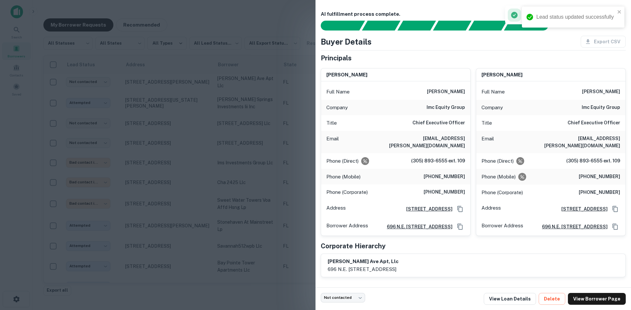
click at [453, 135] on h6 "[EMAIL_ADDRESS][PERSON_NAME][DOMAIN_NAME]" at bounding box center [425, 142] width 79 height 14
click at [229, 171] on div at bounding box center [315, 155] width 631 height 310
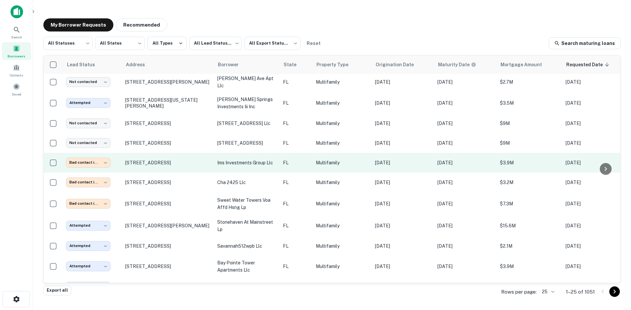
scroll to position [0, 0]
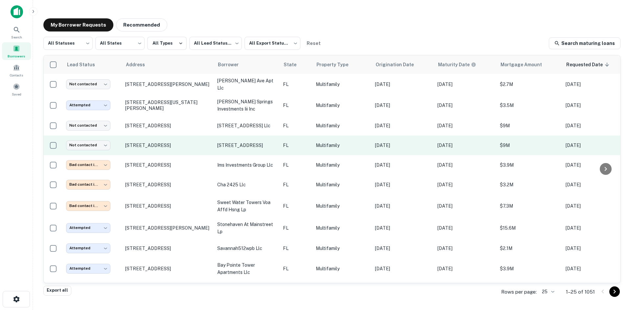
click at [256, 137] on td "[STREET_ADDRESS]" at bounding box center [247, 146] width 66 height 20
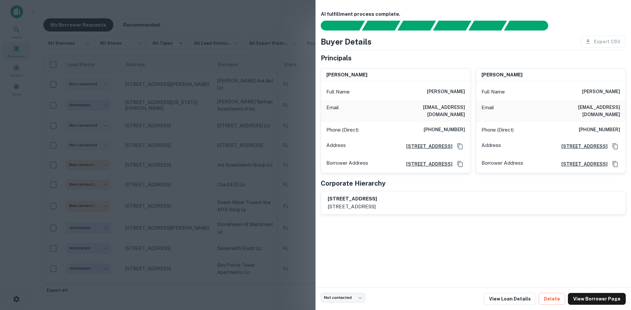
click at [445, 107] on h6 "[EMAIL_ADDRESS][DOMAIN_NAME]" at bounding box center [425, 111] width 79 height 14
click at [443, 107] on h6 "[EMAIL_ADDRESS][DOMAIN_NAME]" at bounding box center [425, 111] width 79 height 14
click at [439, 103] on div "Email [EMAIL_ADDRESS][DOMAIN_NAME]" at bounding box center [395, 111] width 149 height 22
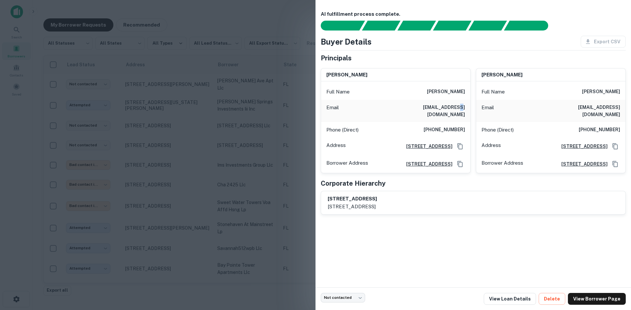
click at [439, 103] on div "Email [EMAIL_ADDRESS][DOMAIN_NAME]" at bounding box center [395, 111] width 149 height 22
drag, startPoint x: 259, startPoint y: 126, endPoint x: 253, endPoint y: 135, distance: 10.5
click at [259, 126] on div at bounding box center [315, 155] width 631 height 310
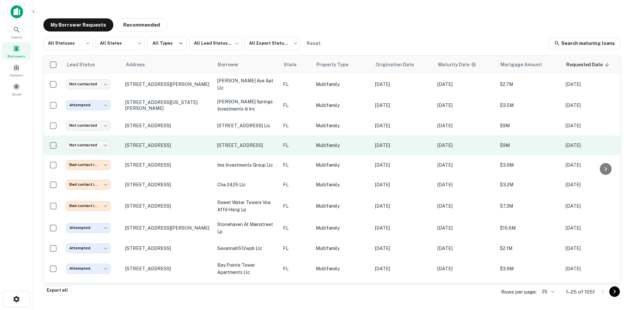
click at [245, 142] on p "[STREET_ADDRESS]" at bounding box center [246, 145] width 59 height 7
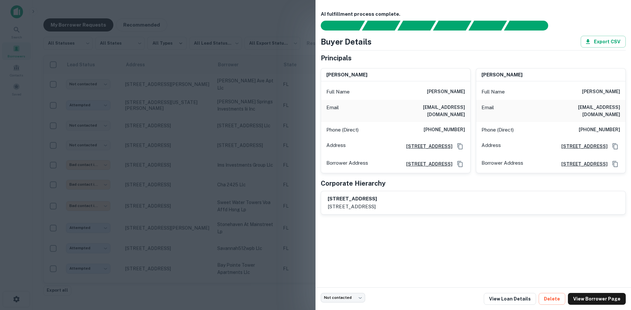
click at [224, 160] on div at bounding box center [315, 155] width 631 height 310
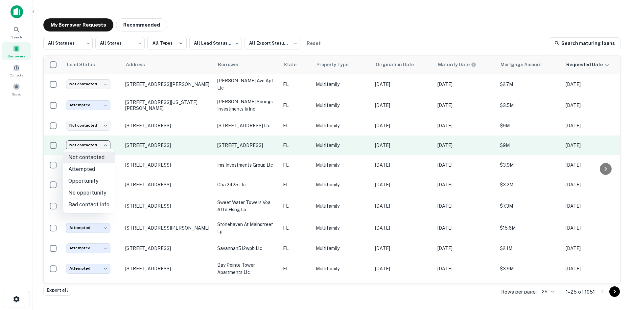
click at [104, 145] on body "Search Borrowers Contacts Saved My Borrower Requests Recommended All Statuses *…" at bounding box center [315, 155] width 631 height 310
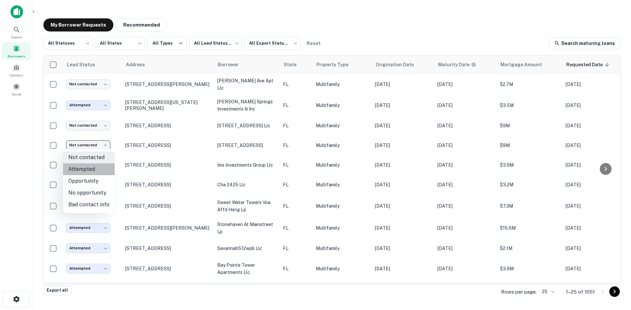
click at [95, 167] on li "Attempted" at bounding box center [89, 170] width 52 height 12
type input "*********"
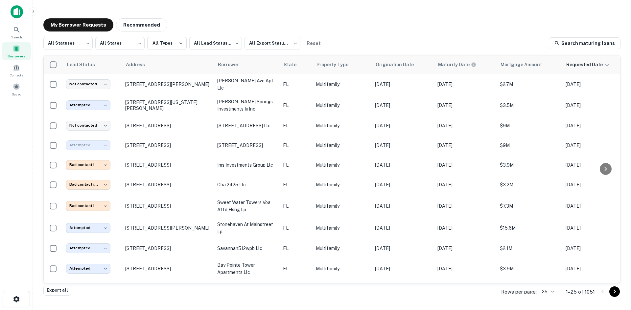
click at [271, 121] on td "[STREET_ADDRESS] llc" at bounding box center [247, 126] width 66 height 20
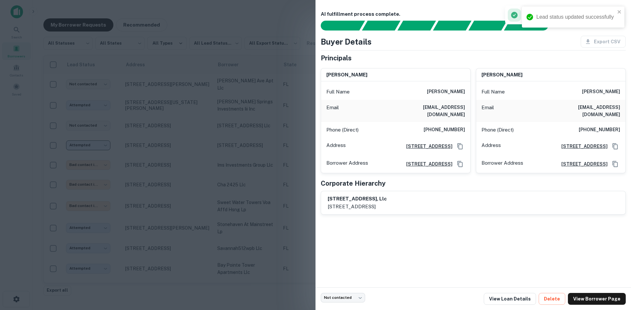
click at [196, 135] on div at bounding box center [315, 155] width 631 height 310
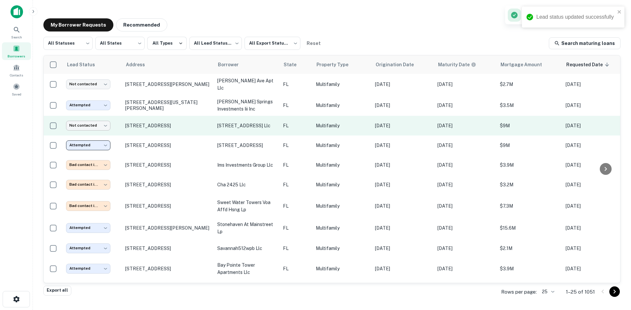
click at [88, 125] on body "Lead status updated successfully Search Borrowers Contacts Saved My Borrower Re…" at bounding box center [315, 155] width 631 height 310
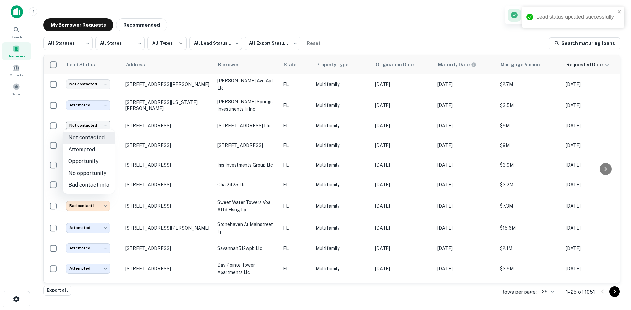
click at [94, 146] on li "Attempted" at bounding box center [89, 150] width 52 height 12
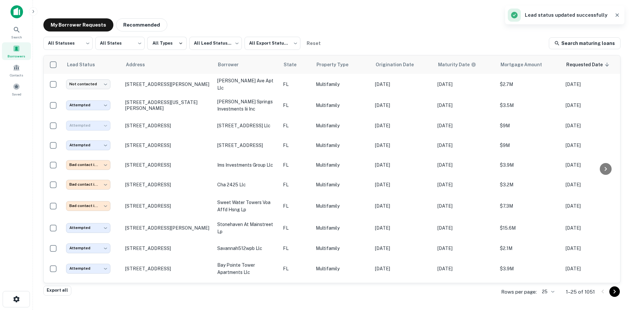
type input "*********"
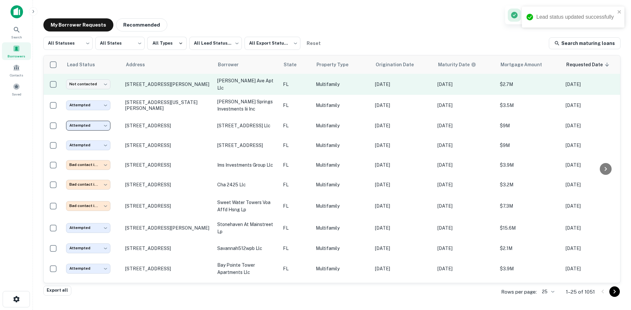
click at [318, 87] on p "Multifamily" at bounding box center [342, 84] width 53 height 7
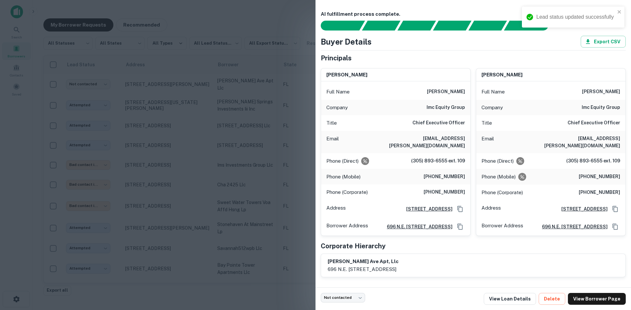
click at [423, 139] on h6 "[EMAIL_ADDRESS][PERSON_NAME][DOMAIN_NAME]" at bounding box center [425, 142] width 79 height 14
drag, startPoint x: 423, startPoint y: 139, endPoint x: 432, endPoint y: 142, distance: 9.3
click at [432, 142] on h6 "[EMAIL_ADDRESS][PERSON_NAME][DOMAIN_NAME]" at bounding box center [425, 142] width 79 height 14
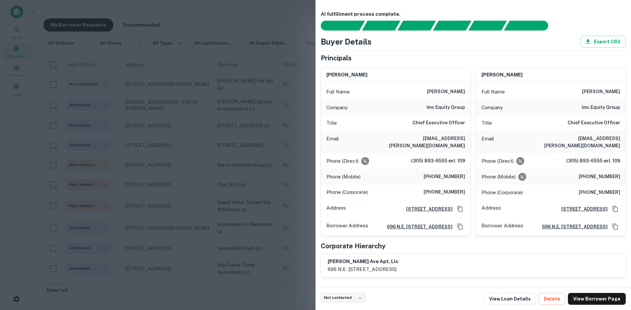
click at [434, 141] on h6 "[EMAIL_ADDRESS][PERSON_NAME][DOMAIN_NAME]" at bounding box center [425, 142] width 79 height 14
drag, startPoint x: 436, startPoint y: 141, endPoint x: 438, endPoint y: 134, distance: 7.1
drag, startPoint x: 438, startPoint y: 134, endPoint x: 421, endPoint y: 137, distance: 17.0
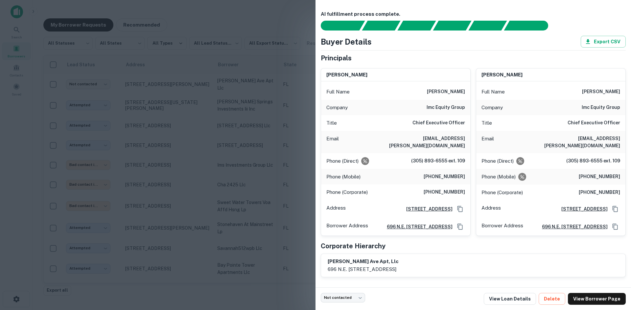
click at [230, 139] on div at bounding box center [315, 155] width 631 height 310
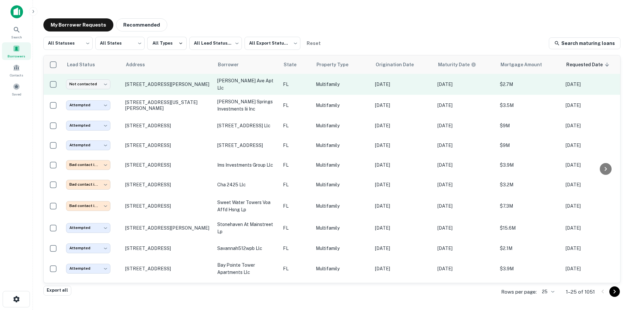
click at [93, 90] on td "Not contacted **** ​" at bounding box center [92, 84] width 59 height 21
click at [96, 84] on body "Search Borrowers Contacts Saved My Borrower Requests Recommended All Statuses *…" at bounding box center [315, 155] width 631 height 310
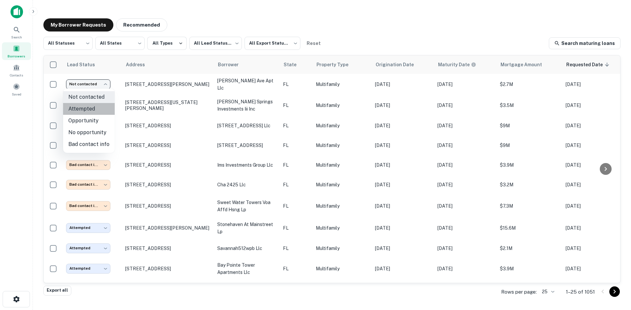
click at [101, 112] on li "Attempted" at bounding box center [89, 109] width 52 height 12
type input "*********"
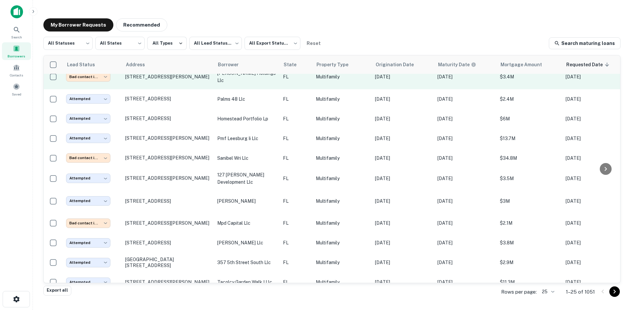
scroll to position [296, 0]
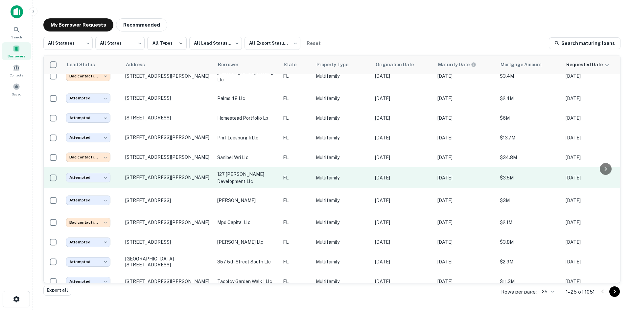
click at [270, 179] on p "127 [PERSON_NAME] development llc" at bounding box center [246, 178] width 59 height 14
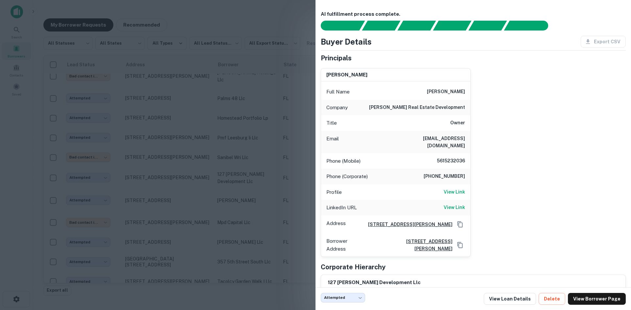
click at [225, 135] on div at bounding box center [315, 155] width 631 height 310
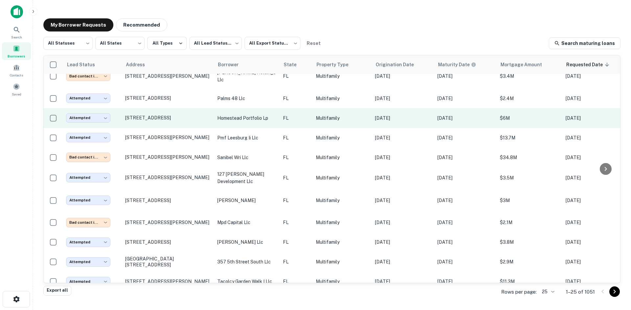
click at [242, 125] on td "homestead portfolio lp" at bounding box center [247, 118] width 66 height 20
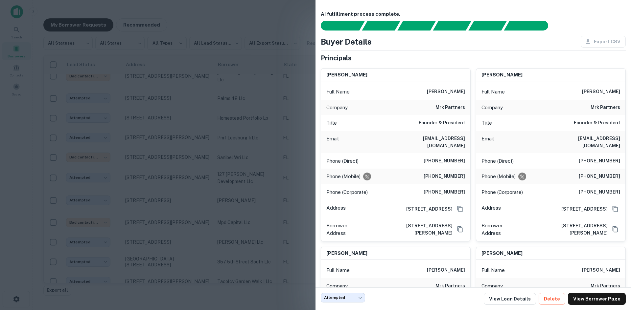
click at [266, 104] on div at bounding box center [315, 155] width 631 height 310
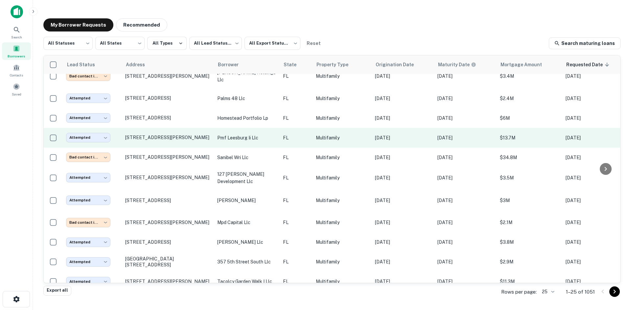
click at [257, 139] on p "pmf leesburg ii llc" at bounding box center [246, 137] width 59 height 7
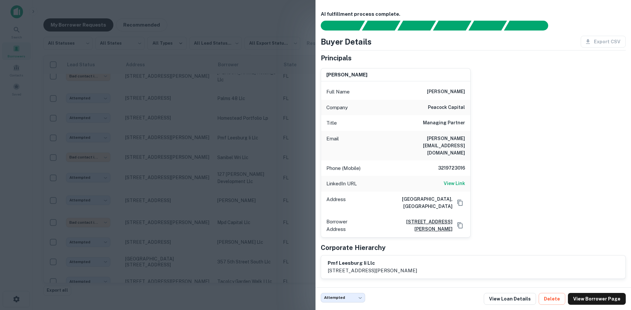
click at [211, 154] on div at bounding box center [315, 155] width 631 height 310
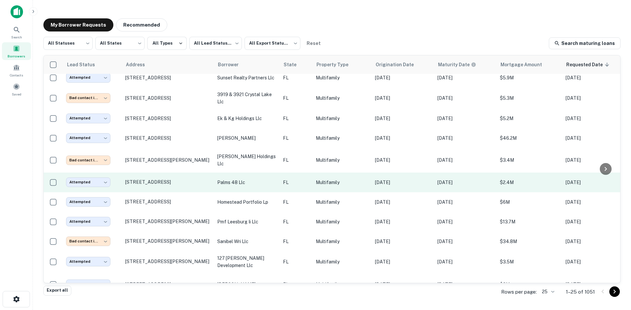
scroll to position [197, 0]
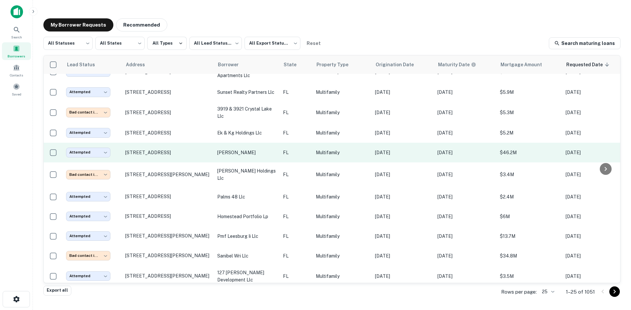
click at [256, 157] on td "[PERSON_NAME]" at bounding box center [247, 153] width 66 height 20
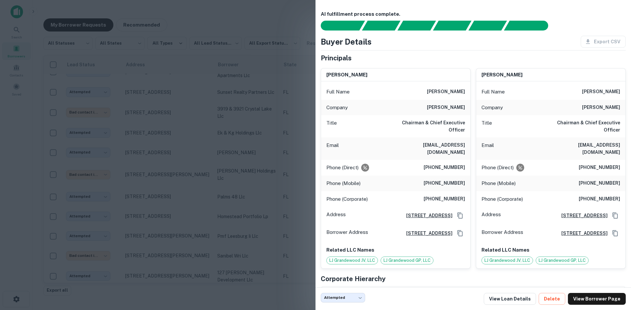
click at [180, 85] on div at bounding box center [315, 155] width 631 height 310
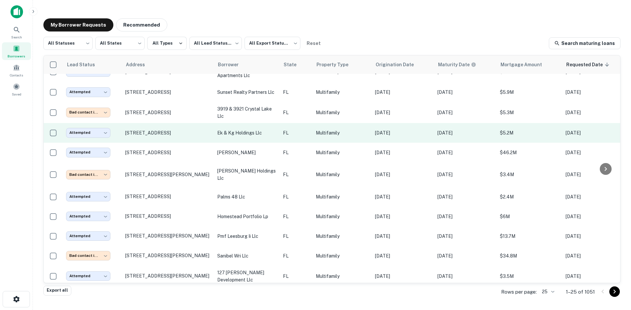
click at [245, 132] on p "ek & kg holdings llc" at bounding box center [246, 132] width 59 height 7
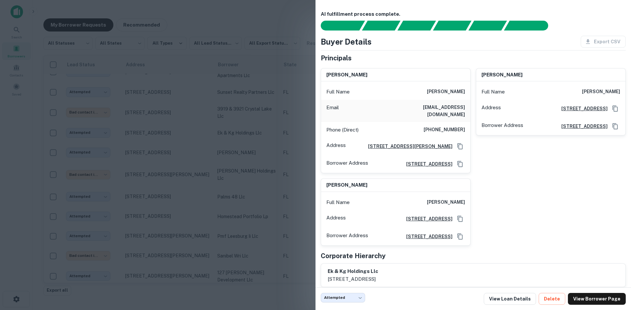
click at [227, 132] on div at bounding box center [315, 155] width 631 height 310
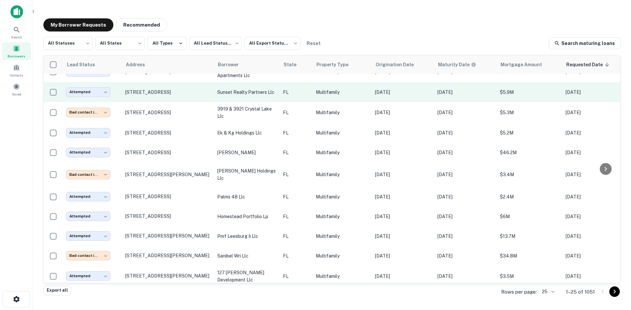
click at [275, 89] on p "sunset realty partners llc" at bounding box center [246, 92] width 59 height 7
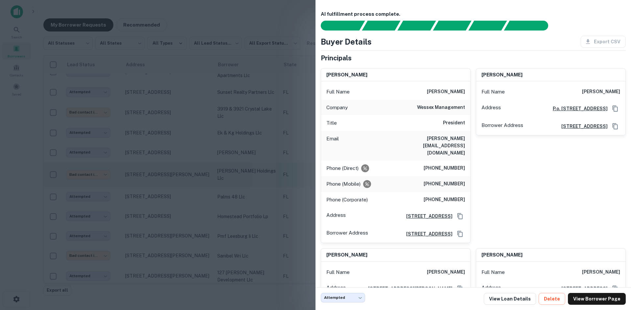
click at [237, 165] on div at bounding box center [315, 155] width 631 height 310
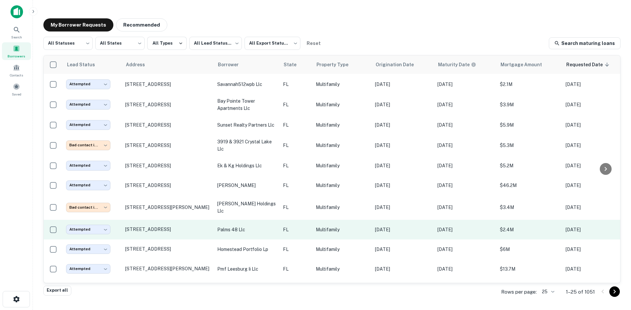
scroll to position [131, 0]
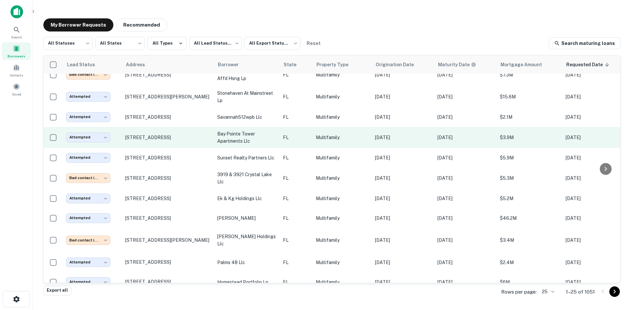
click at [358, 137] on p "Multifamily" at bounding box center [342, 137] width 53 height 7
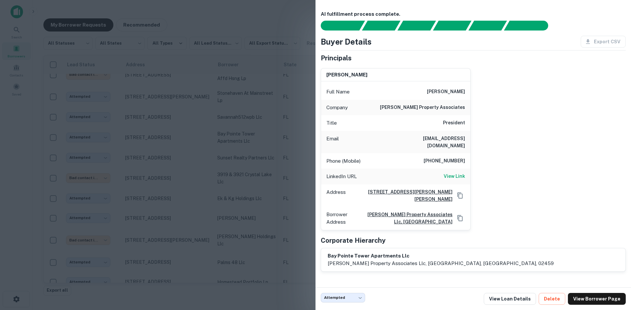
click at [202, 141] on div at bounding box center [315, 155] width 631 height 310
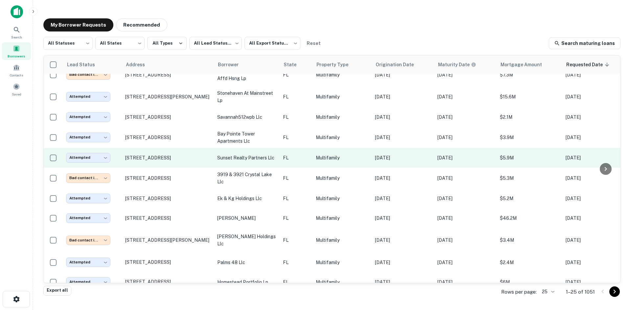
scroll to position [99, 0]
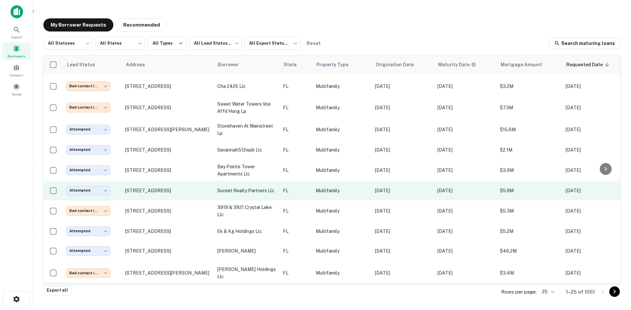
click at [302, 151] on p "FL" at bounding box center [296, 150] width 26 height 7
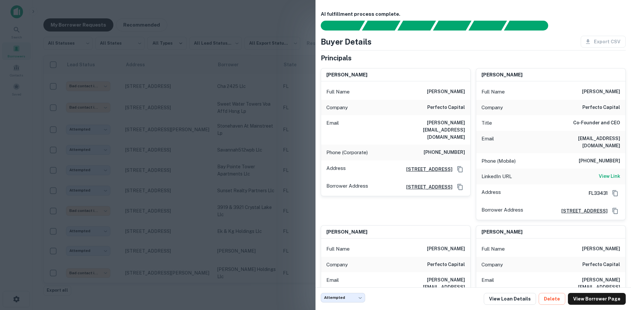
click at [218, 115] on div at bounding box center [315, 155] width 631 height 310
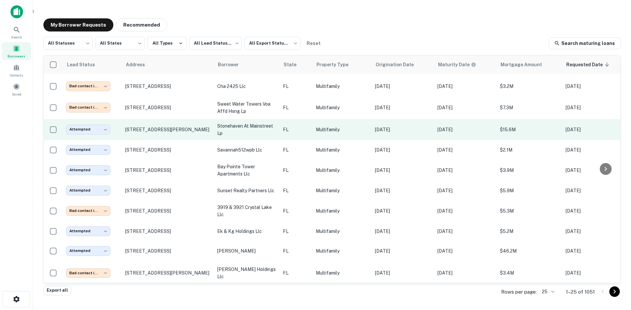
click at [257, 124] on p "stonehaven at mainstreet lp" at bounding box center [246, 130] width 59 height 14
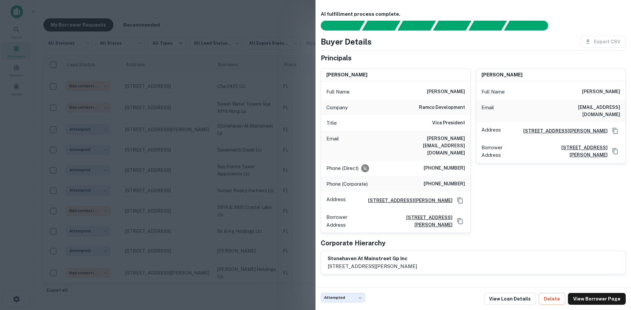
click at [208, 98] on div at bounding box center [315, 155] width 631 height 310
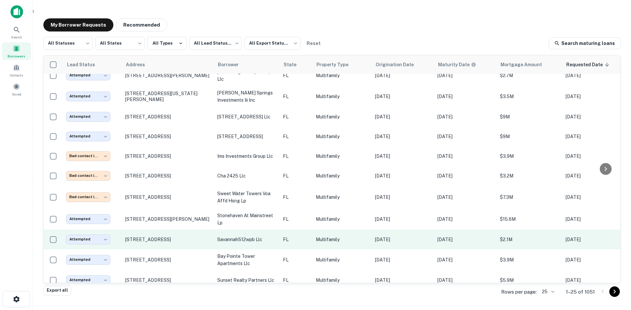
scroll to position [0, 0]
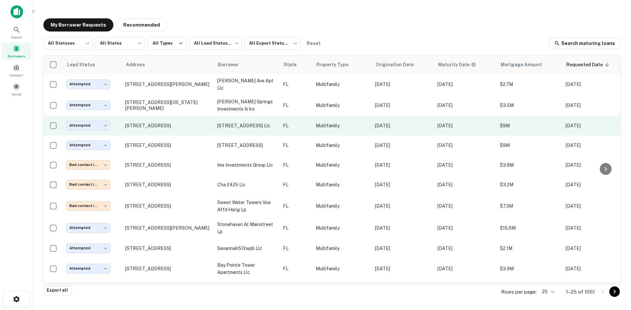
click at [328, 117] on td "Multifamily" at bounding box center [341, 126] width 59 height 20
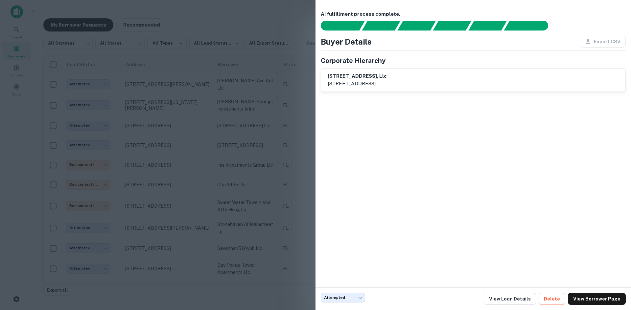
click at [294, 97] on div at bounding box center [315, 155] width 631 height 310
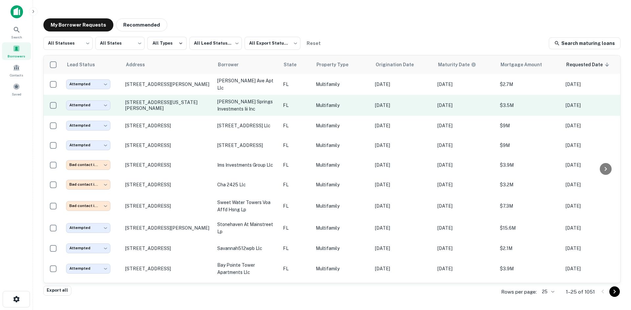
click at [270, 99] on p "[PERSON_NAME] springs investments iii inc" at bounding box center [246, 105] width 59 height 14
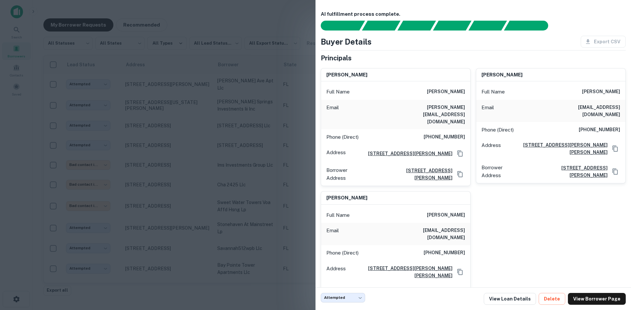
click at [200, 182] on div at bounding box center [315, 155] width 631 height 310
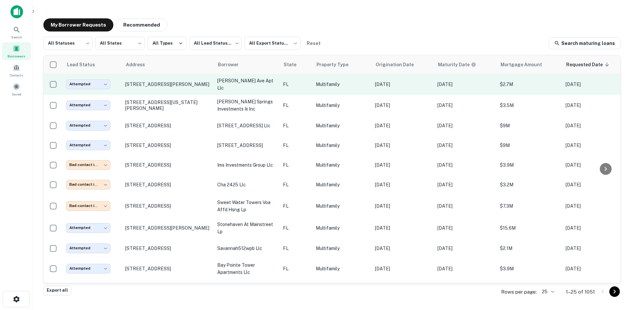
click at [307, 87] on td "FL" at bounding box center [296, 84] width 33 height 21
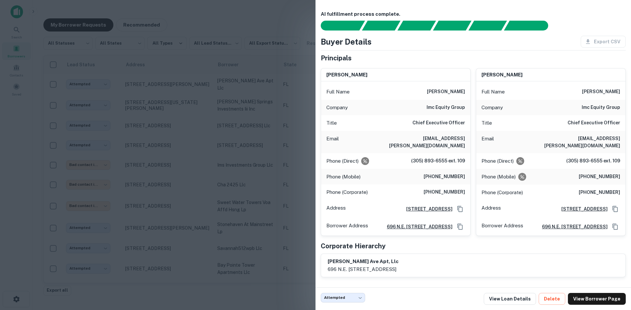
click at [247, 134] on div at bounding box center [315, 155] width 631 height 310
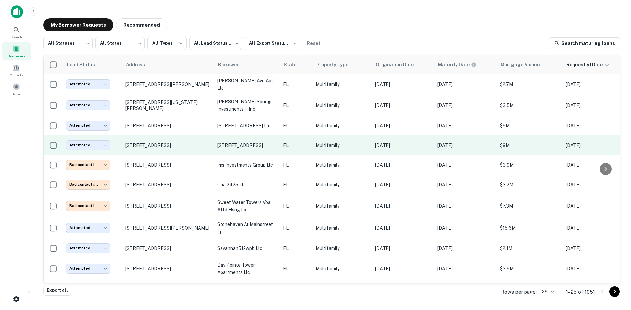
click at [260, 136] on td "[STREET_ADDRESS]" at bounding box center [247, 146] width 66 height 20
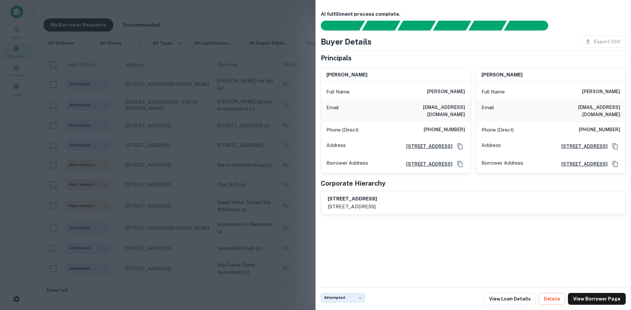
click at [275, 15] on div at bounding box center [315, 155] width 631 height 310
click at [275, 15] on div "My Borrower Requests Recommended All Statuses *** ​ All States *** ​ All Types …" at bounding box center [331, 153] width 587 height 280
